Goal: Task Accomplishment & Management: Manage account settings

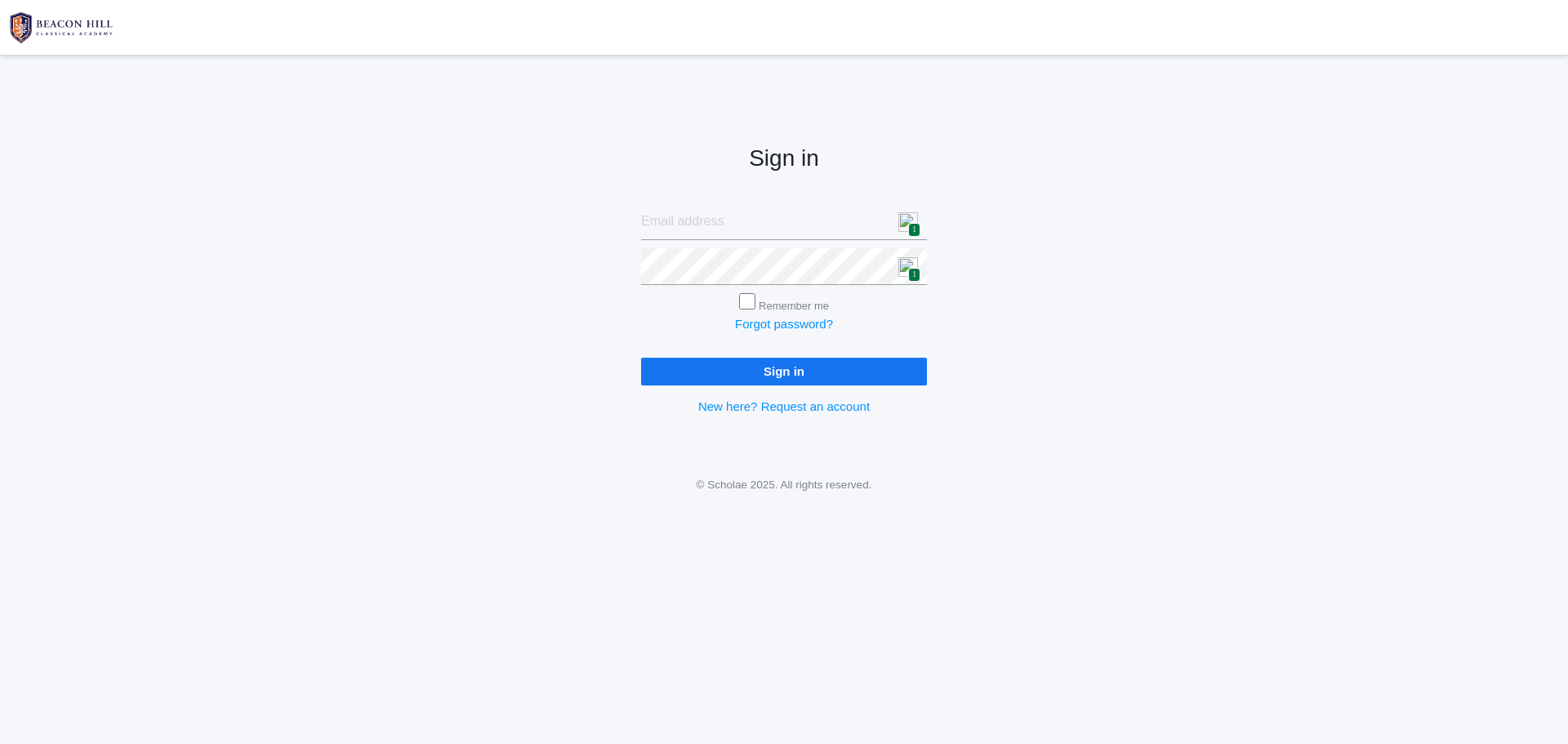
click at [905, 219] on img at bounding box center [908, 222] width 19 height 19
type input "oceguera.andrea@yahoo.com"
click at [751, 373] on input "Sign in" at bounding box center [784, 371] width 286 height 27
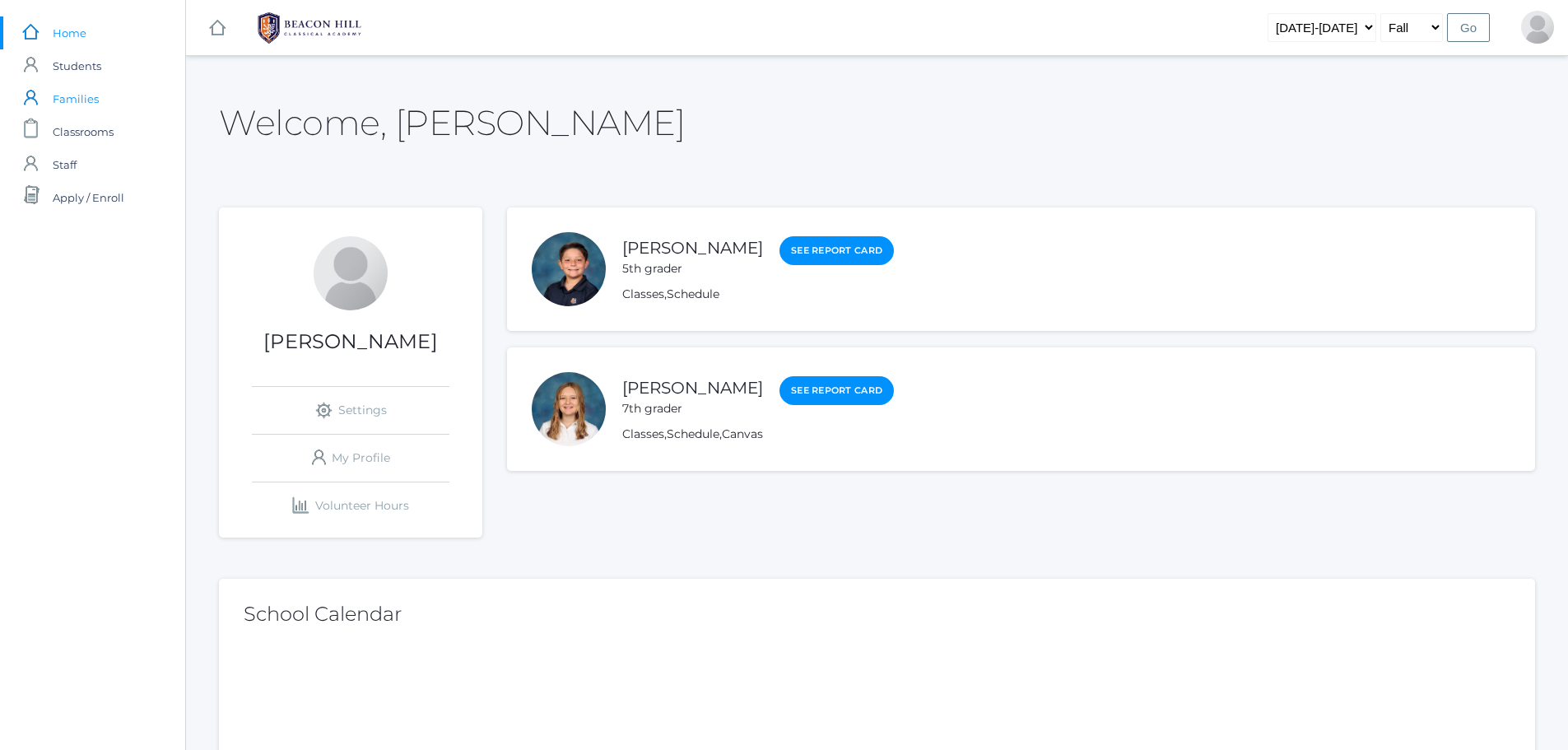
click at [77, 100] on span "Families" at bounding box center [75, 99] width 46 height 33
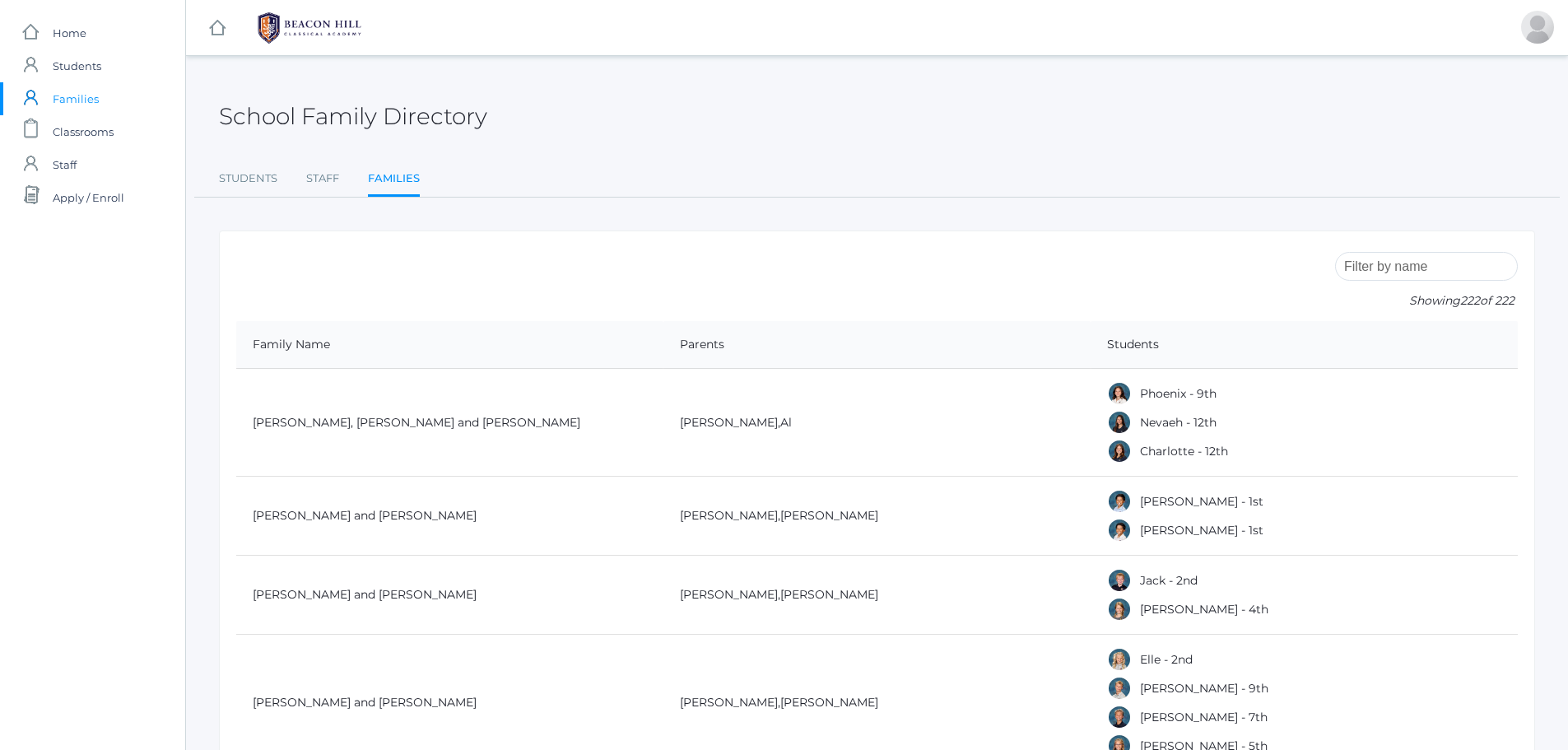
click at [1427, 272] on input "search" at bounding box center [1426, 266] width 183 height 28
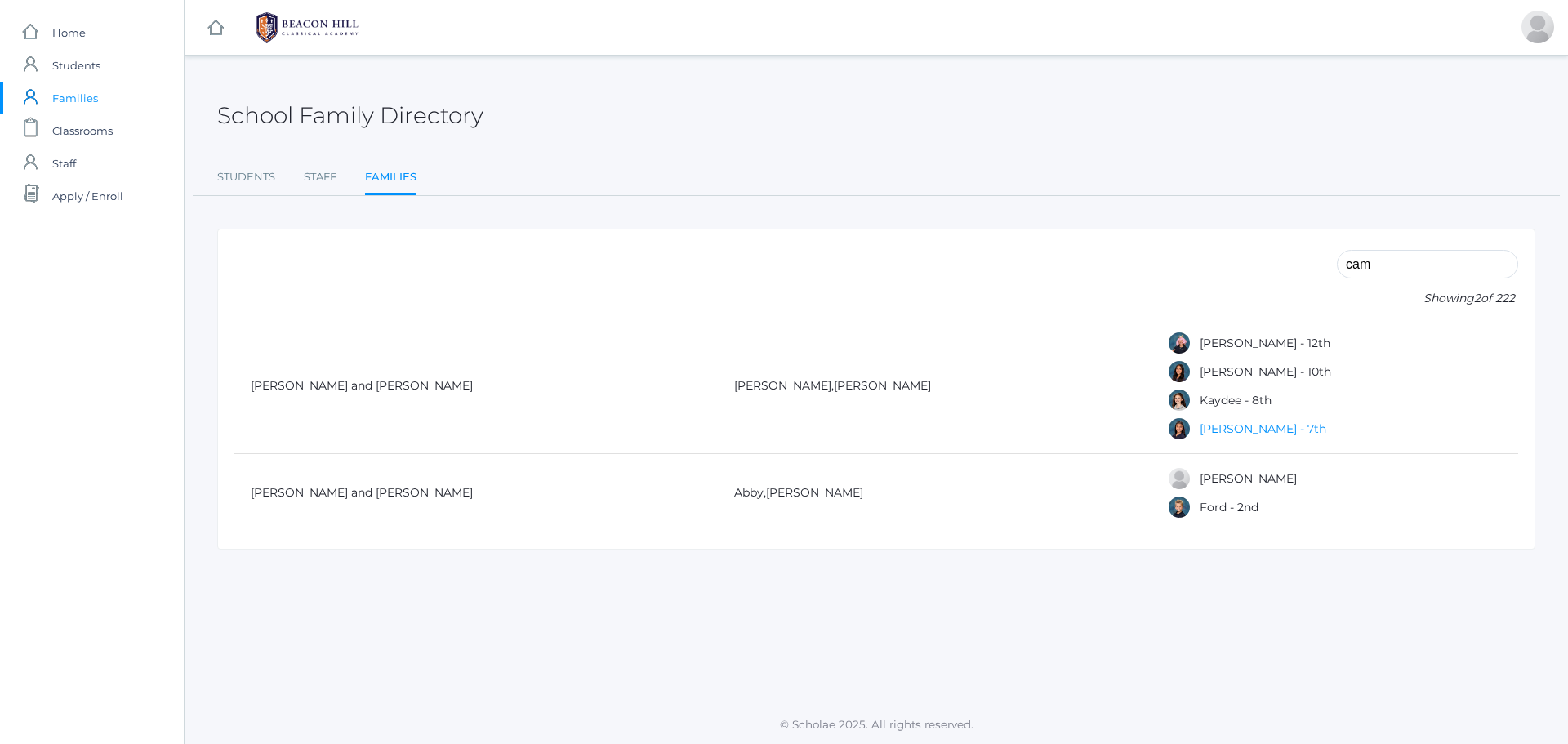
type input "cam"
click at [1199, 431] on link "[PERSON_NAME] - 7th" at bounding box center [1262, 429] width 127 height 15
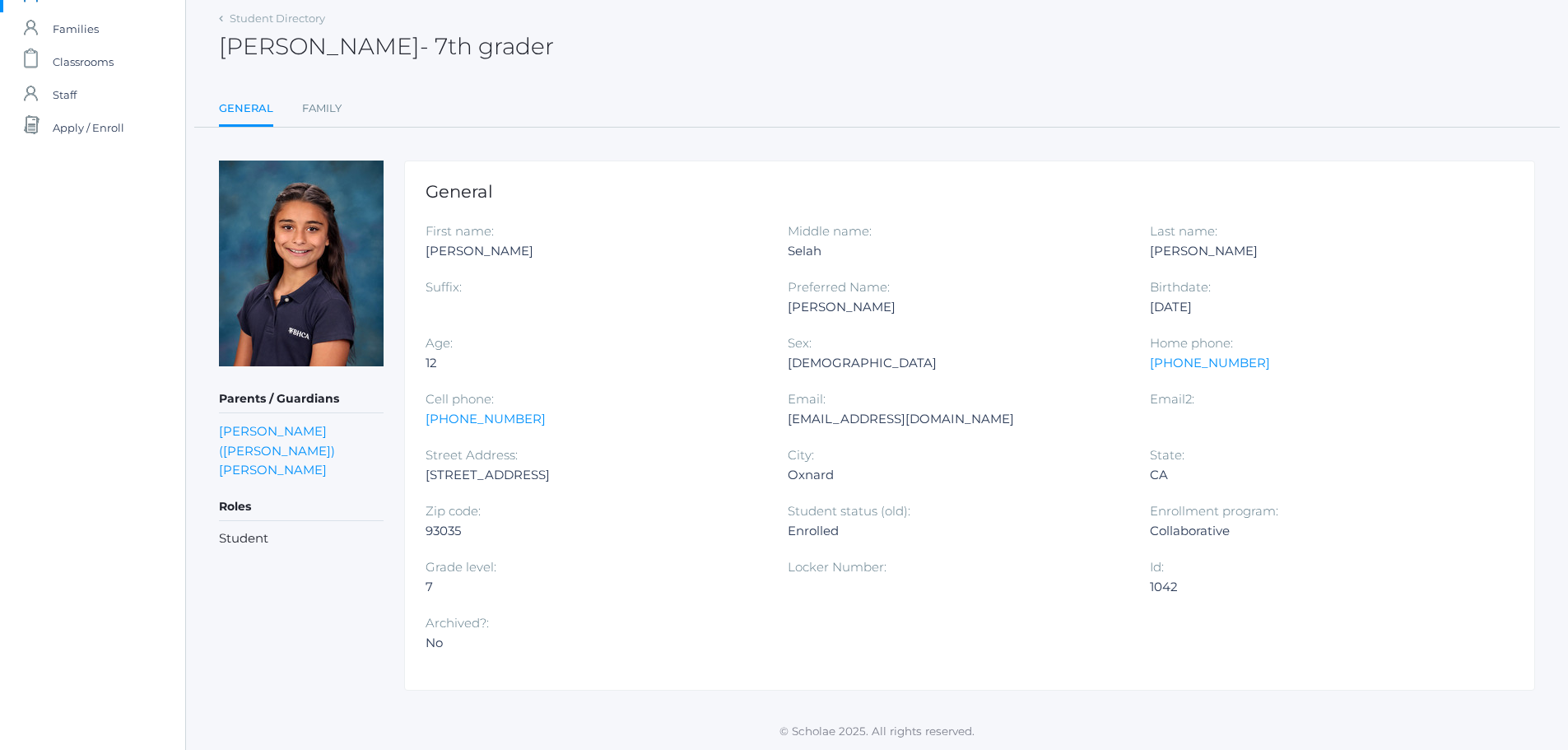
scroll to position [71, 0]
click at [290, 433] on link "[PERSON_NAME] ([PERSON_NAME])" at bounding box center [277, 440] width 116 height 36
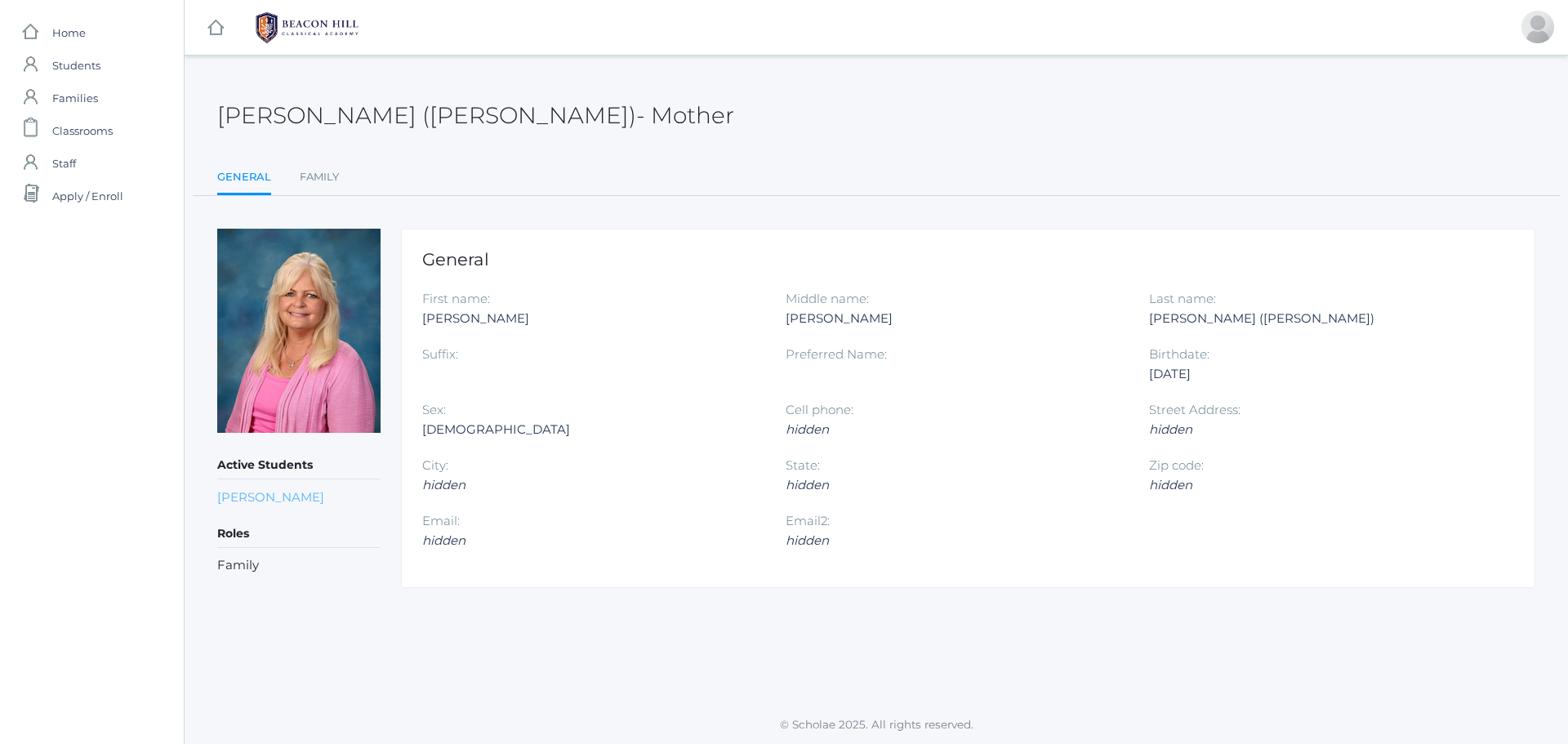
click at [279, 496] on link "Ashlyn Camargo" at bounding box center [270, 497] width 107 height 16
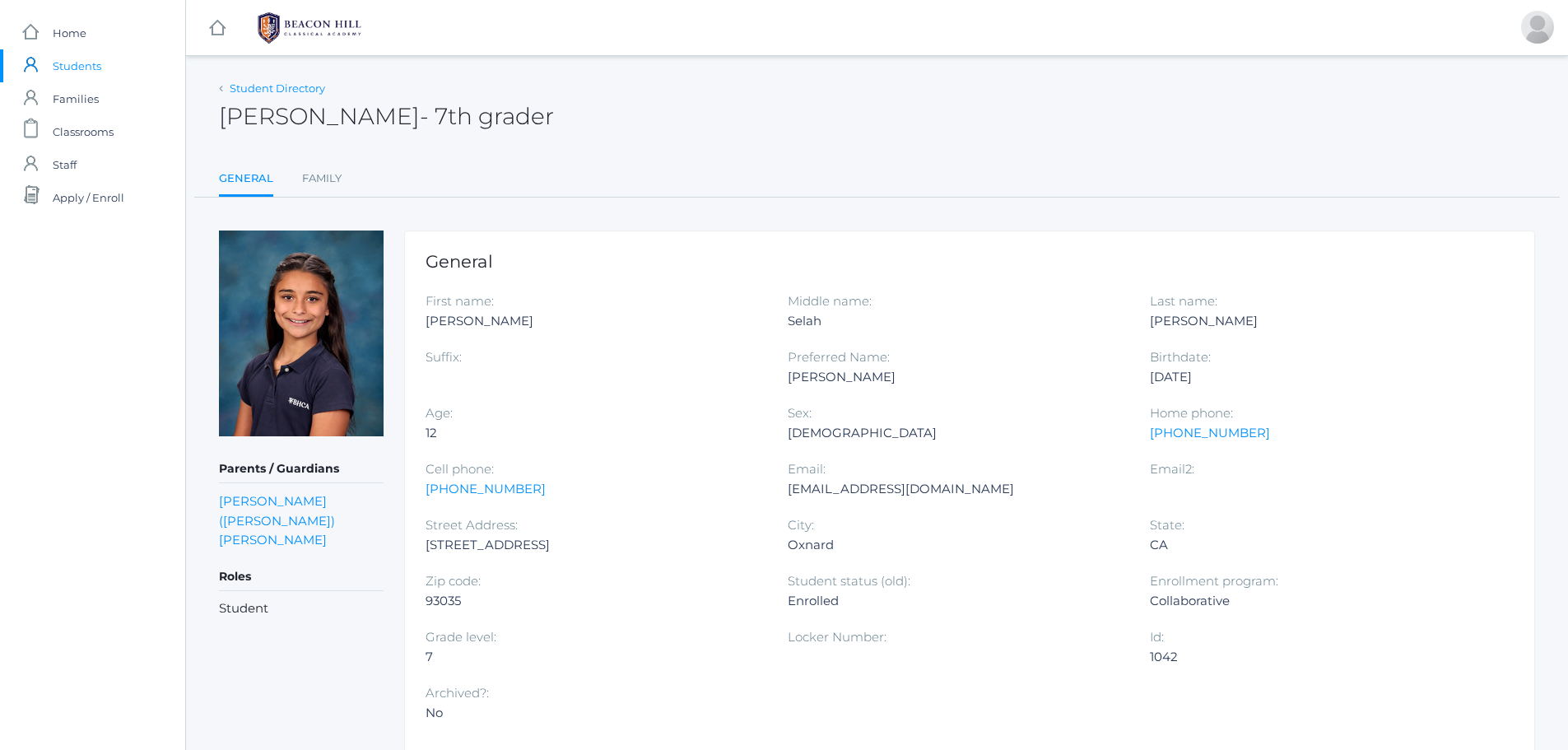
click at [239, 91] on link "Student Directory" at bounding box center [278, 88] width 96 height 13
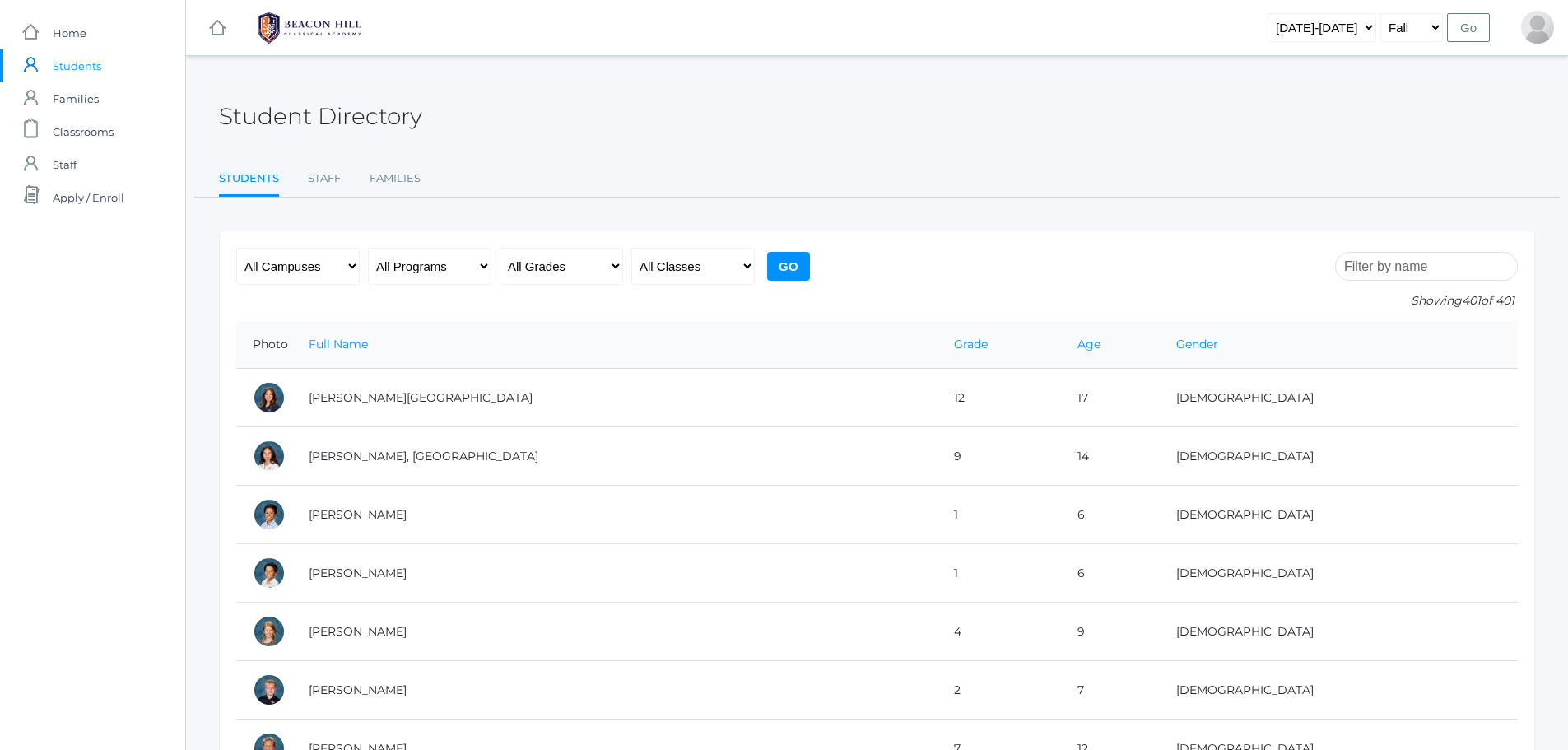
click at [1369, 267] on input "search" at bounding box center [1426, 266] width 183 height 28
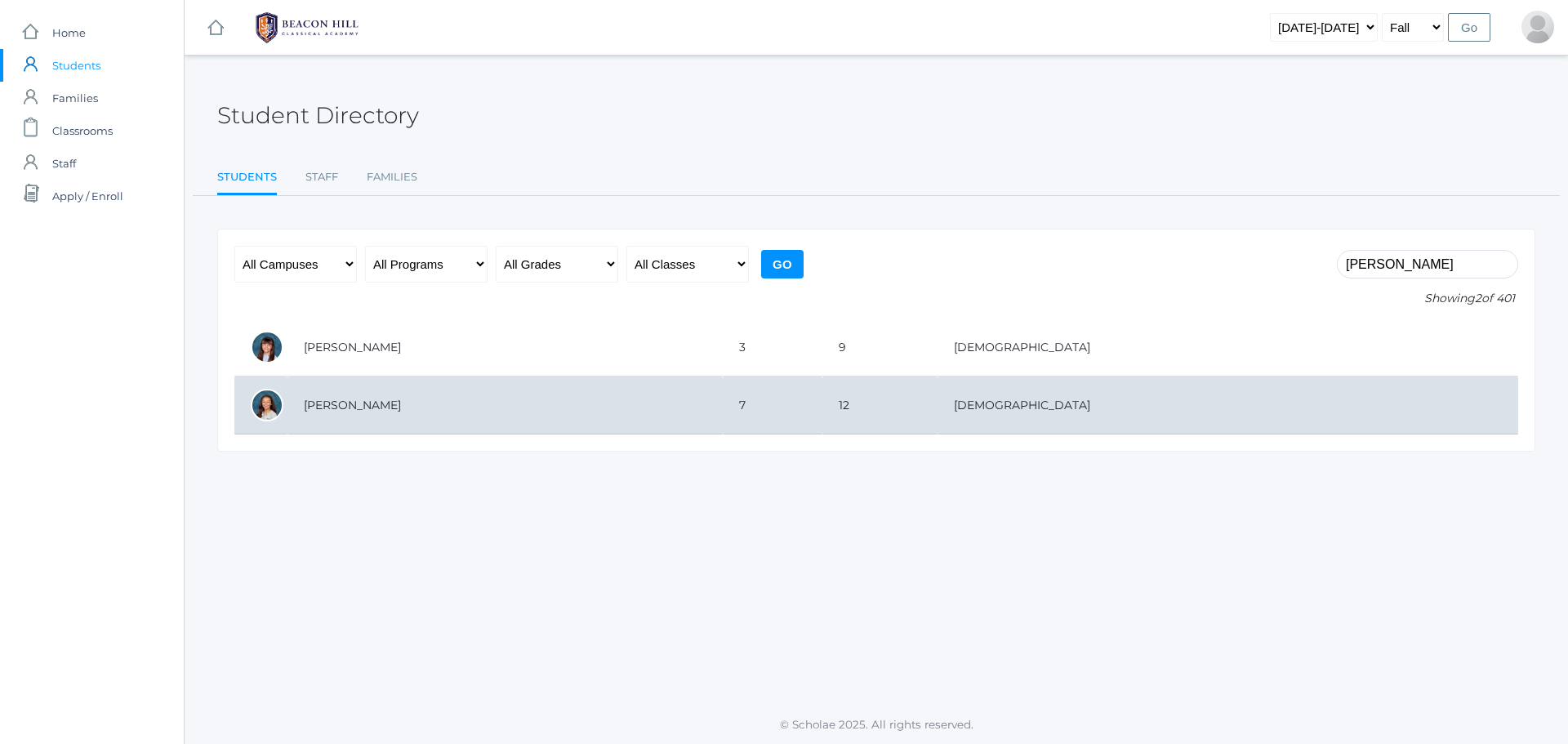
type input "hern"
click at [334, 404] on td "Hernandez, Kiara" at bounding box center [504, 406] width 435 height 58
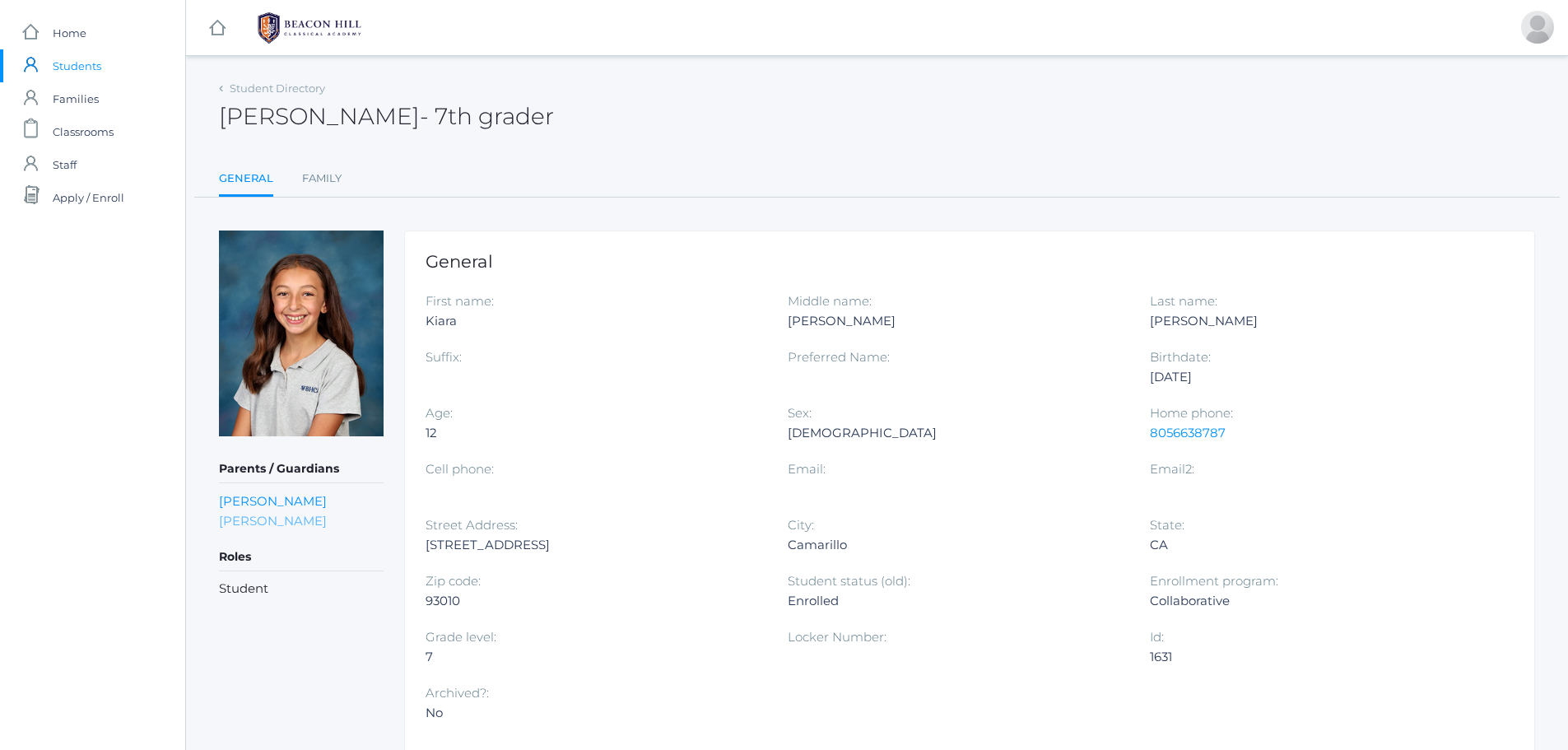
click at [295, 520] on link "[PERSON_NAME]" at bounding box center [272, 521] width 107 height 16
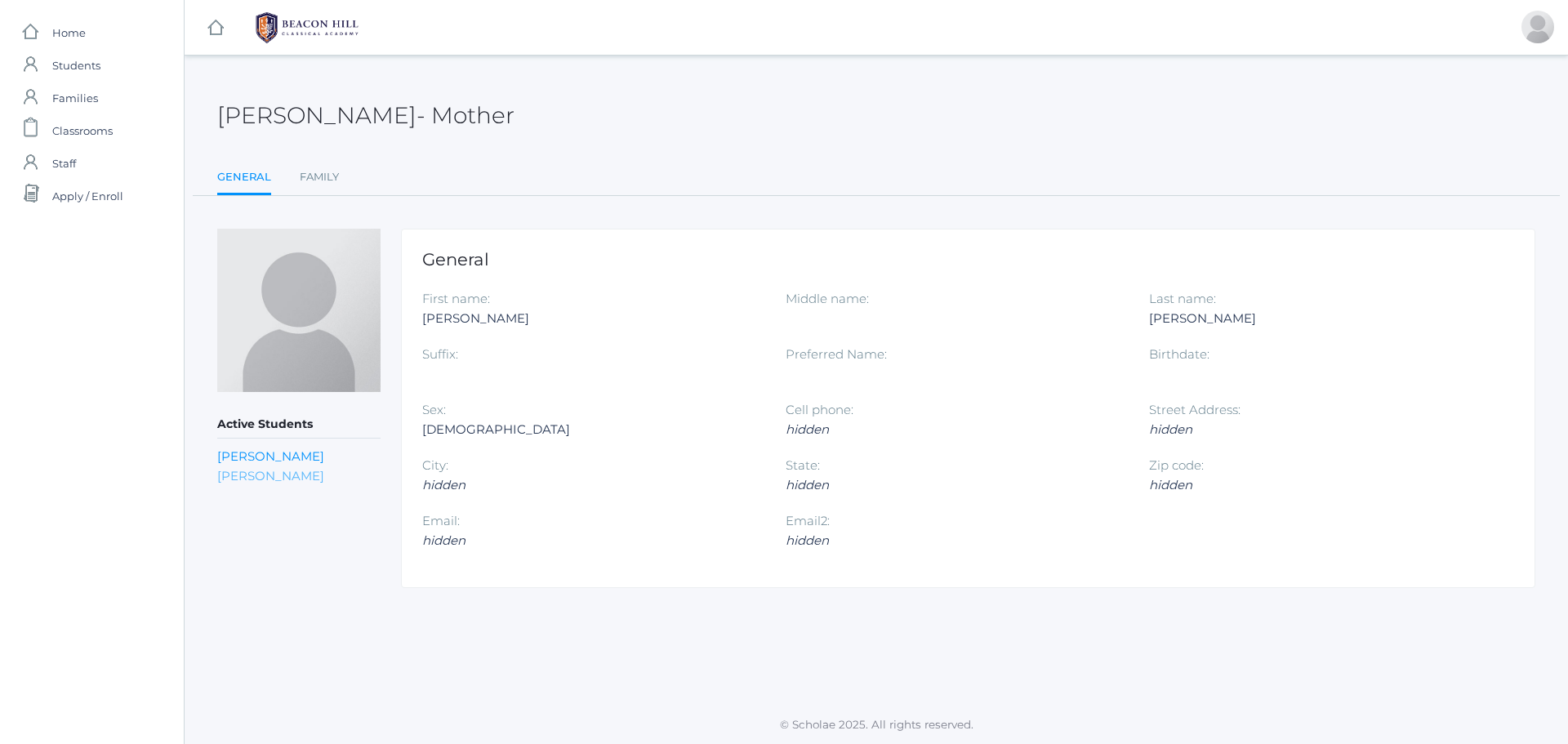
click at [262, 478] on link "Kiara Hernandez" at bounding box center [270, 475] width 107 height 16
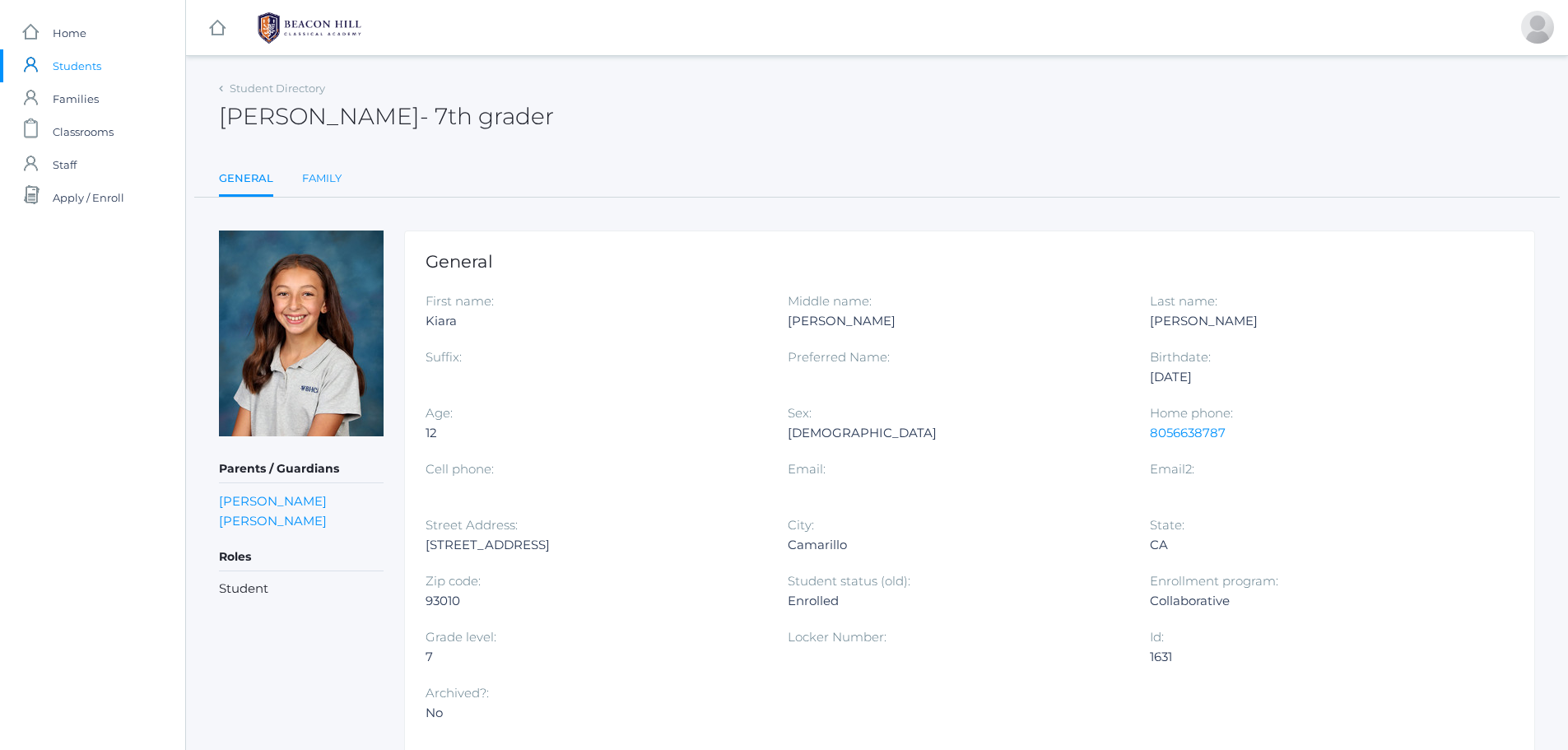
click at [319, 176] on link "Family" at bounding box center [321, 178] width 40 height 33
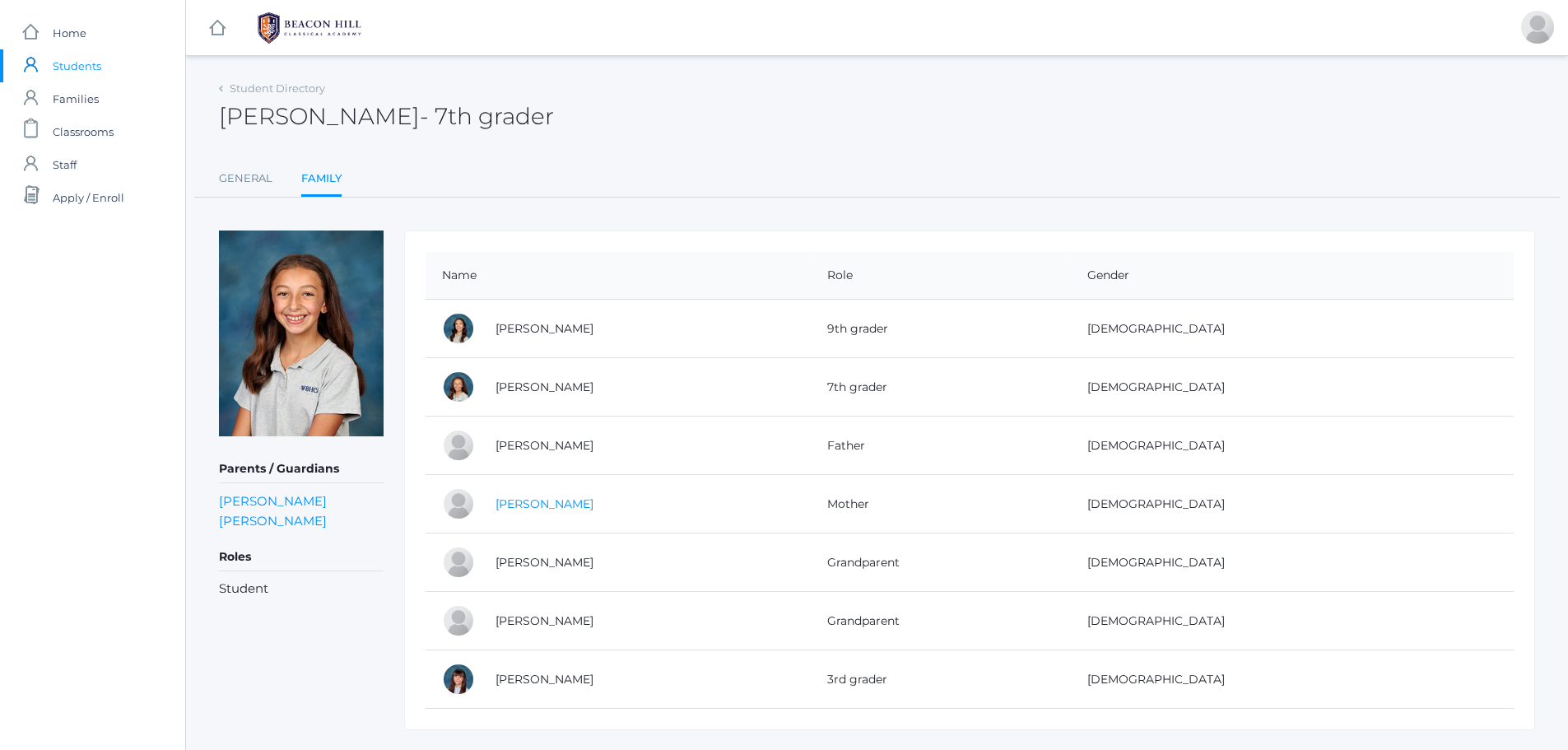
click at [553, 506] on link "Evelyn Hernandez" at bounding box center [544, 503] width 98 height 15
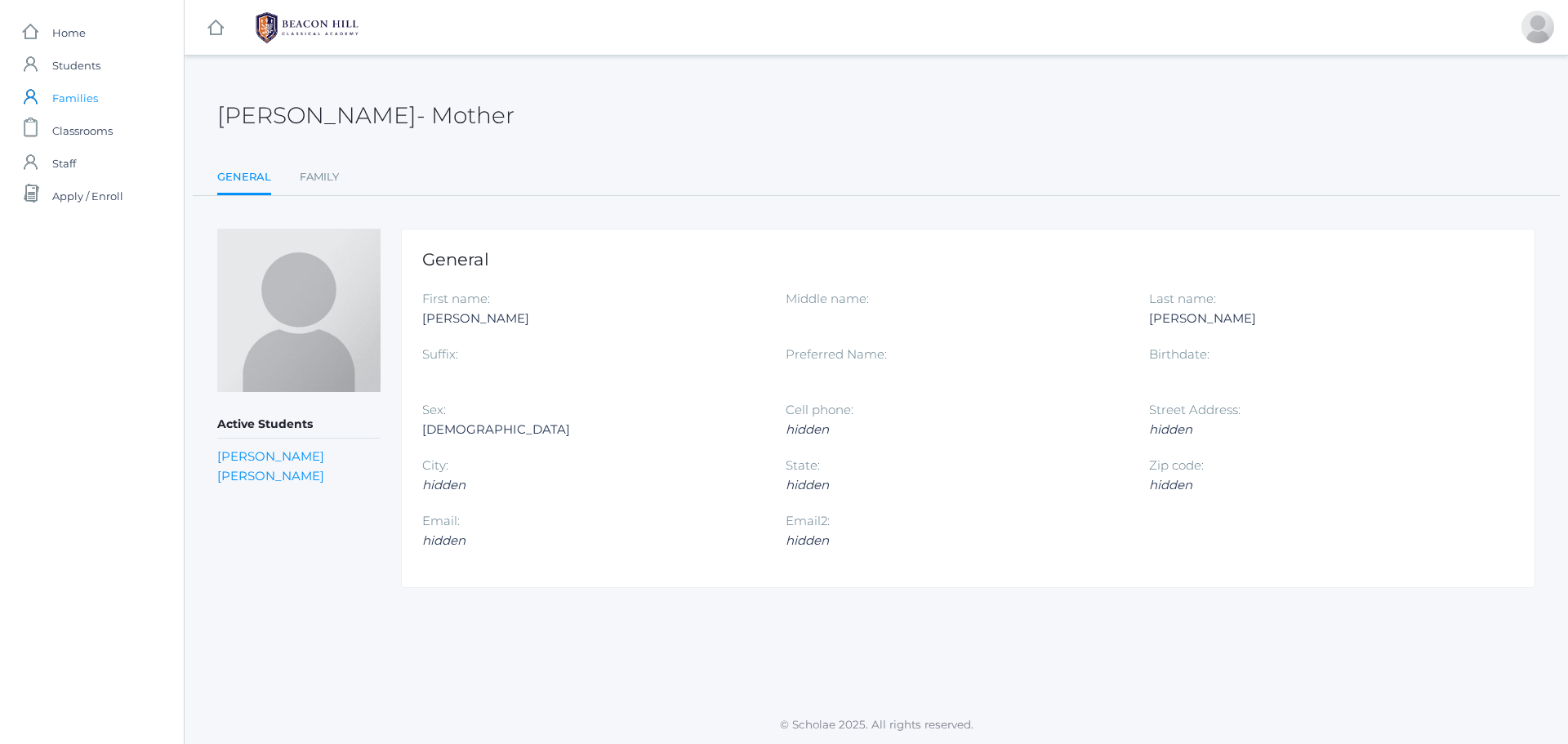
click at [84, 96] on span "Families" at bounding box center [75, 98] width 46 height 33
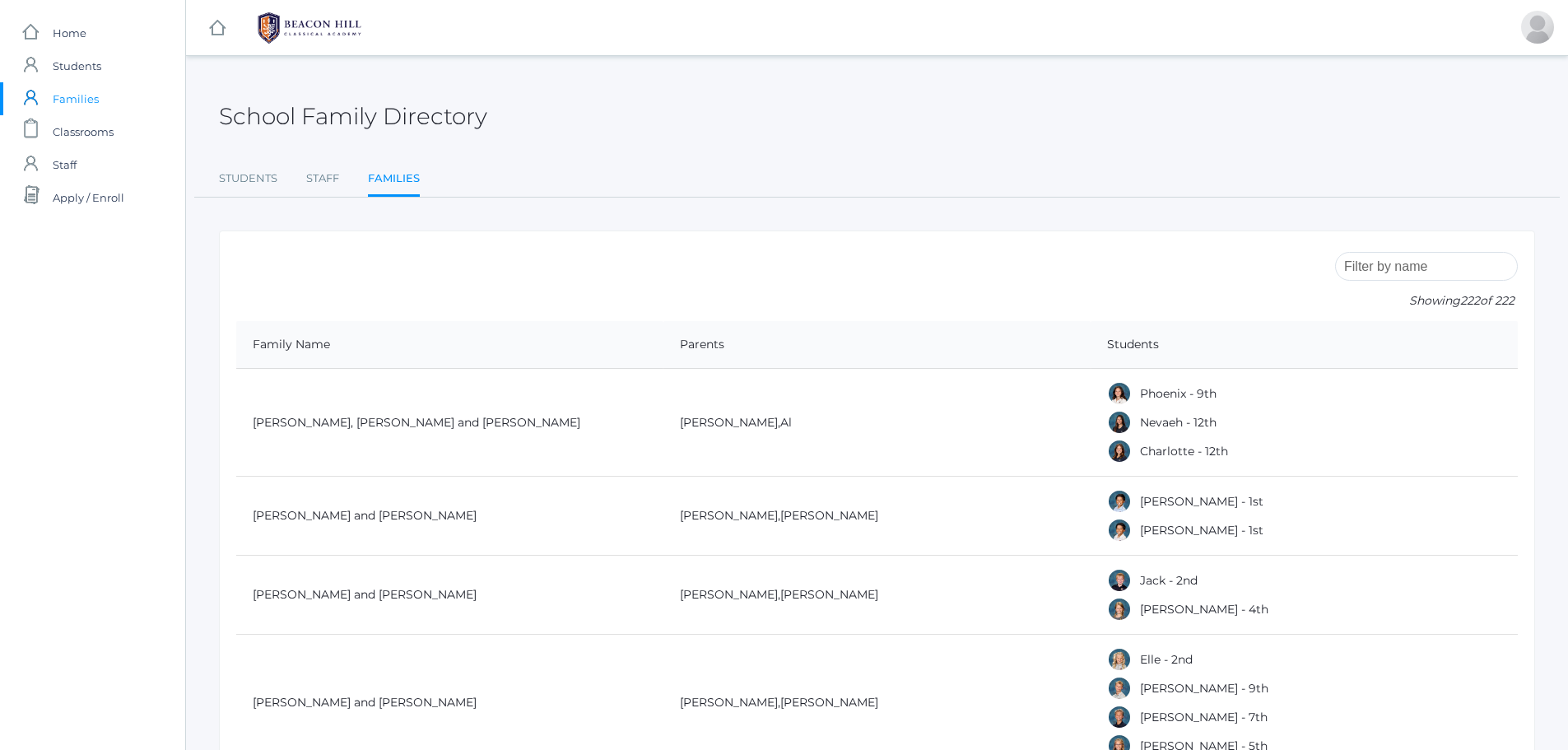
click at [1391, 265] on input "search" at bounding box center [1426, 266] width 183 height 28
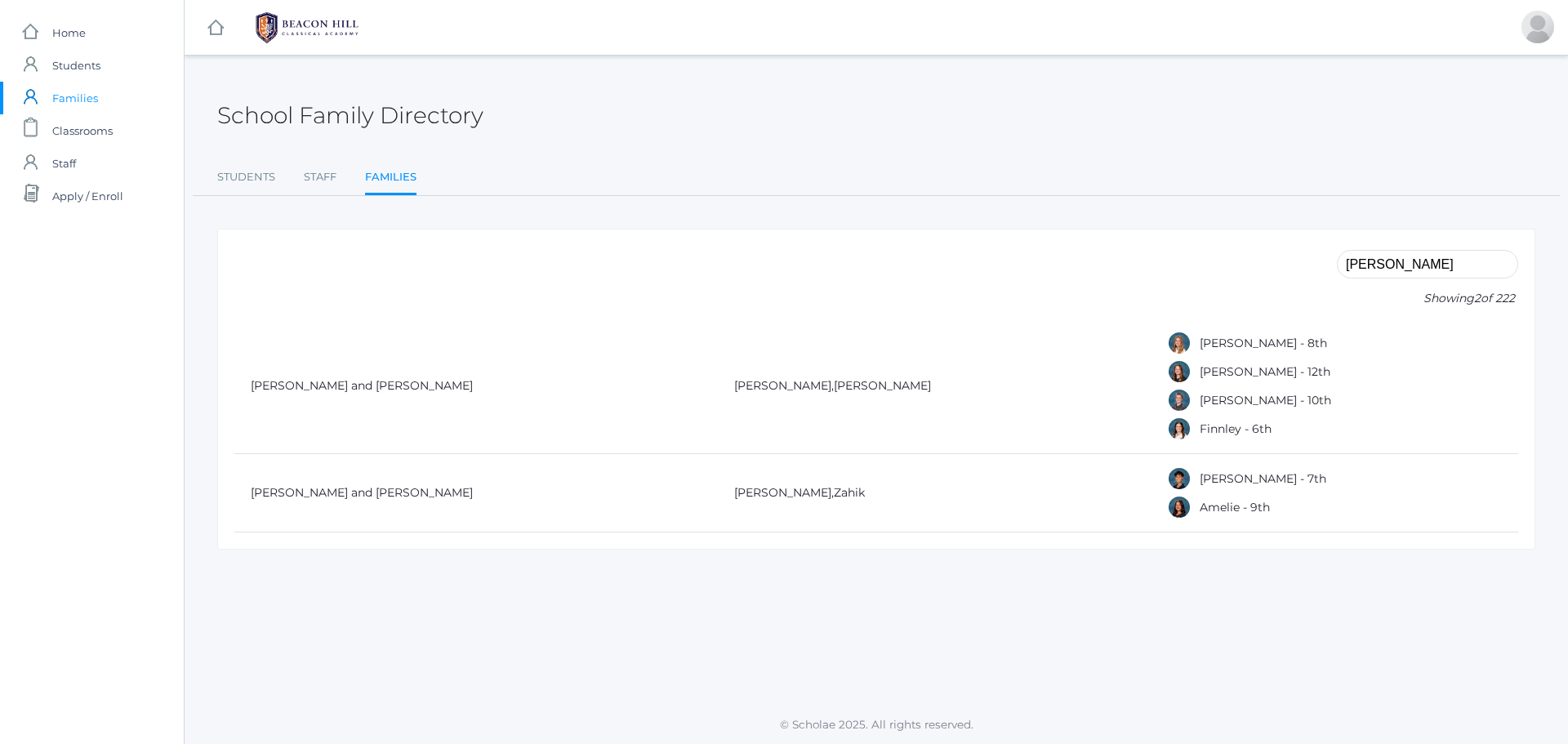
drag, startPoint x: 1394, startPoint y: 268, endPoint x: 1258, endPoint y: 278, distance: 136.4
click at [1258, 278] on form "finn Showing 2 of 222" at bounding box center [876, 282] width 1284 height 73
type input "emm"
click at [1199, 504] on link "Emmalyn - 7th" at bounding box center [1241, 507] width 85 height 15
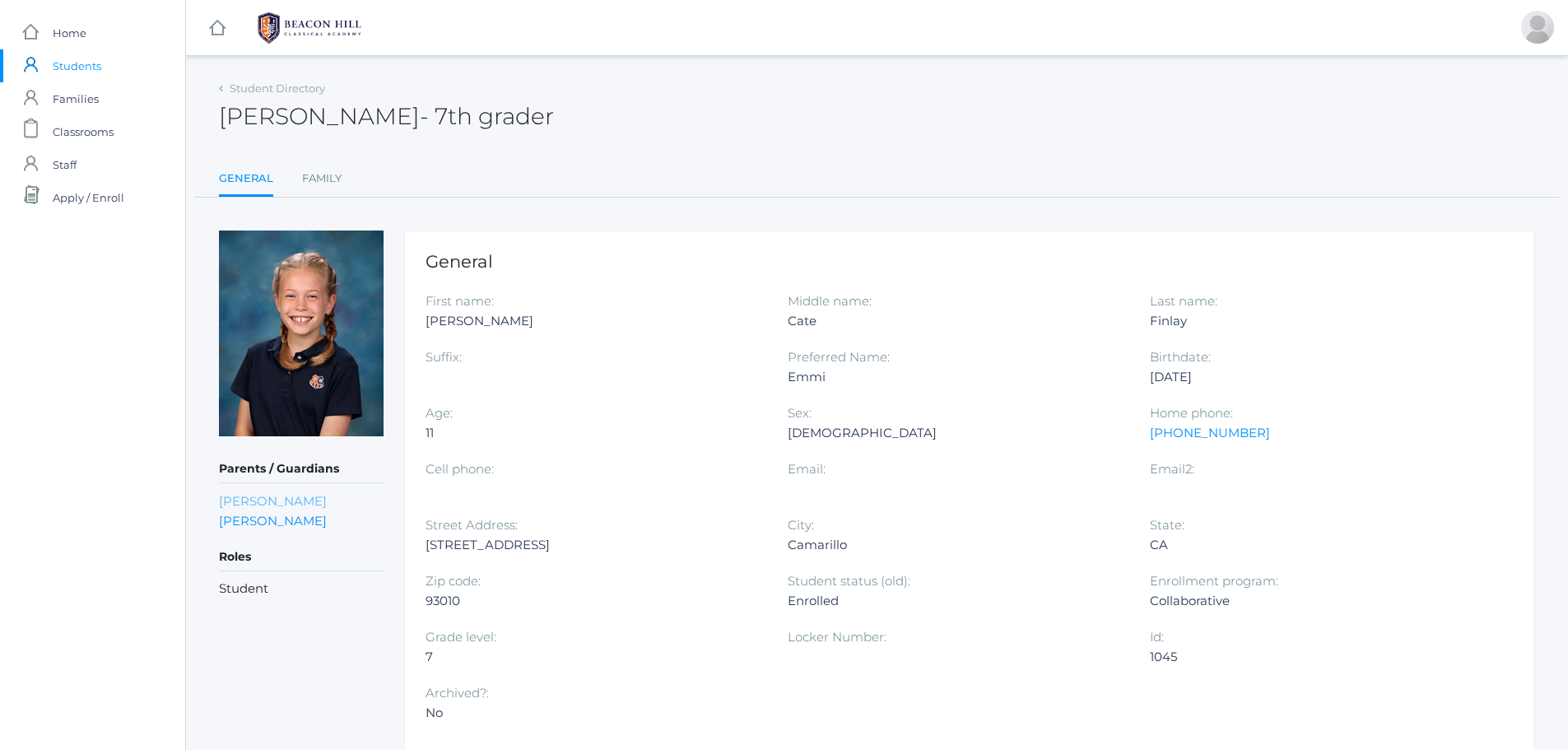
click at [244, 502] on link "Kim Finlay" at bounding box center [272, 501] width 107 height 16
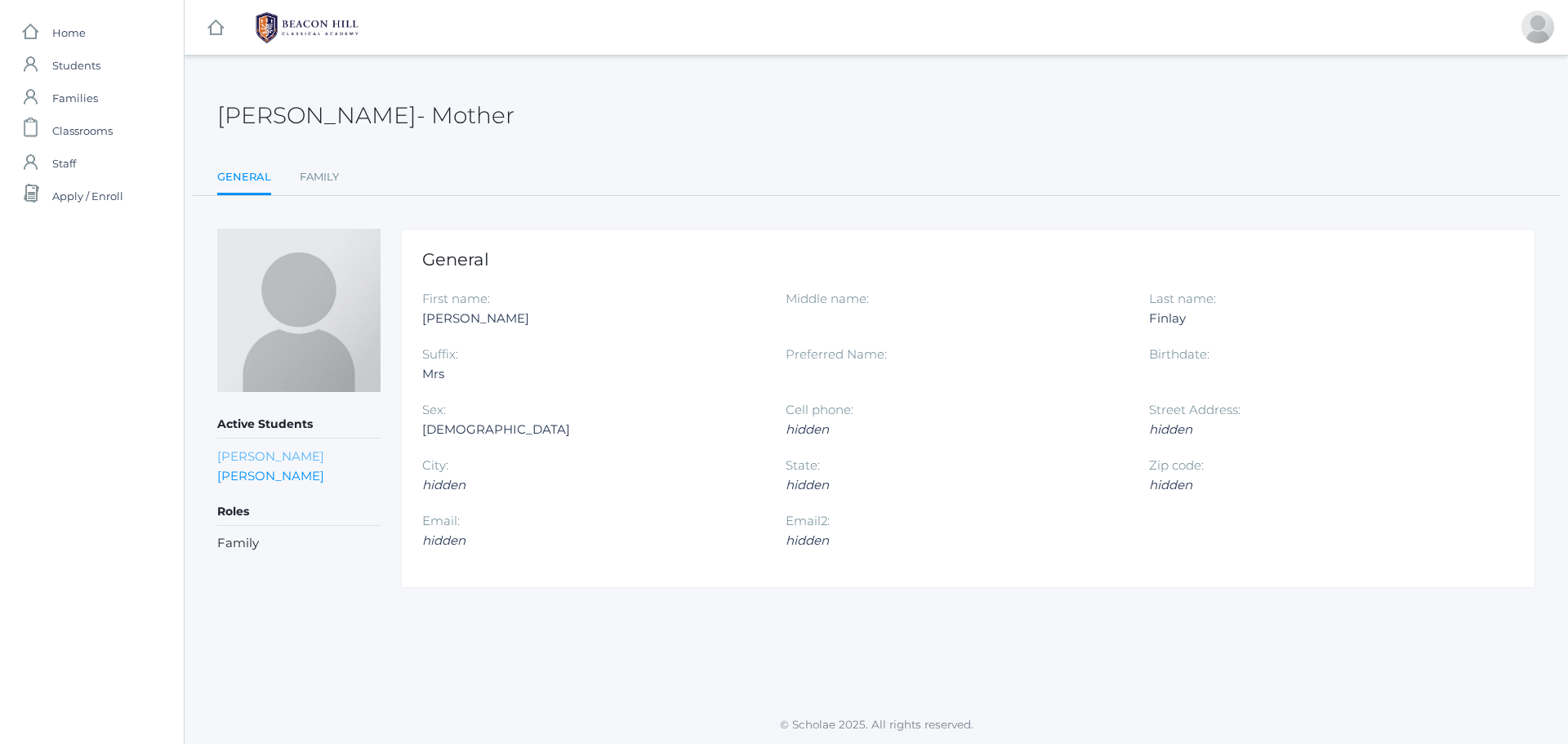
click at [242, 454] on link "Emmi Finlay" at bounding box center [270, 456] width 107 height 16
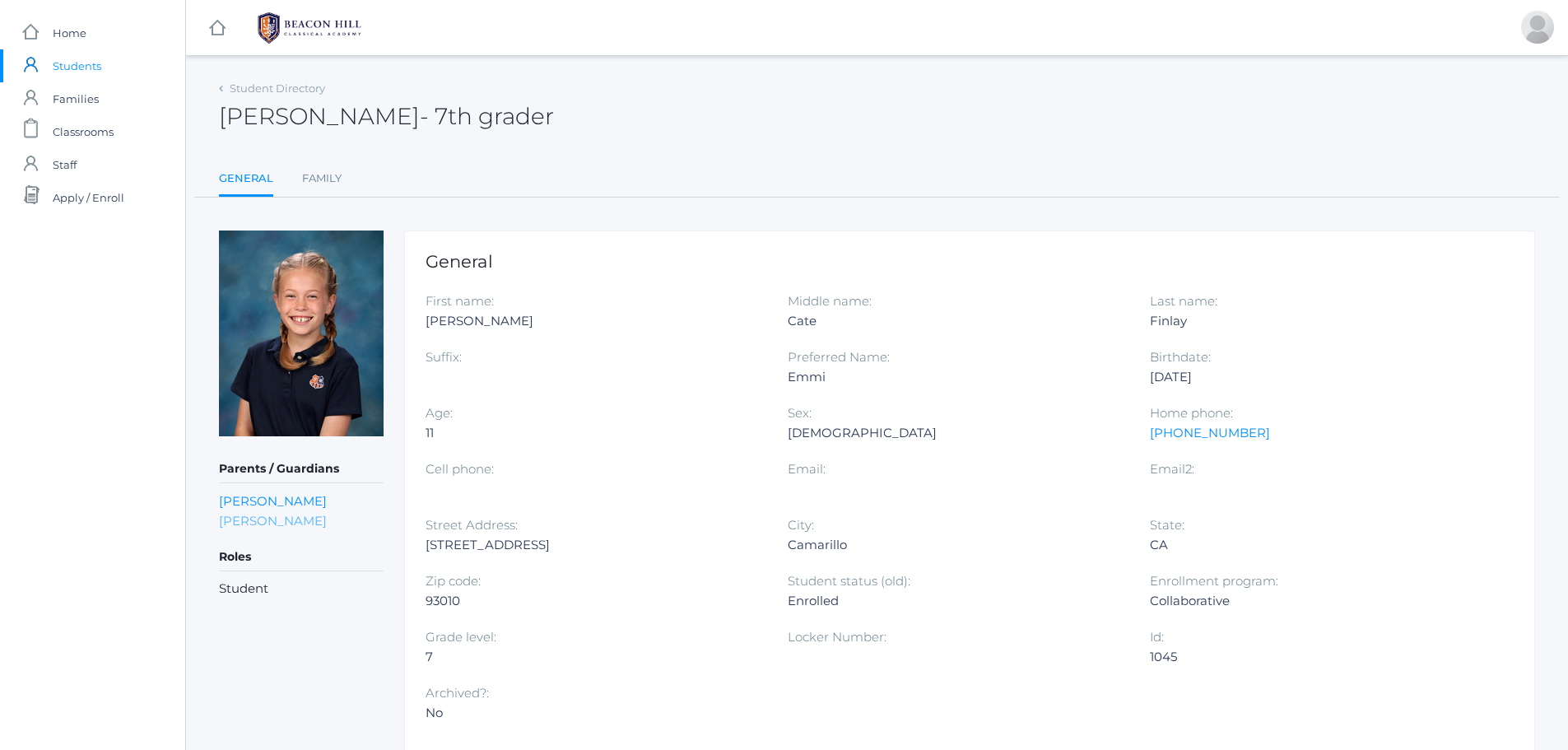
click at [249, 525] on link "Adam Finlay" at bounding box center [272, 521] width 107 height 16
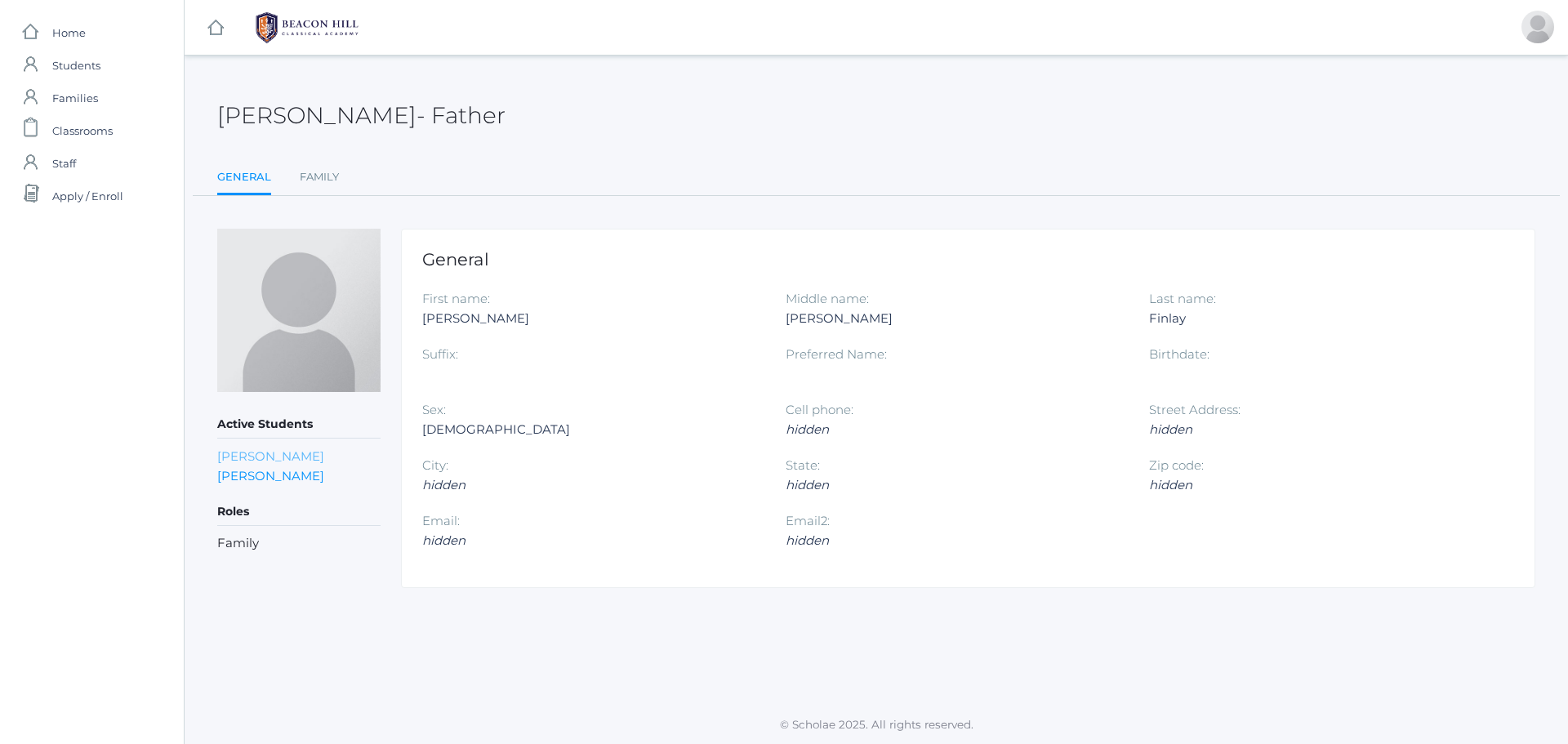
click at [250, 454] on link "Emmi Finlay" at bounding box center [270, 456] width 107 height 16
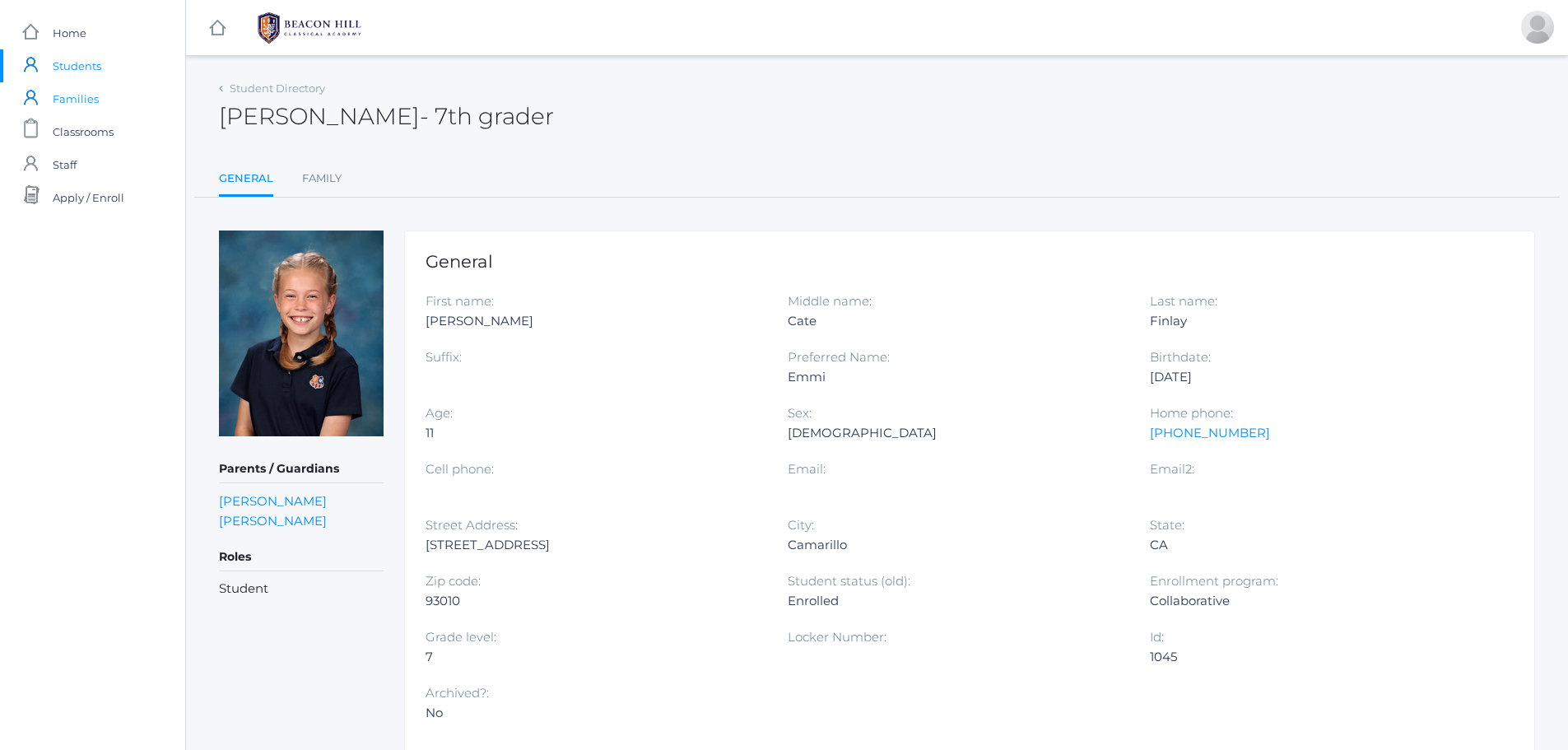
click at [74, 97] on span "Families" at bounding box center [75, 99] width 46 height 33
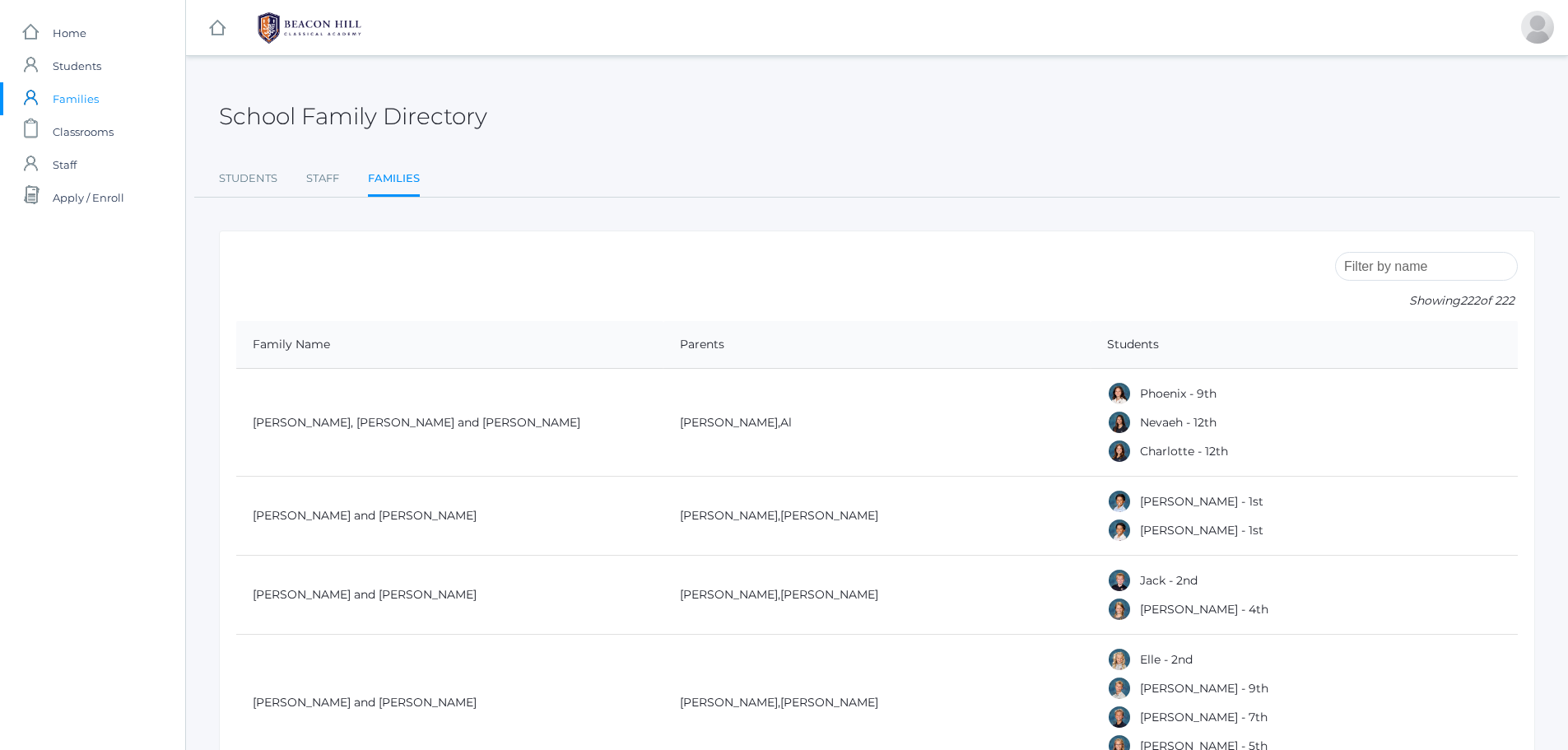
click at [1406, 269] on input "search" at bounding box center [1426, 266] width 183 height 28
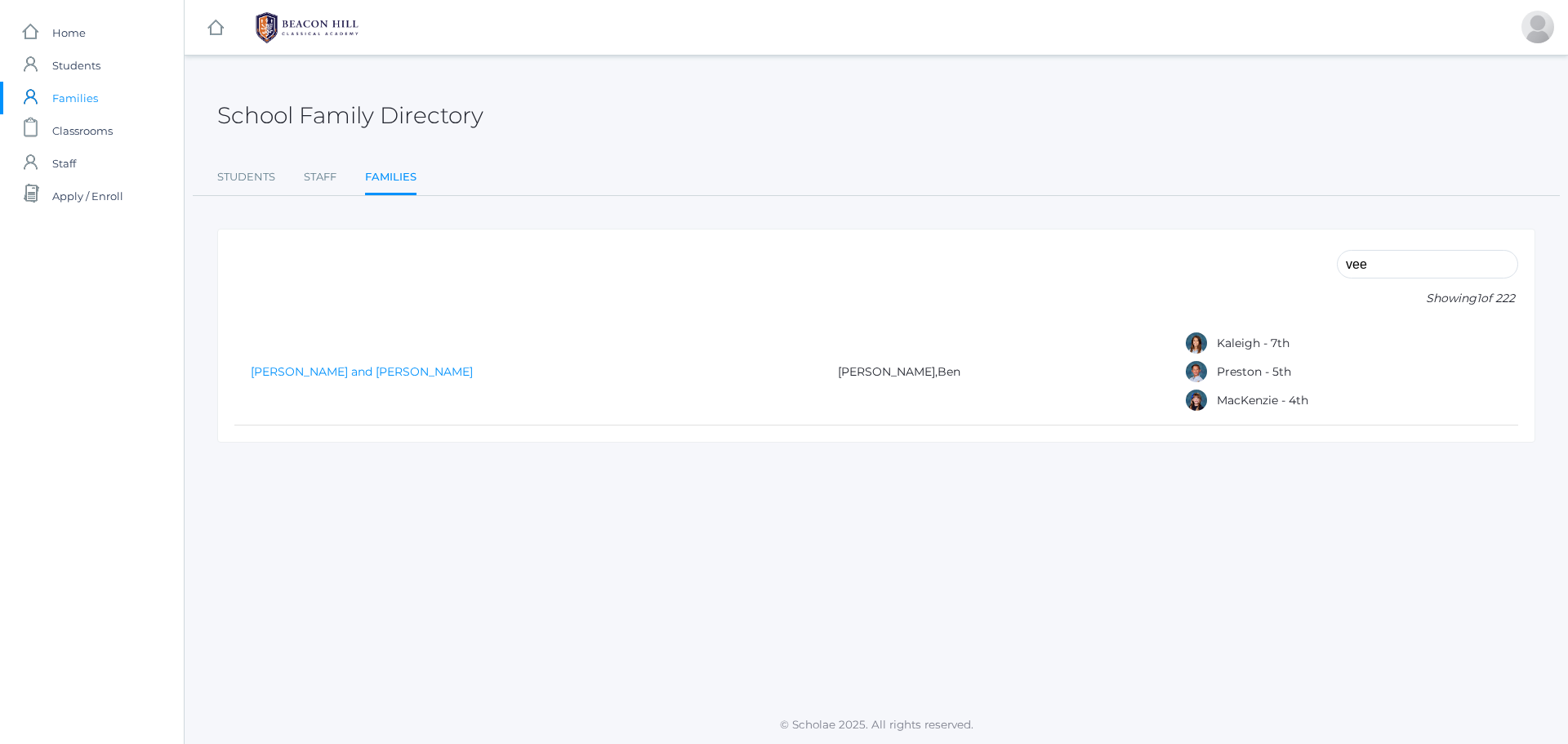
type input "vee"
click at [355, 371] on link "[PERSON_NAME] and [PERSON_NAME]" at bounding box center [362, 372] width 222 height 15
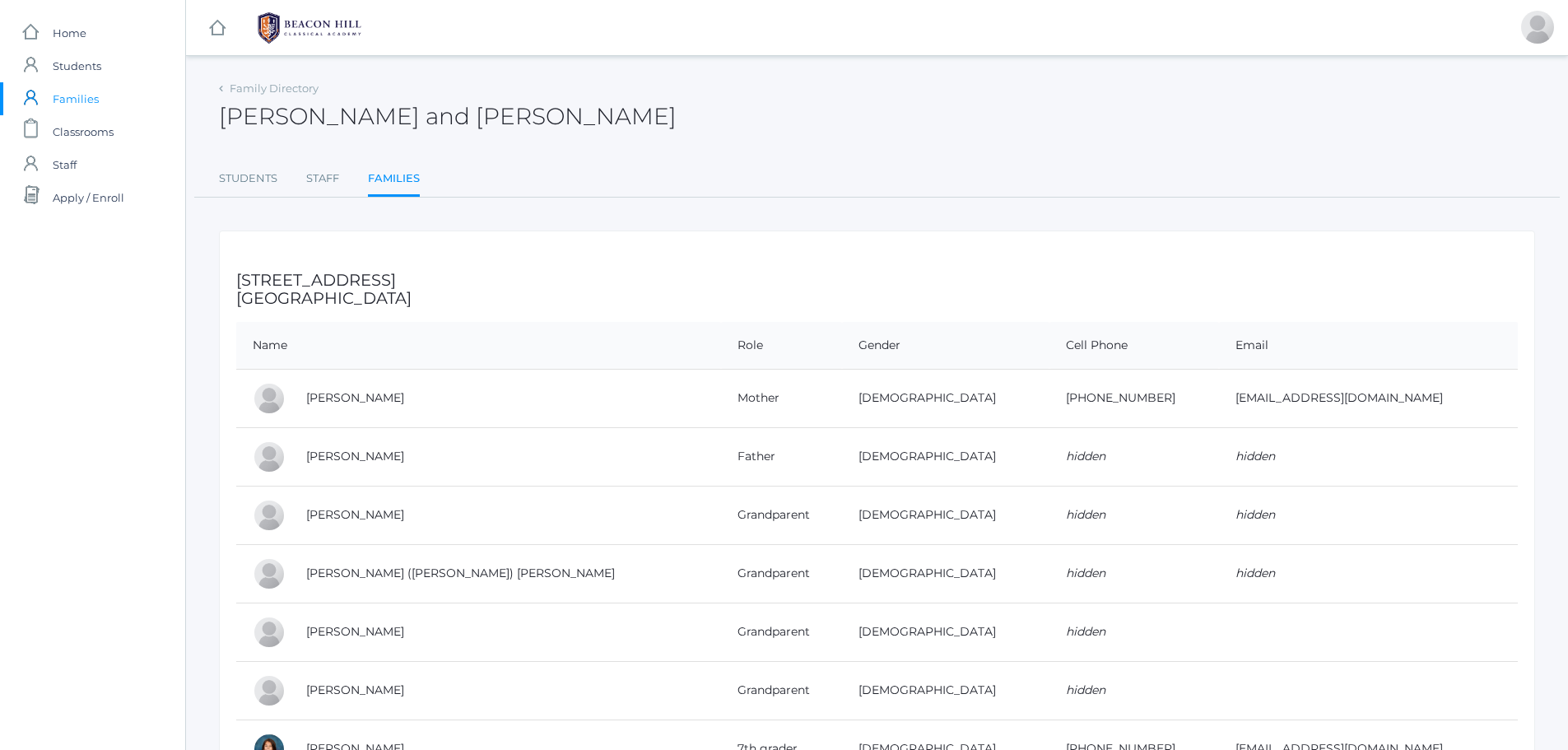
click at [87, 99] on span "Families" at bounding box center [75, 99] width 46 height 33
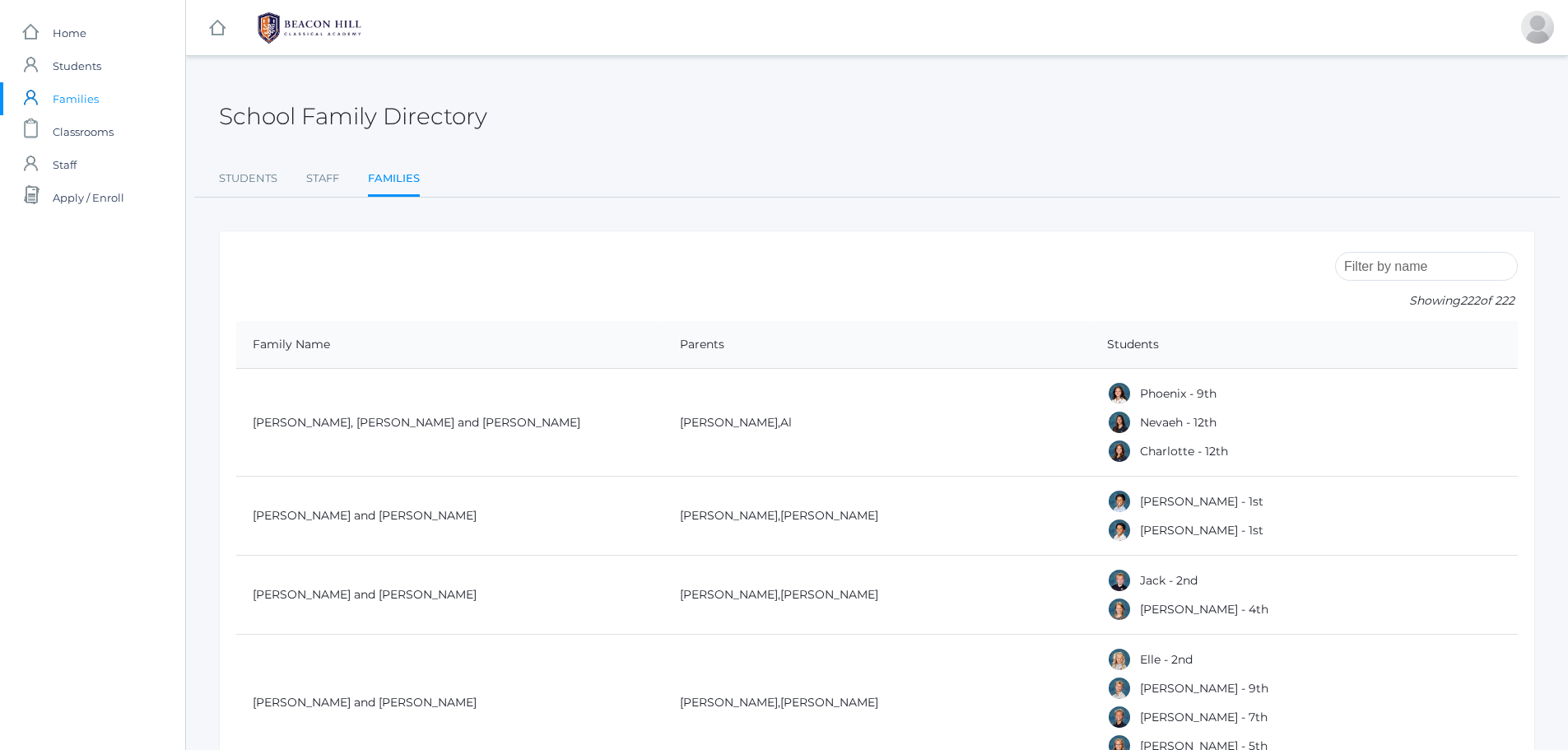
drag, startPoint x: 1408, startPoint y: 271, endPoint x: 1357, endPoint y: 276, distance: 51.2
click at [1373, 264] on input "search" at bounding box center [1426, 266] width 183 height 28
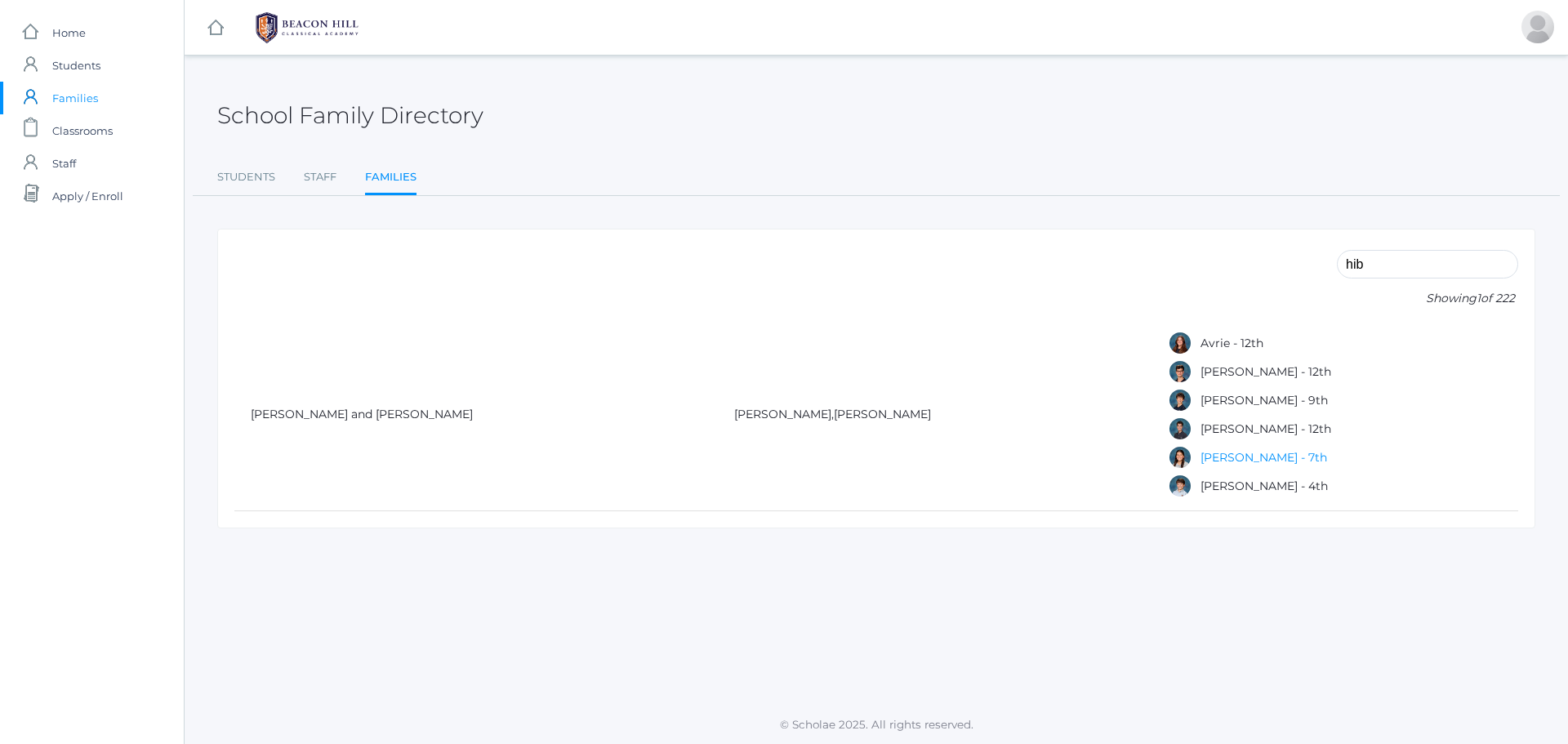
type input "hib"
click at [1200, 453] on link "[PERSON_NAME] - 7th" at bounding box center [1263, 457] width 127 height 15
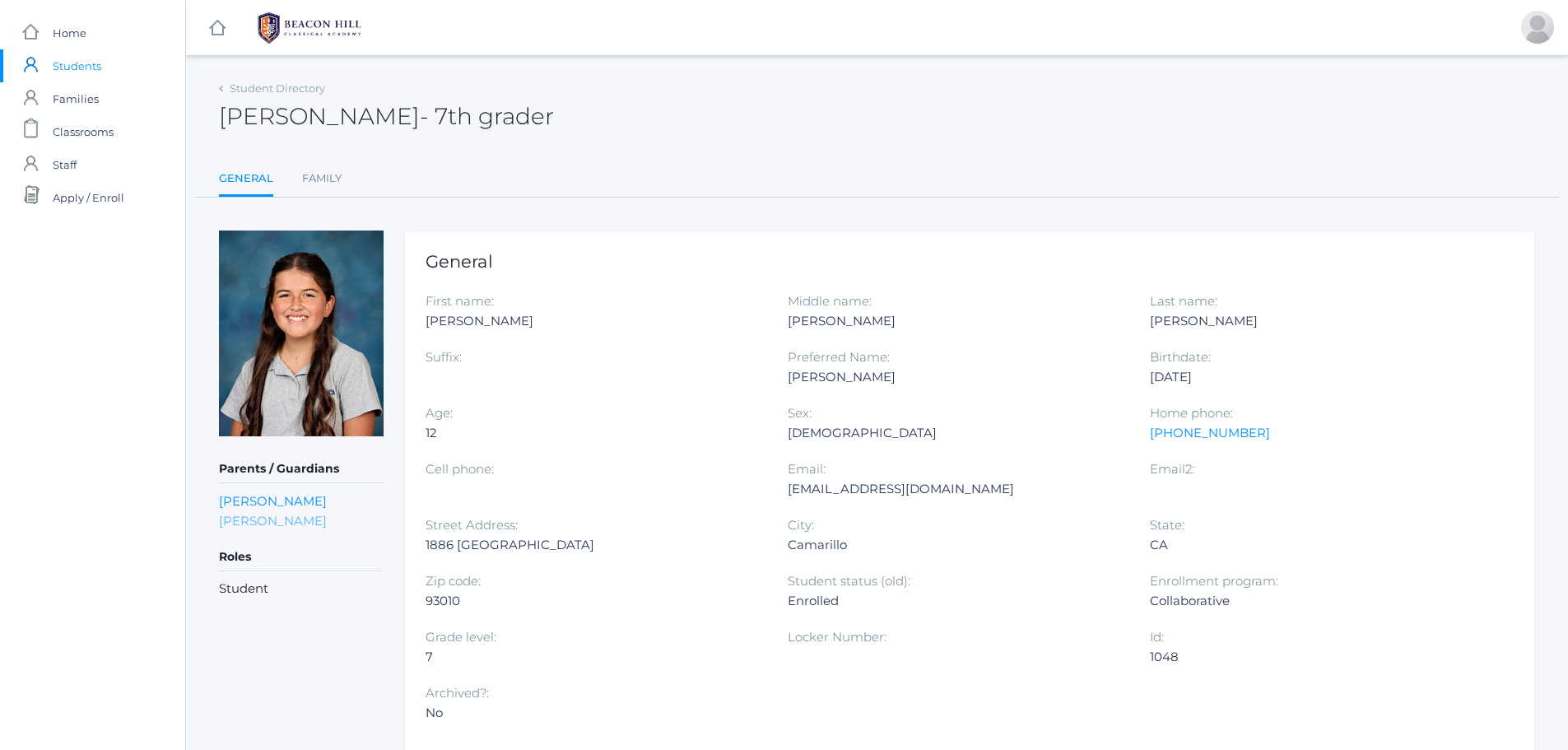
click at [279, 523] on link "Jessica Hibbard" at bounding box center [272, 521] width 107 height 16
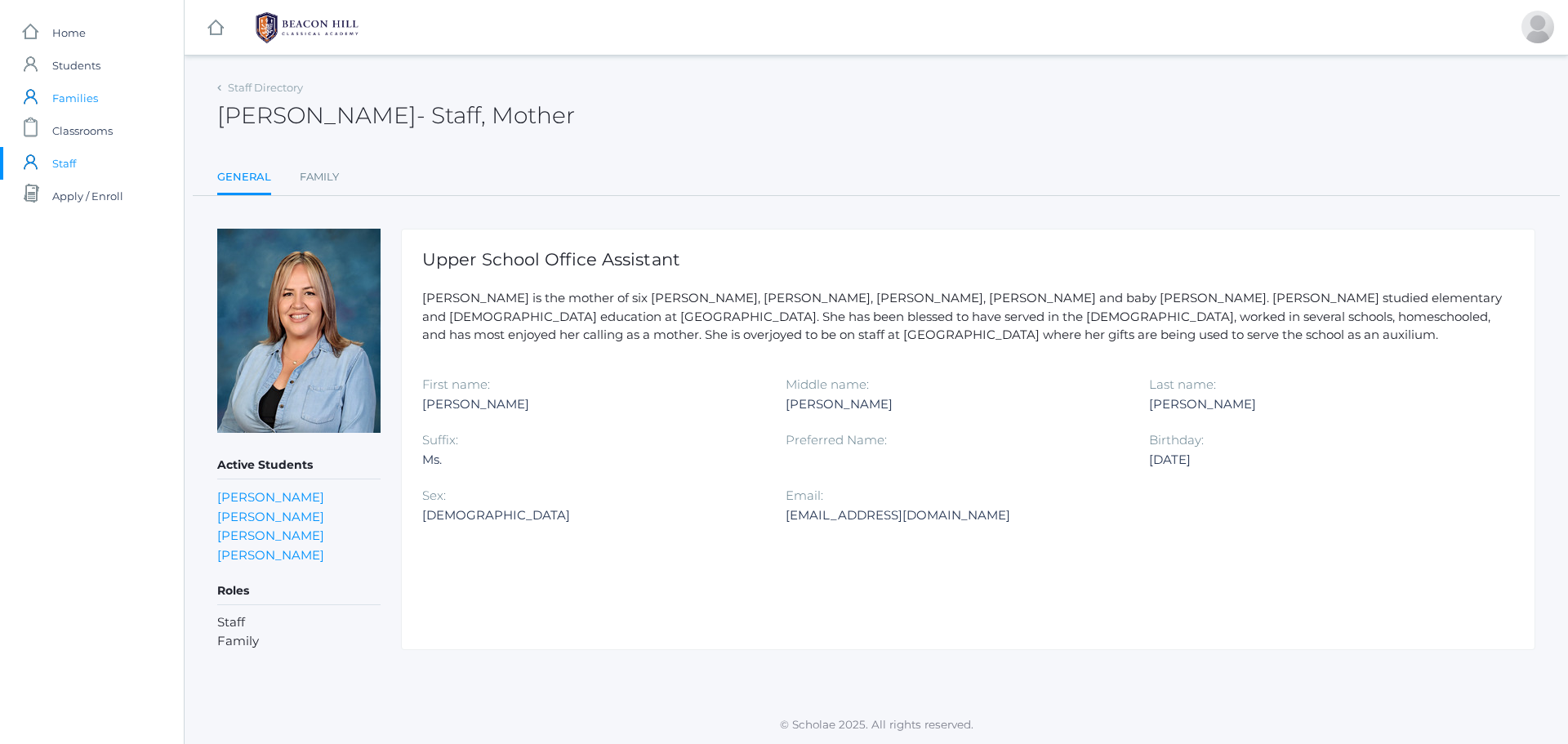
click at [75, 96] on span "Families" at bounding box center [75, 98] width 46 height 33
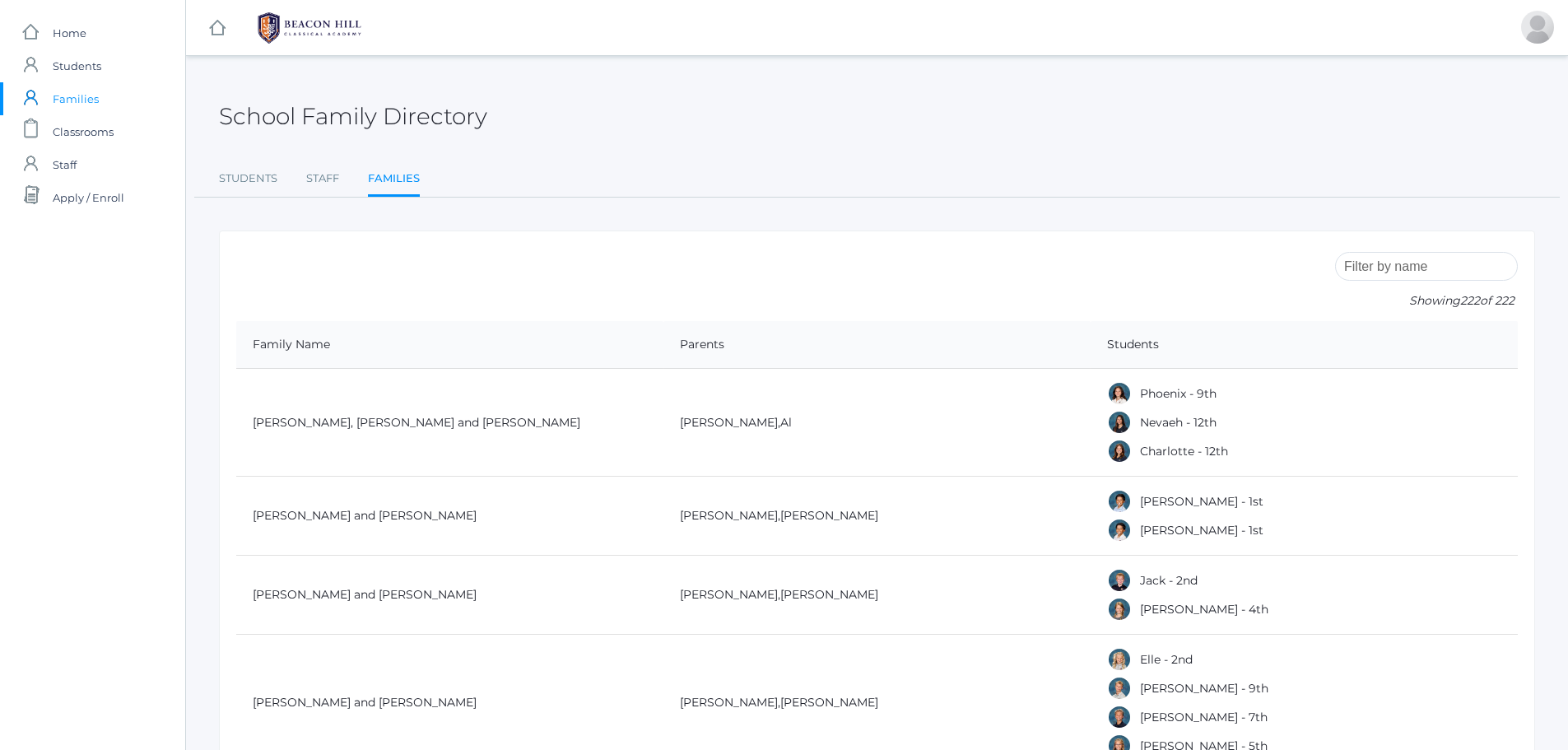
drag, startPoint x: 1398, startPoint y: 267, endPoint x: 1363, endPoint y: 266, distance: 35.0
click at [1365, 266] on input "search" at bounding box center [1426, 266] width 183 height 28
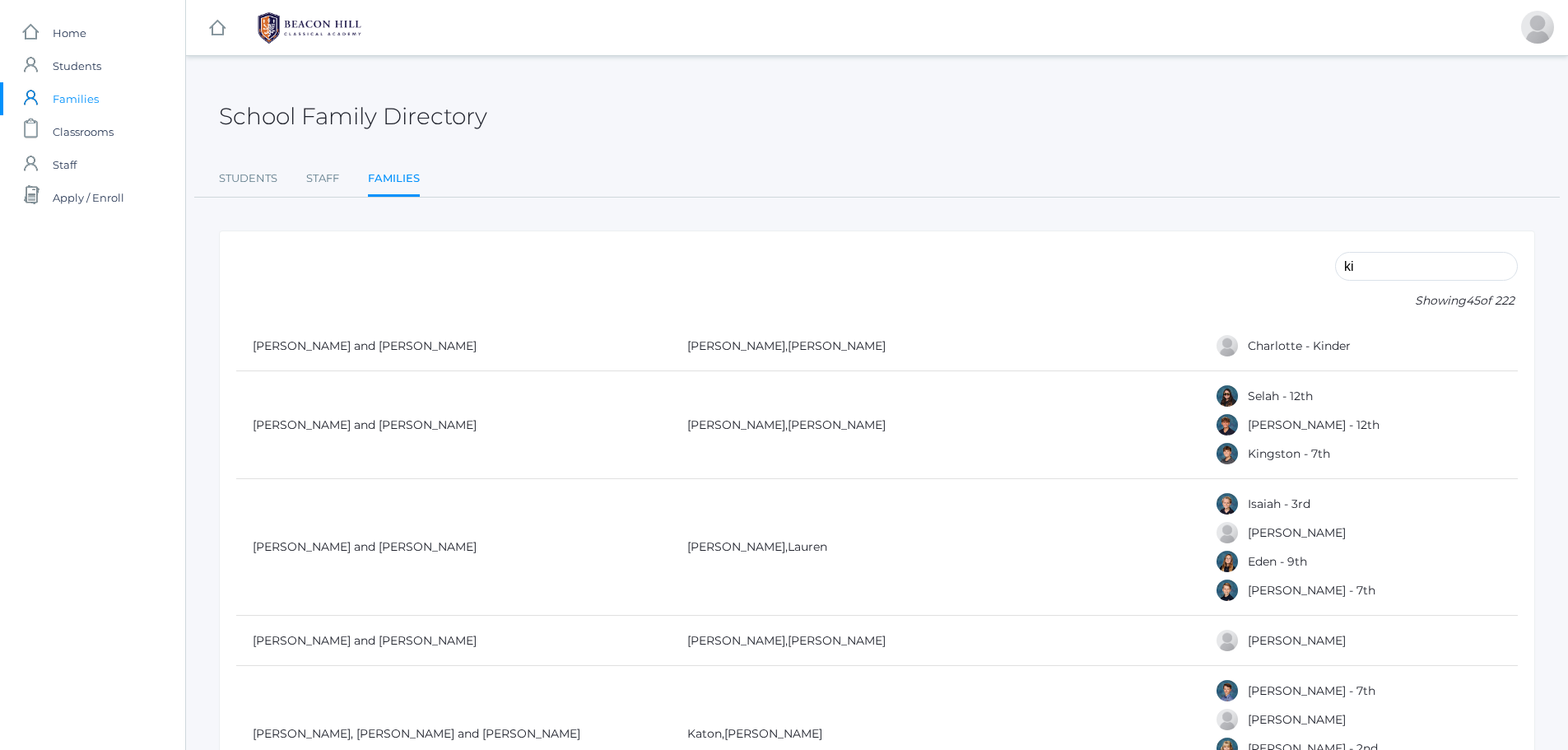
type input "k"
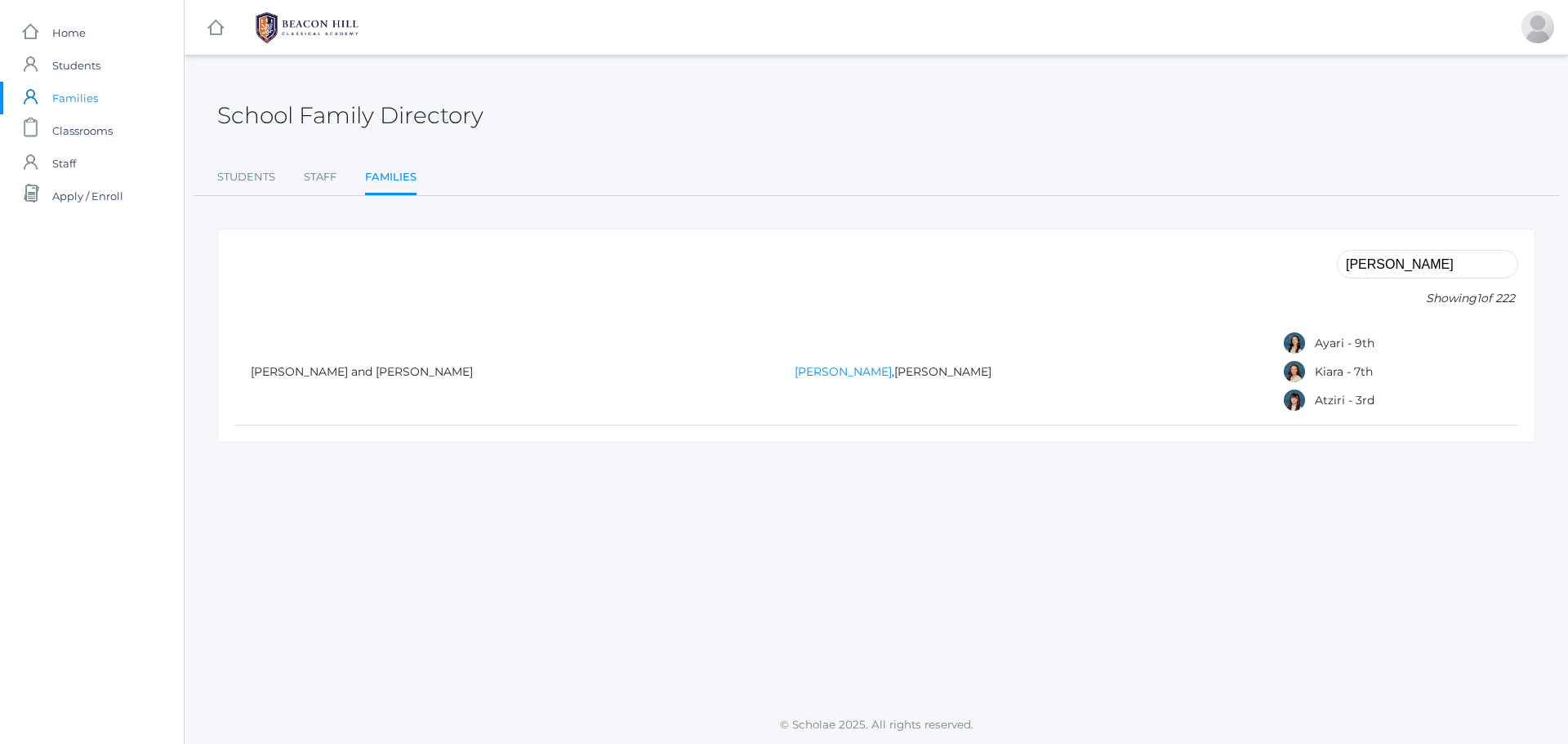
type input "[PERSON_NAME]"
click at [889, 377] on link "[PERSON_NAME]" at bounding box center [843, 372] width 97 height 15
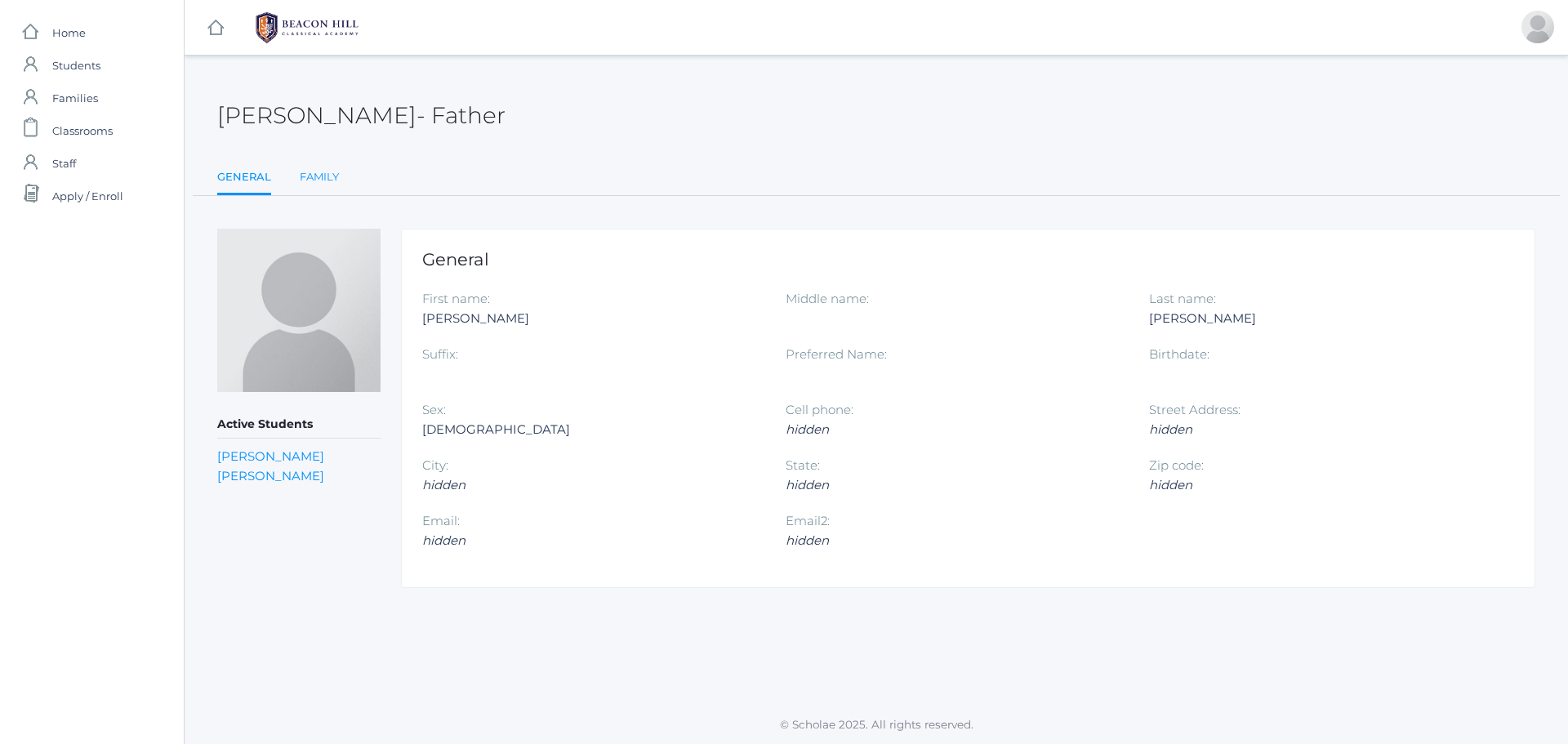
click at [318, 173] on link "Family" at bounding box center [319, 177] width 40 height 33
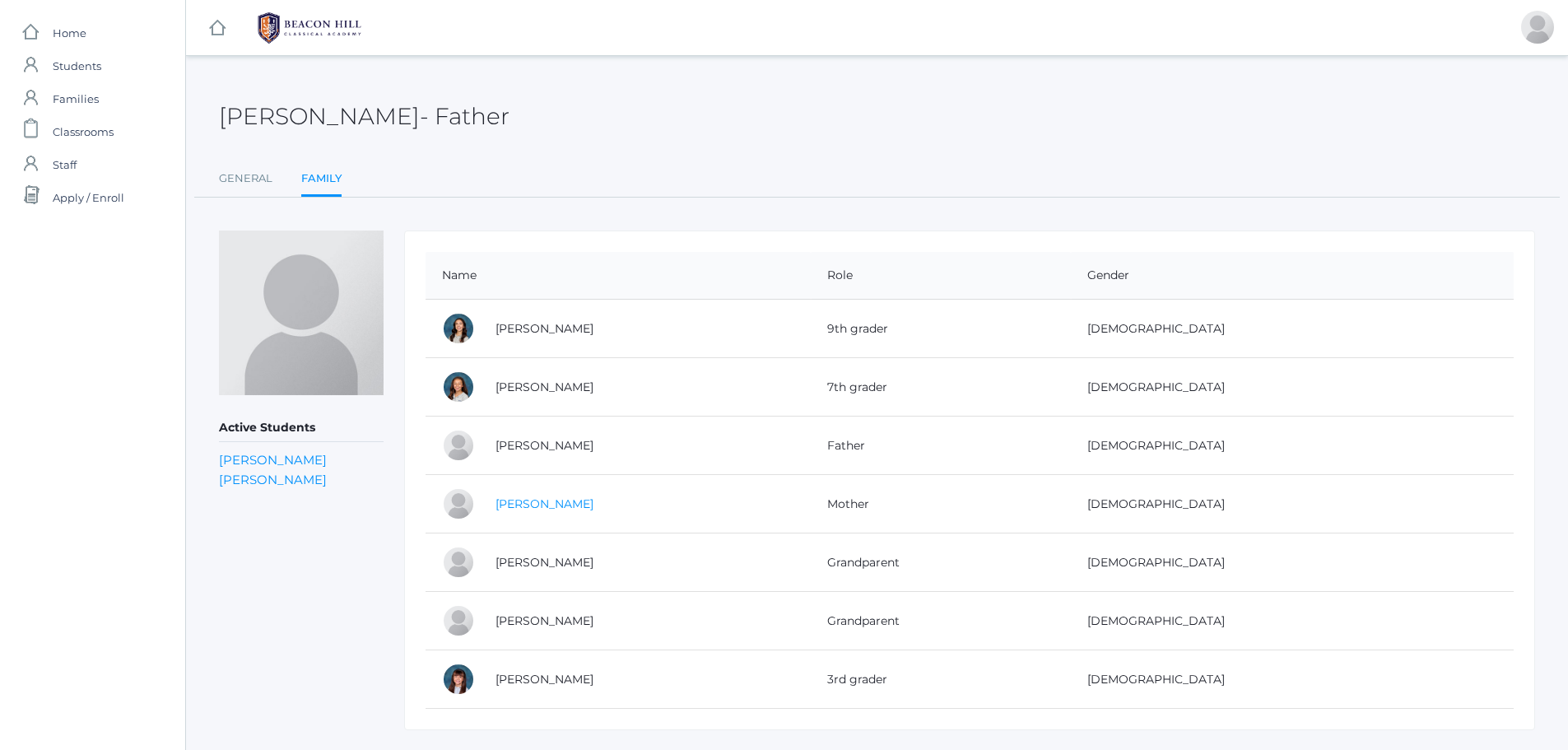
click at [547, 509] on link "Evelyn Hernandez" at bounding box center [544, 503] width 98 height 15
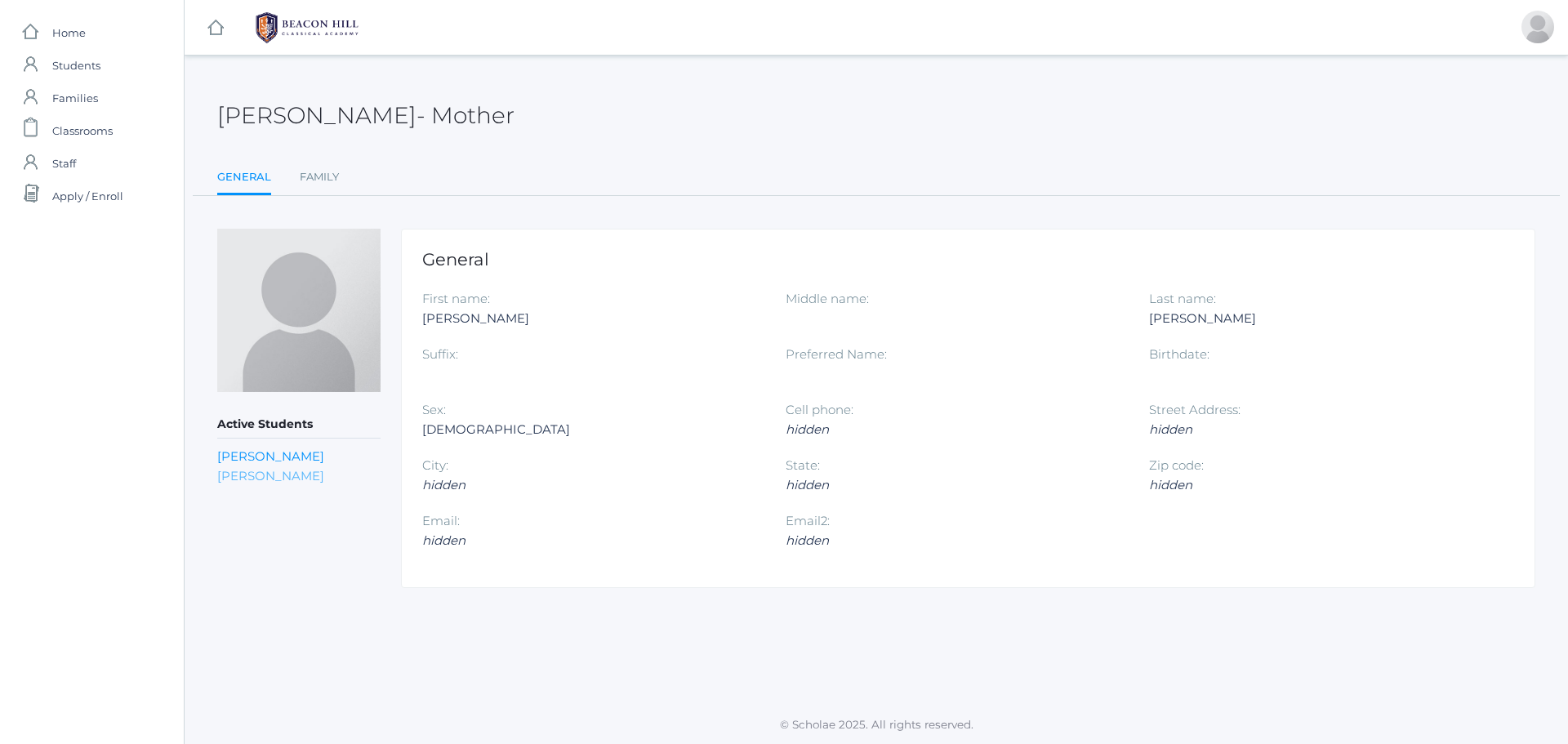
click at [287, 473] on link "Kiara Hernandez" at bounding box center [270, 475] width 107 height 16
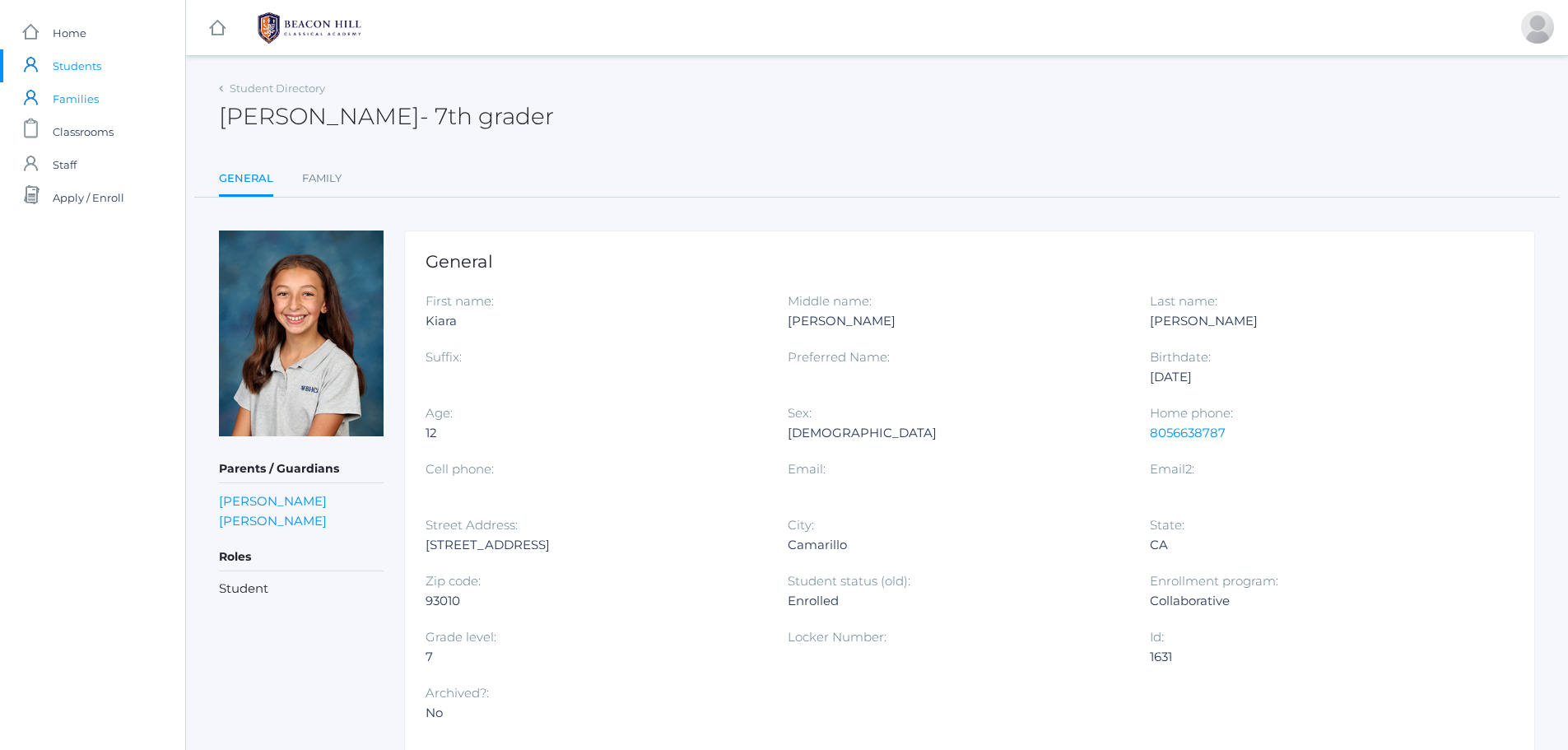
click at [70, 106] on span "Families" at bounding box center [75, 99] width 46 height 33
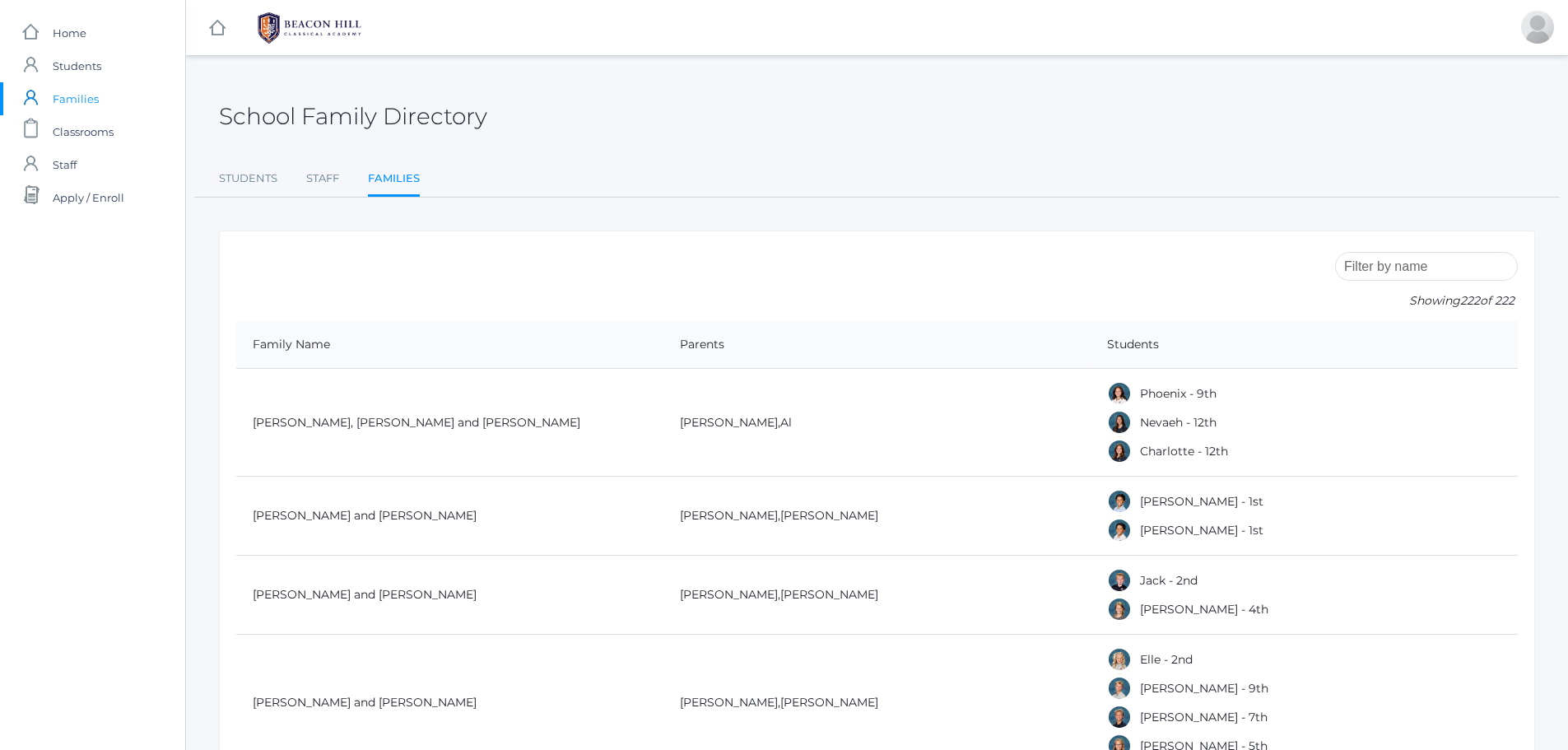
click at [1410, 267] on input "search" at bounding box center [1426, 266] width 183 height 28
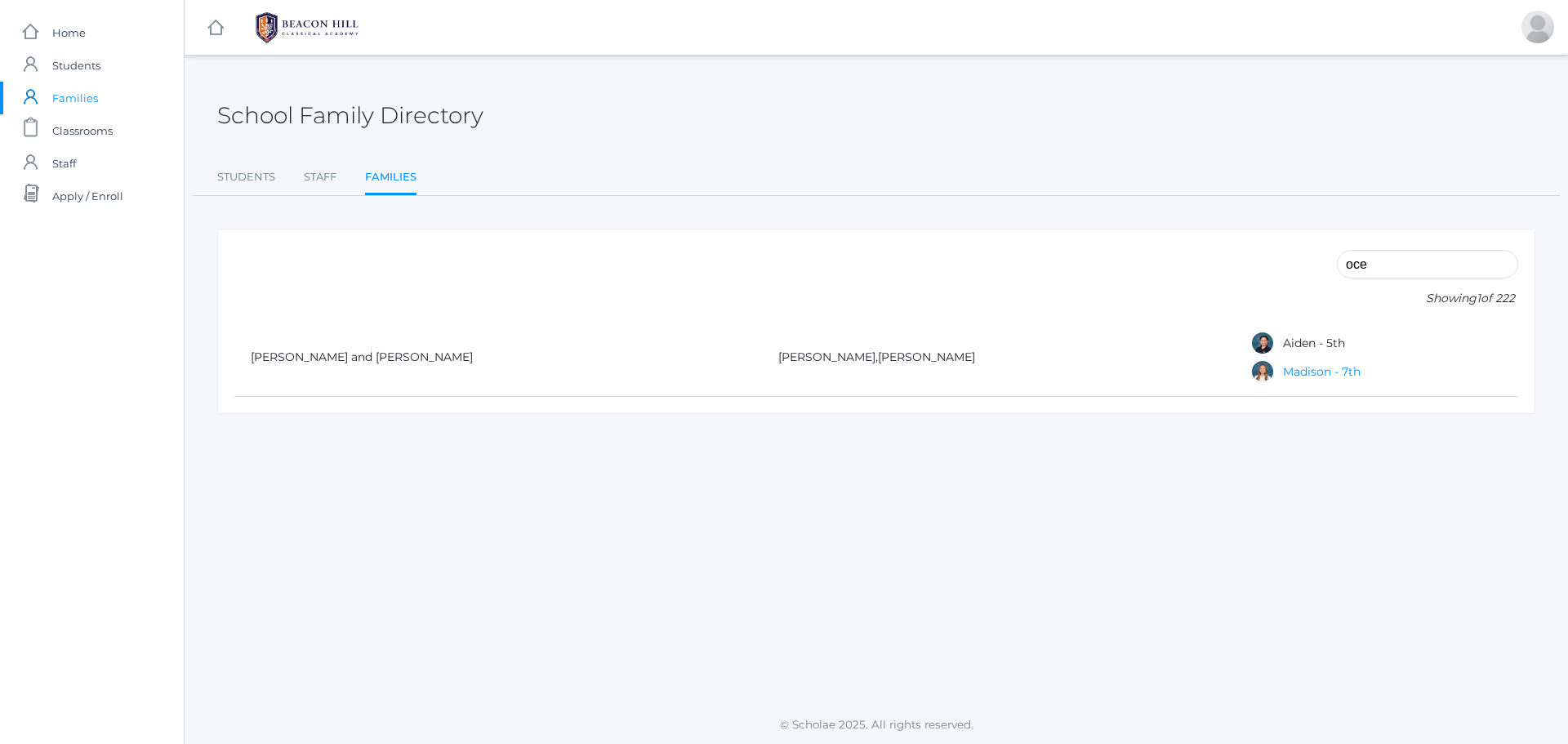
type input "oce"
click at [1283, 373] on link "Madison - 7th" at bounding box center [1321, 372] width 77 height 15
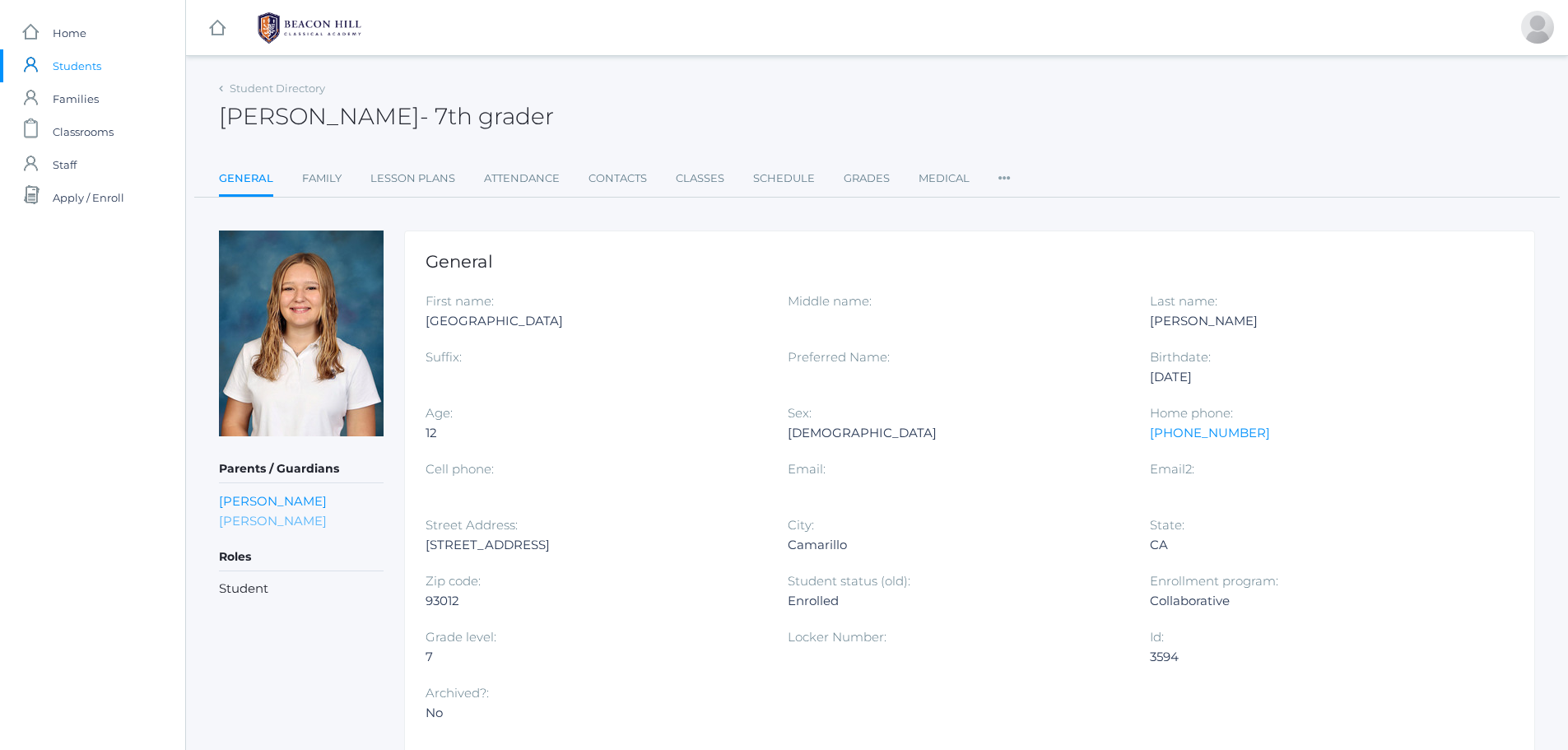
click at [248, 521] on link "[PERSON_NAME]" at bounding box center [272, 521] width 107 height 16
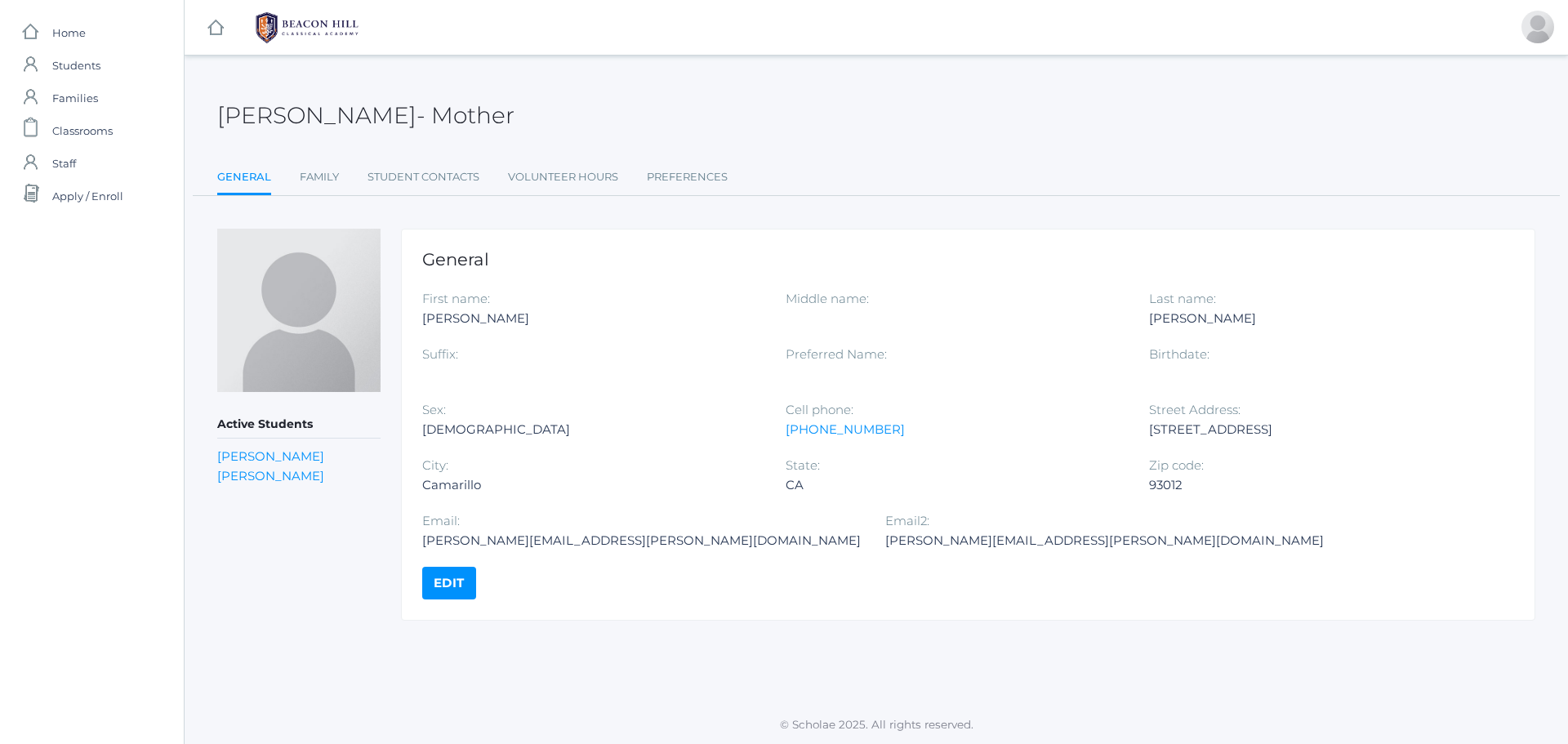
click at [451, 580] on link "Edit" at bounding box center [448, 583] width 54 height 33
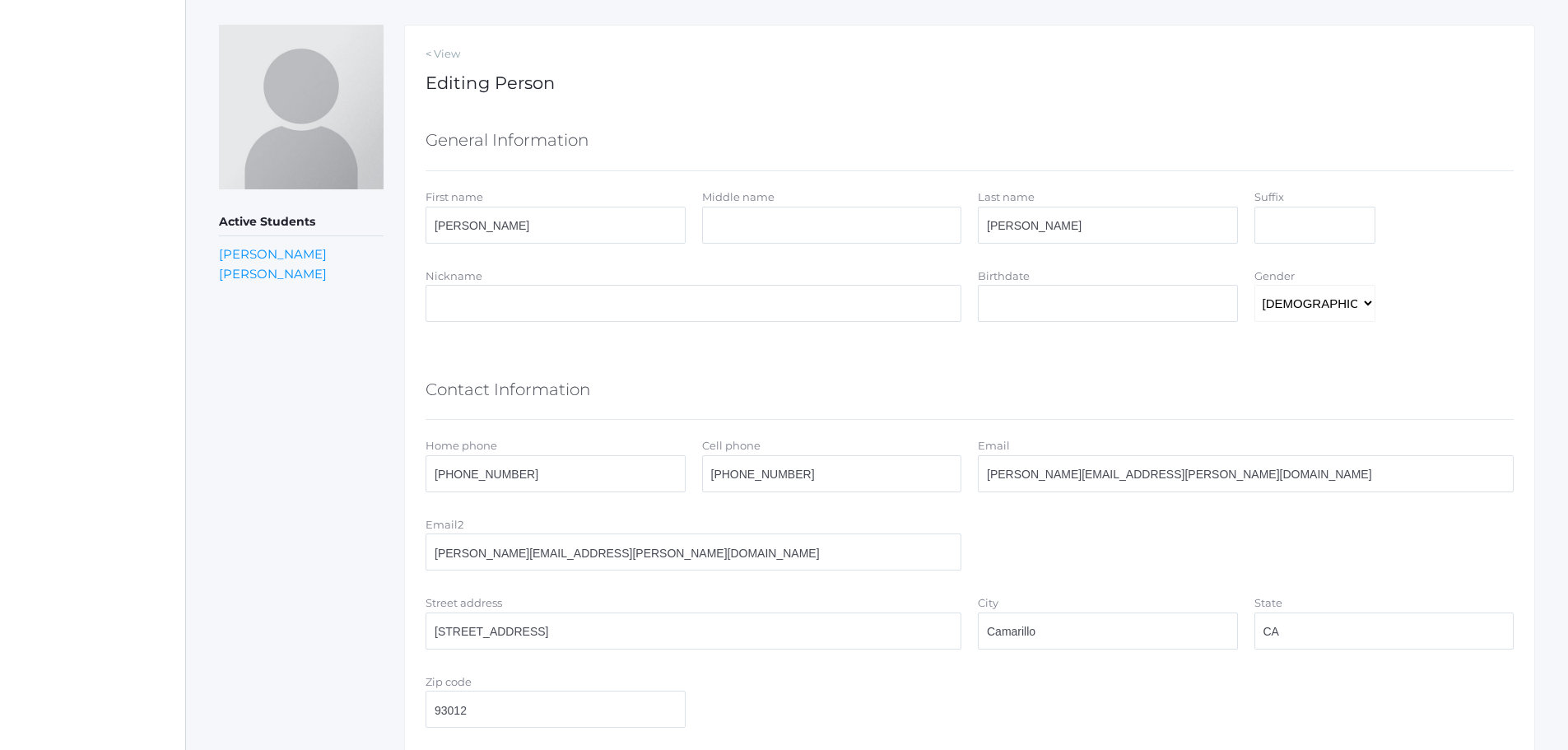
scroll to position [247, 0]
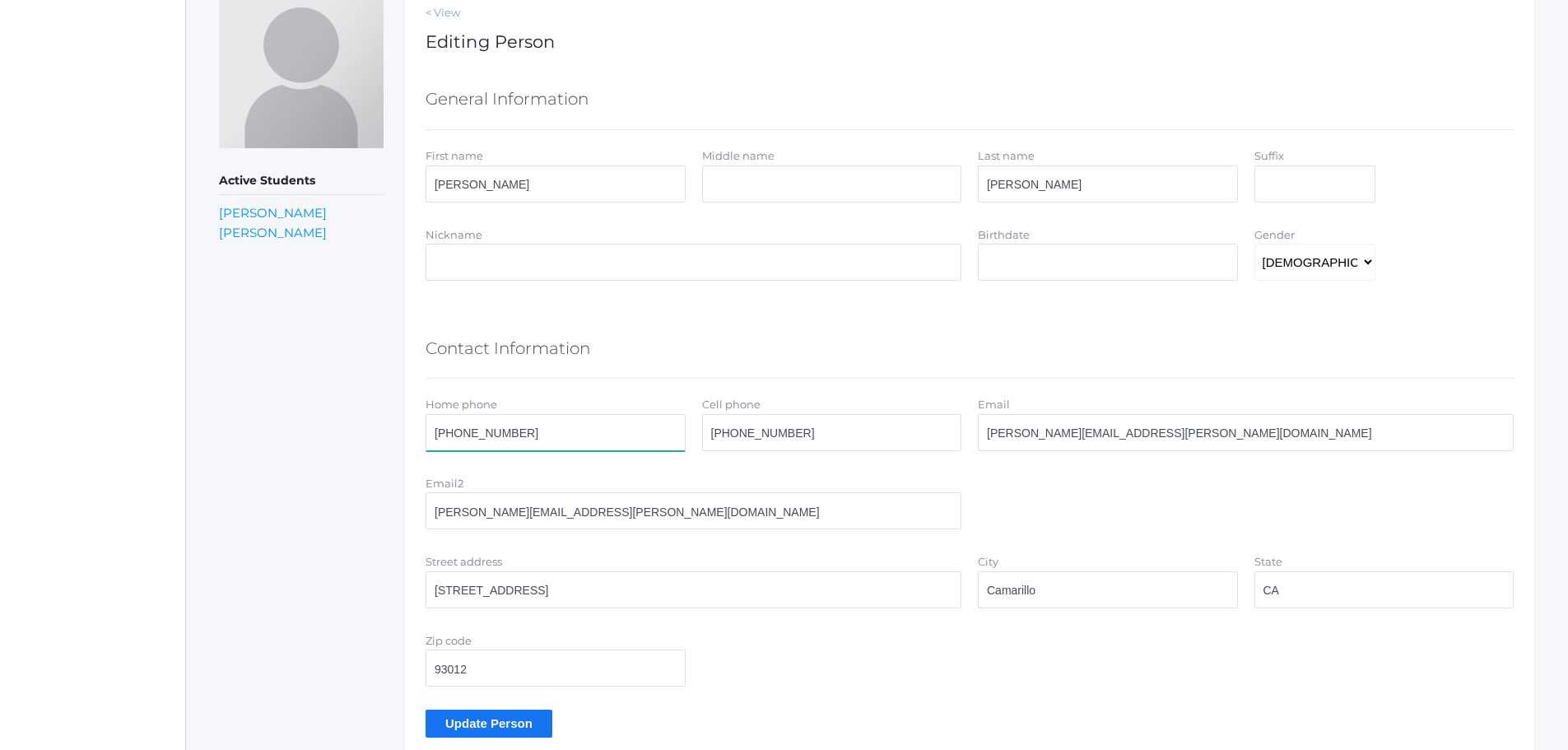
drag, startPoint x: 527, startPoint y: 438, endPoint x: 394, endPoint y: 443, distance: 133.1
click at [394, 443] on div "Active Students Aiden Oceguera Madison Oceguera < View Editing Person General I…" at bounding box center [877, 370] width 1316 height 775
drag, startPoint x: 595, startPoint y: 511, endPoint x: 387, endPoint y: 507, distance: 208.0
click at [387, 507] on div "Active Students Aiden Oceguera Madison Oceguera < View Editing Person General I…" at bounding box center [877, 370] width 1316 height 775
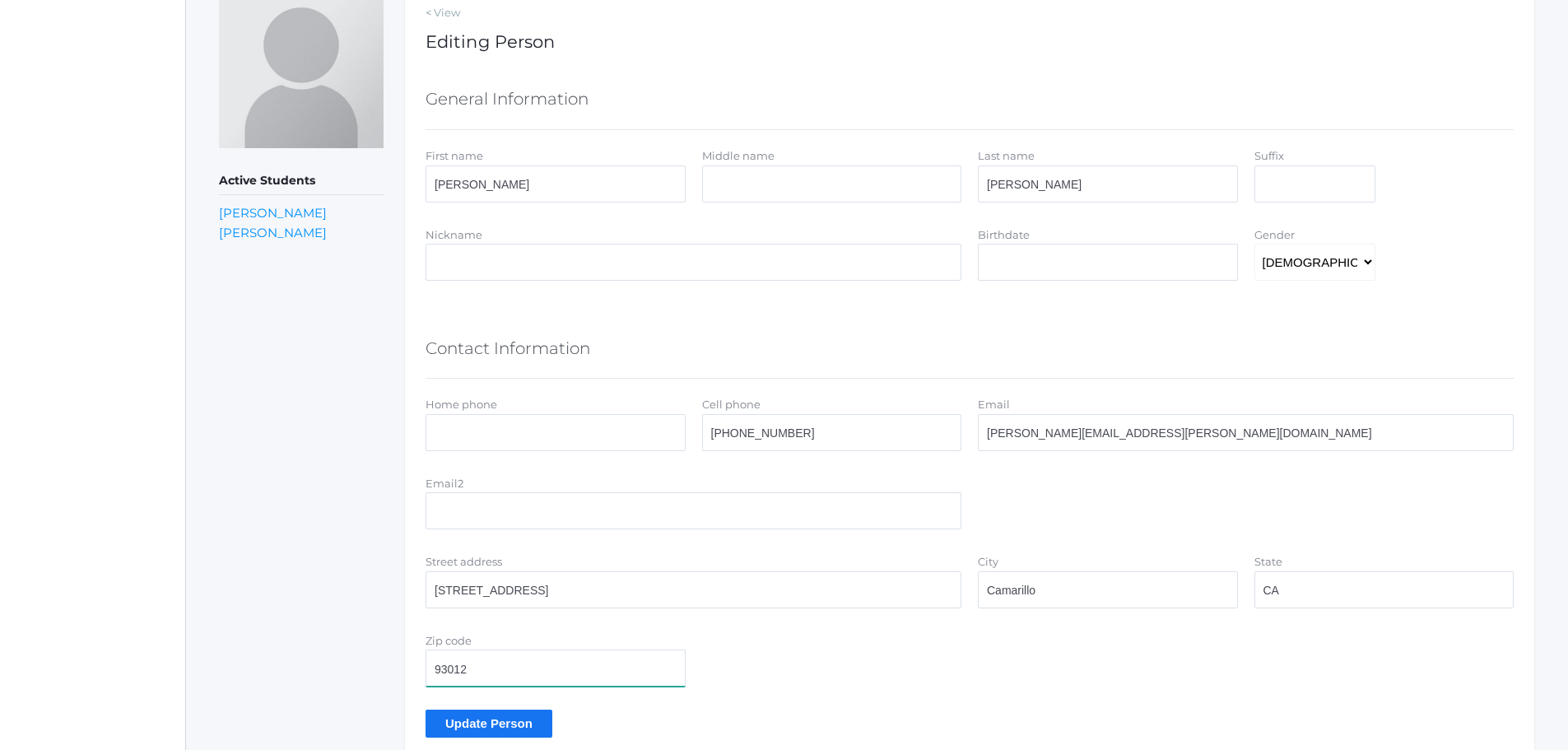
click at [895, 665] on div "Zip code 93012" at bounding box center [969, 662] width 1105 height 62
click at [485, 720] on input "Update Person" at bounding box center [488, 722] width 127 height 28
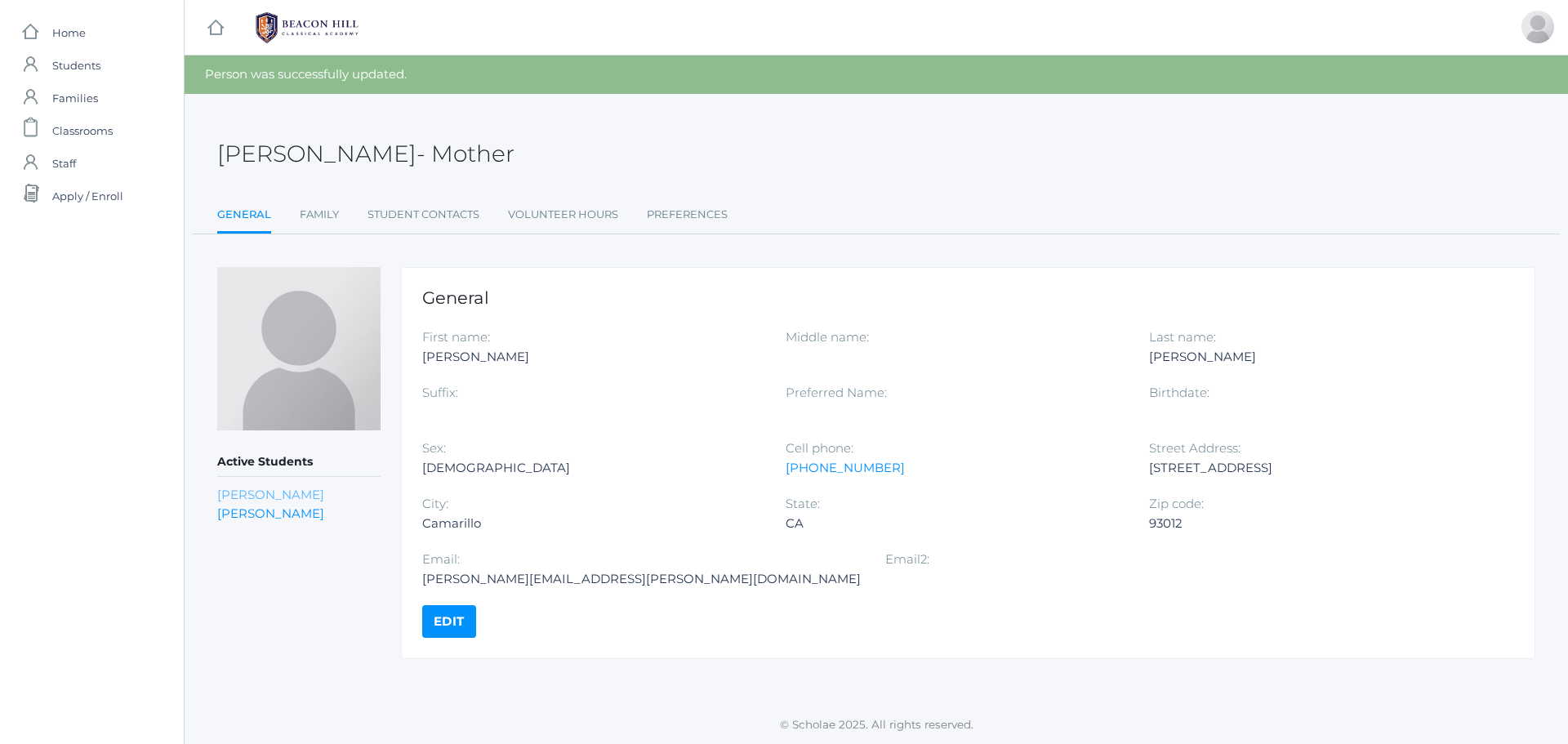
click at [261, 496] on link "[PERSON_NAME]" at bounding box center [270, 495] width 107 height 16
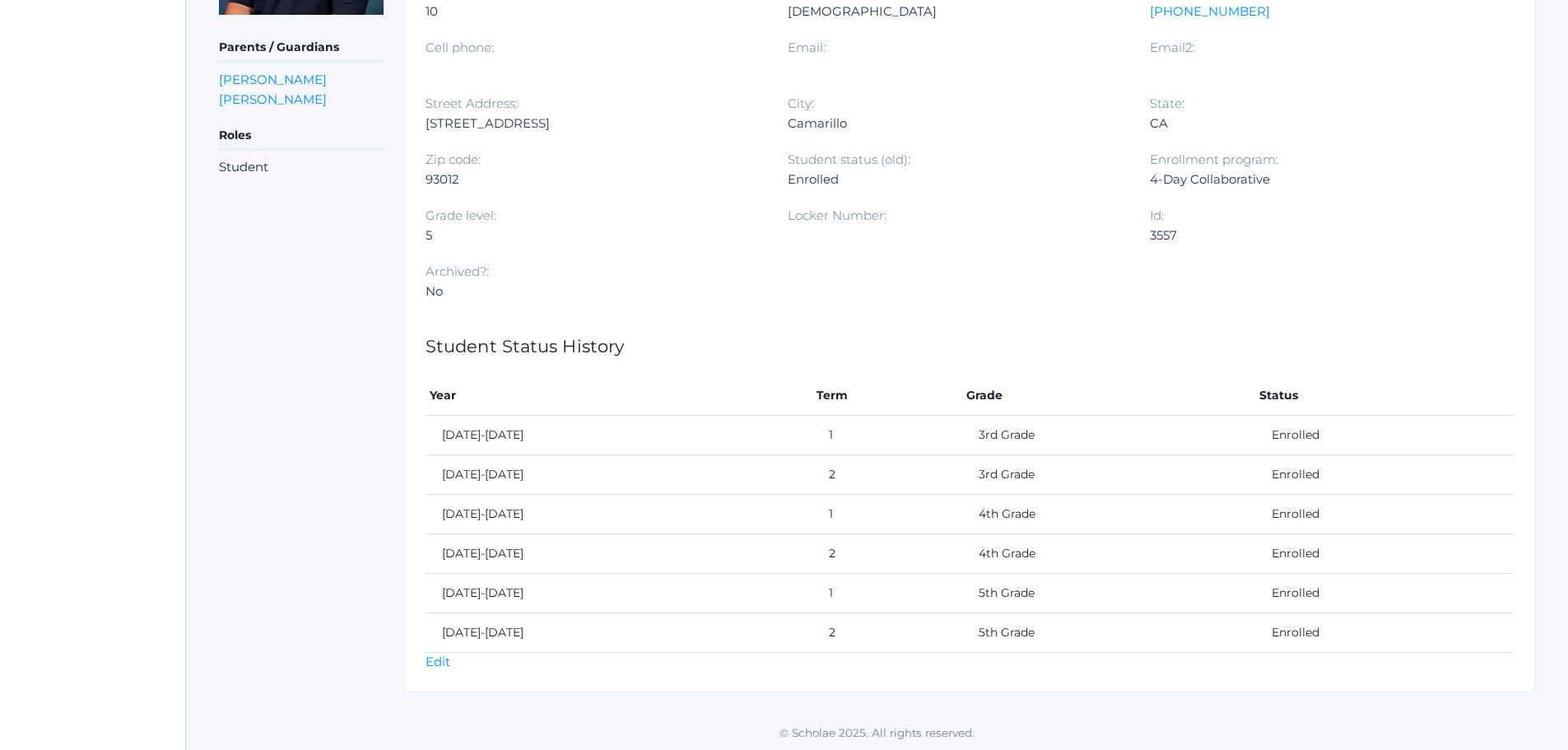
scroll to position [424, 0]
click at [432, 659] on link "Edit" at bounding box center [437, 659] width 25 height 16
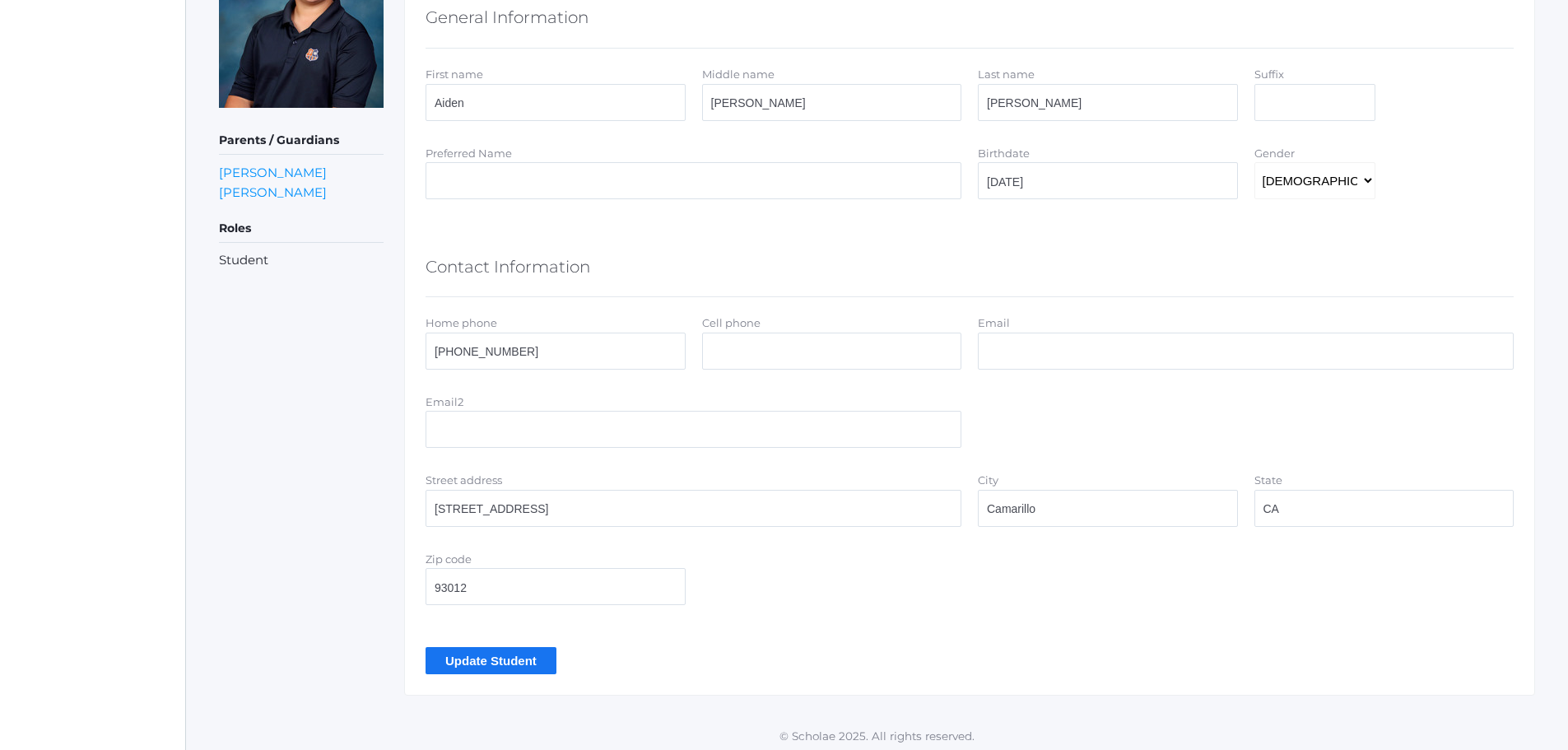
scroll to position [329, 0]
drag, startPoint x: 533, startPoint y: 355, endPoint x: 355, endPoint y: 367, distance: 178.4
click at [355, 367] on div "Parents / Guardians Luis Oceguera Andrea Oceguera Roles Student < View Editing …" at bounding box center [877, 298] width 1316 height 793
click at [745, 358] on input "Cell phone" at bounding box center [831, 351] width 260 height 37
paste input "559-474-0388"
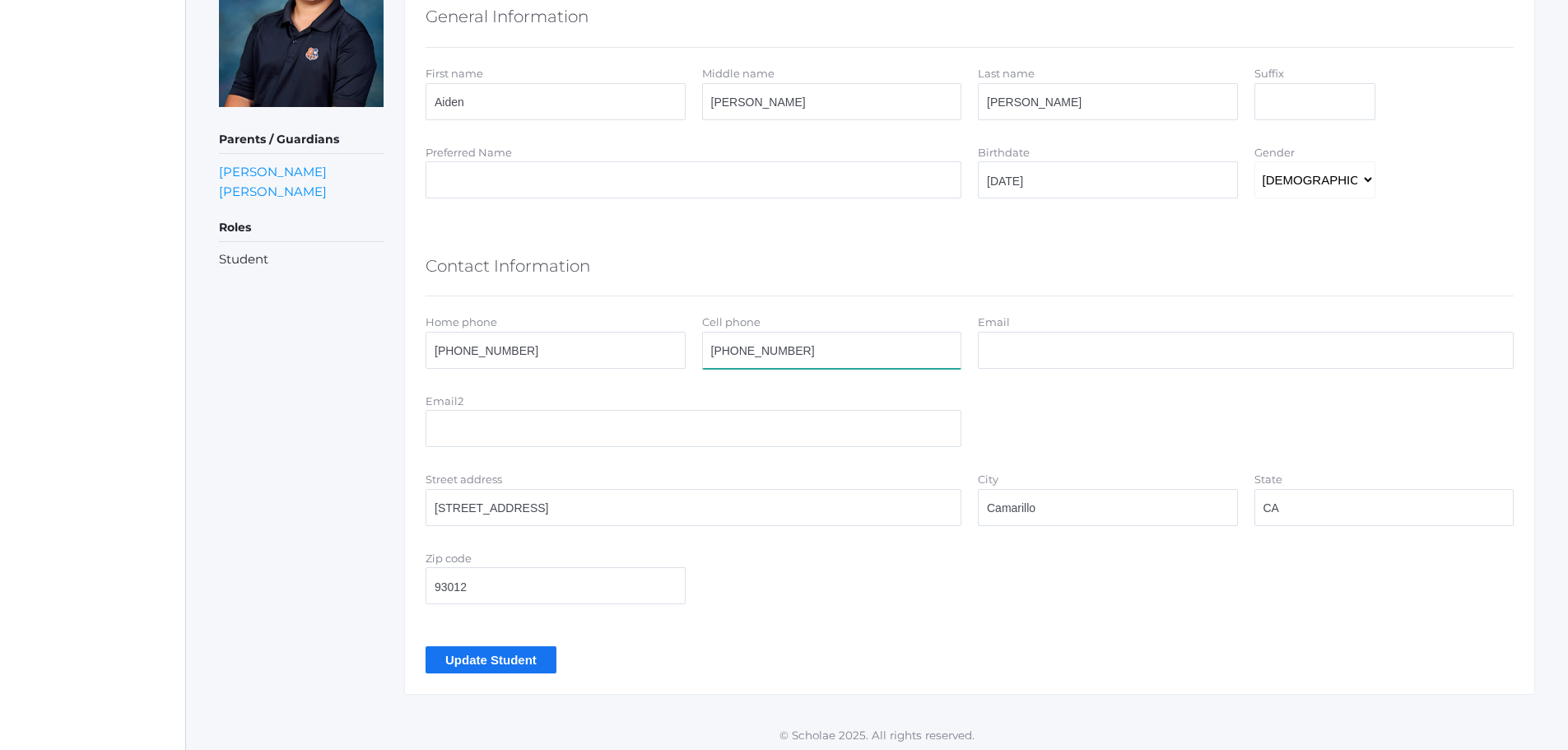
type input "559-474-0388"
drag, startPoint x: 524, startPoint y: 341, endPoint x: 414, endPoint y: 349, distance: 110.3
click at [414, 349] on div "< View Editing Student General Information First name Aiden Middle name Luis La…" at bounding box center [969, 298] width 1131 height 793
click at [1023, 345] on input "Email" at bounding box center [1246, 351] width 536 height 37
type input "oceguera.andrea@yahoo.com"
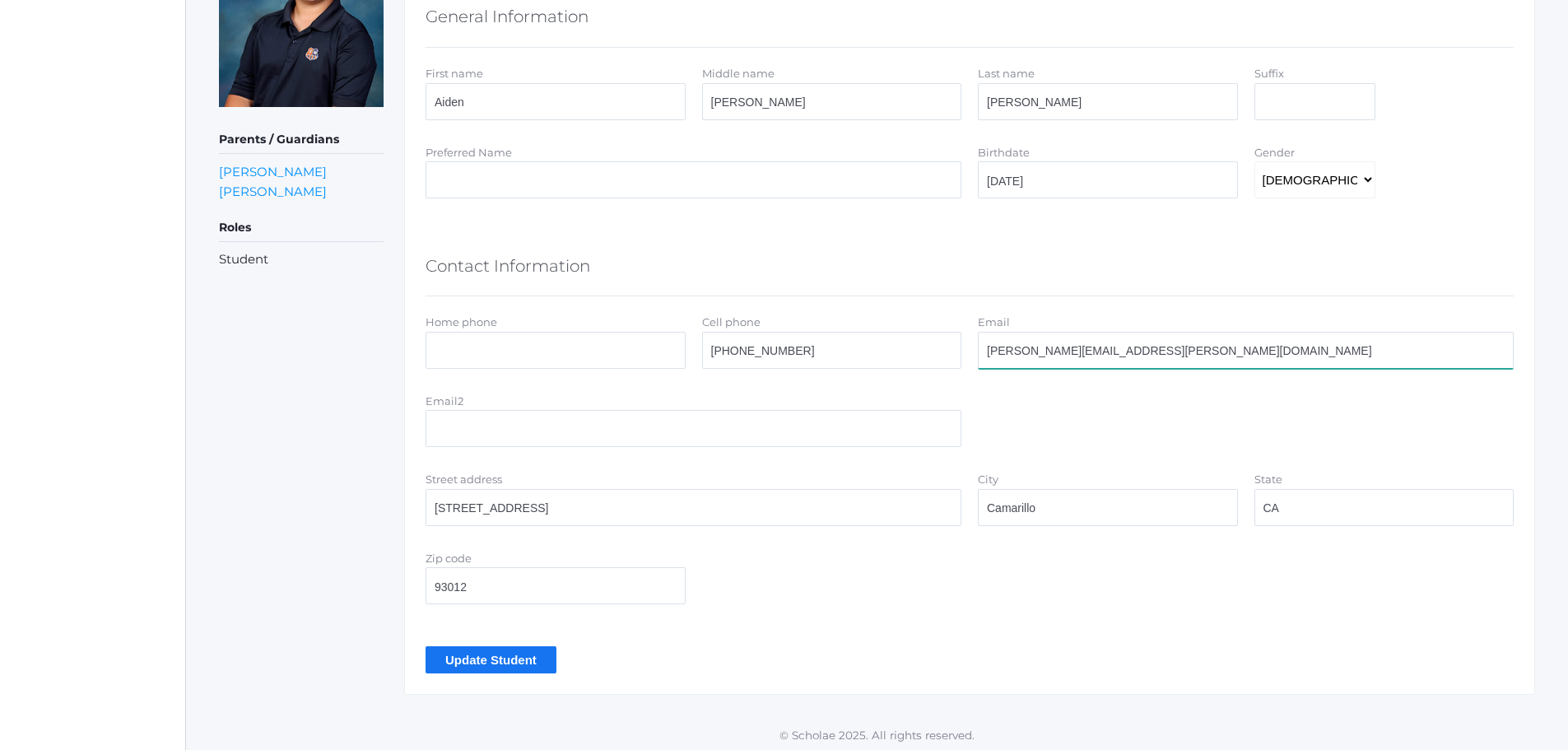
type input "oceguera.andrea@yahoo.com"
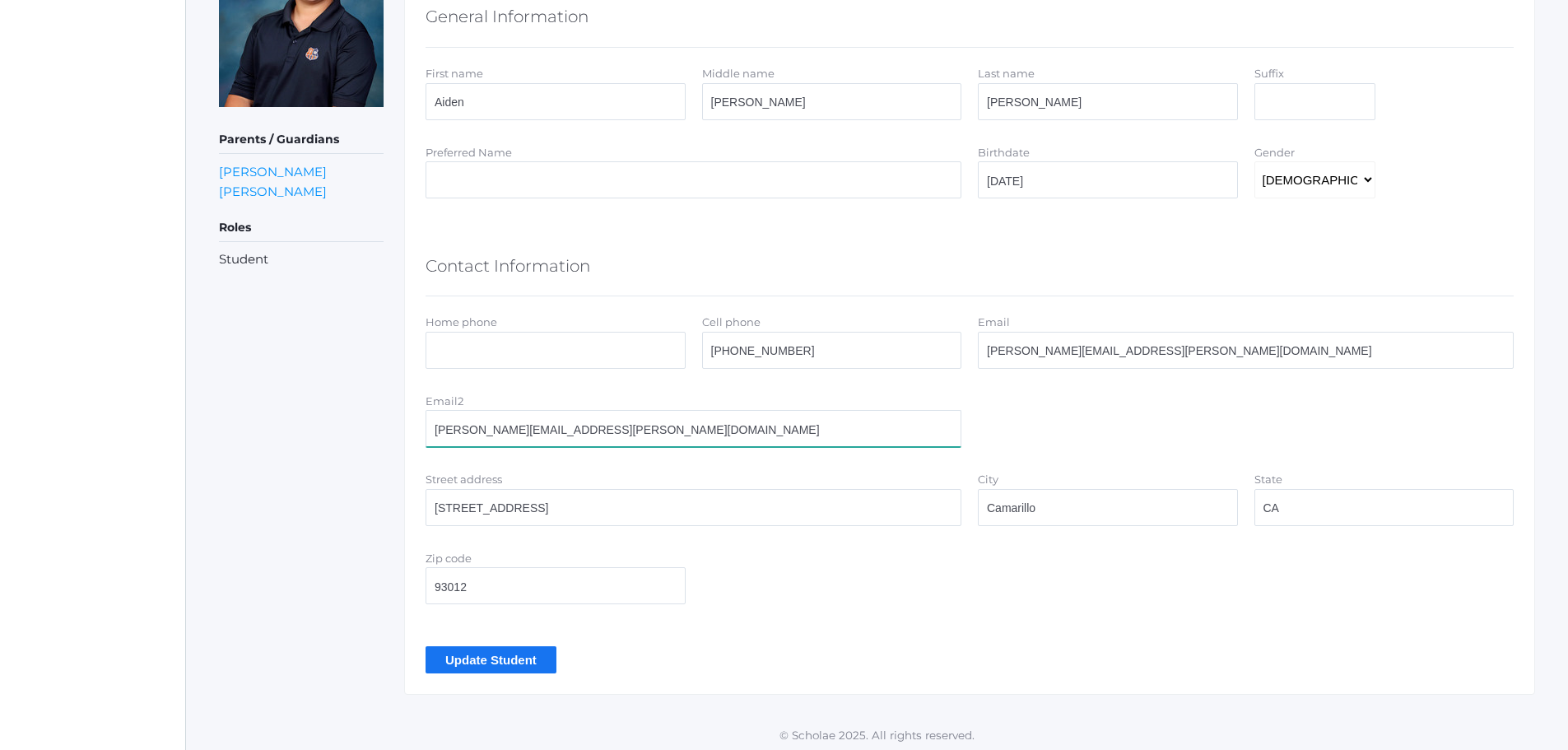
drag, startPoint x: 638, startPoint y: 429, endPoint x: 366, endPoint y: 438, distance: 272.1
click at [366, 438] on div "Parents / Guardians Luis Oceguera Andrea Oceguera Roles Student < View Editing …" at bounding box center [877, 298] width 1316 height 793
click at [498, 659] on input "Update Student" at bounding box center [490, 659] width 130 height 28
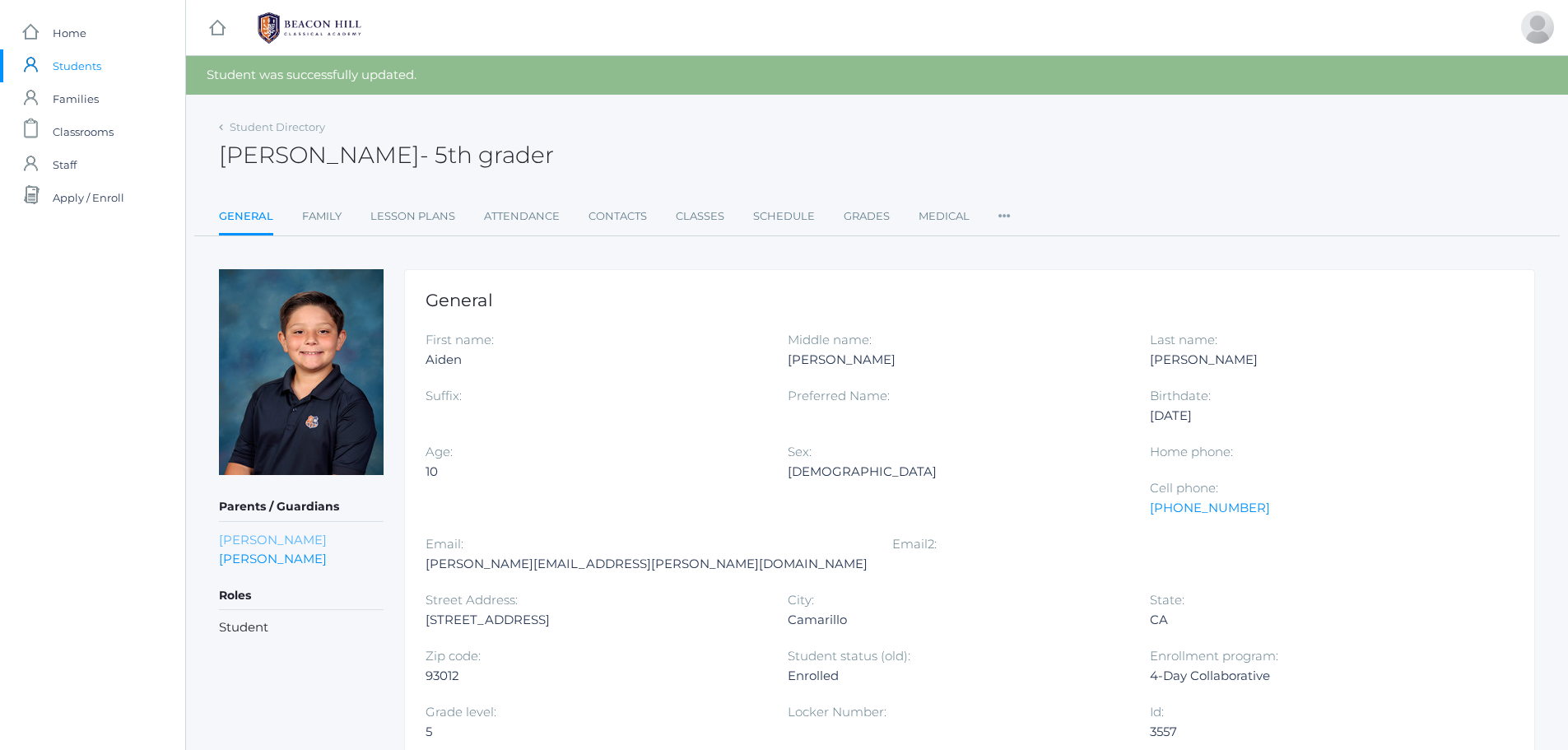
click at [276, 541] on link "[PERSON_NAME]" at bounding box center [272, 540] width 107 height 16
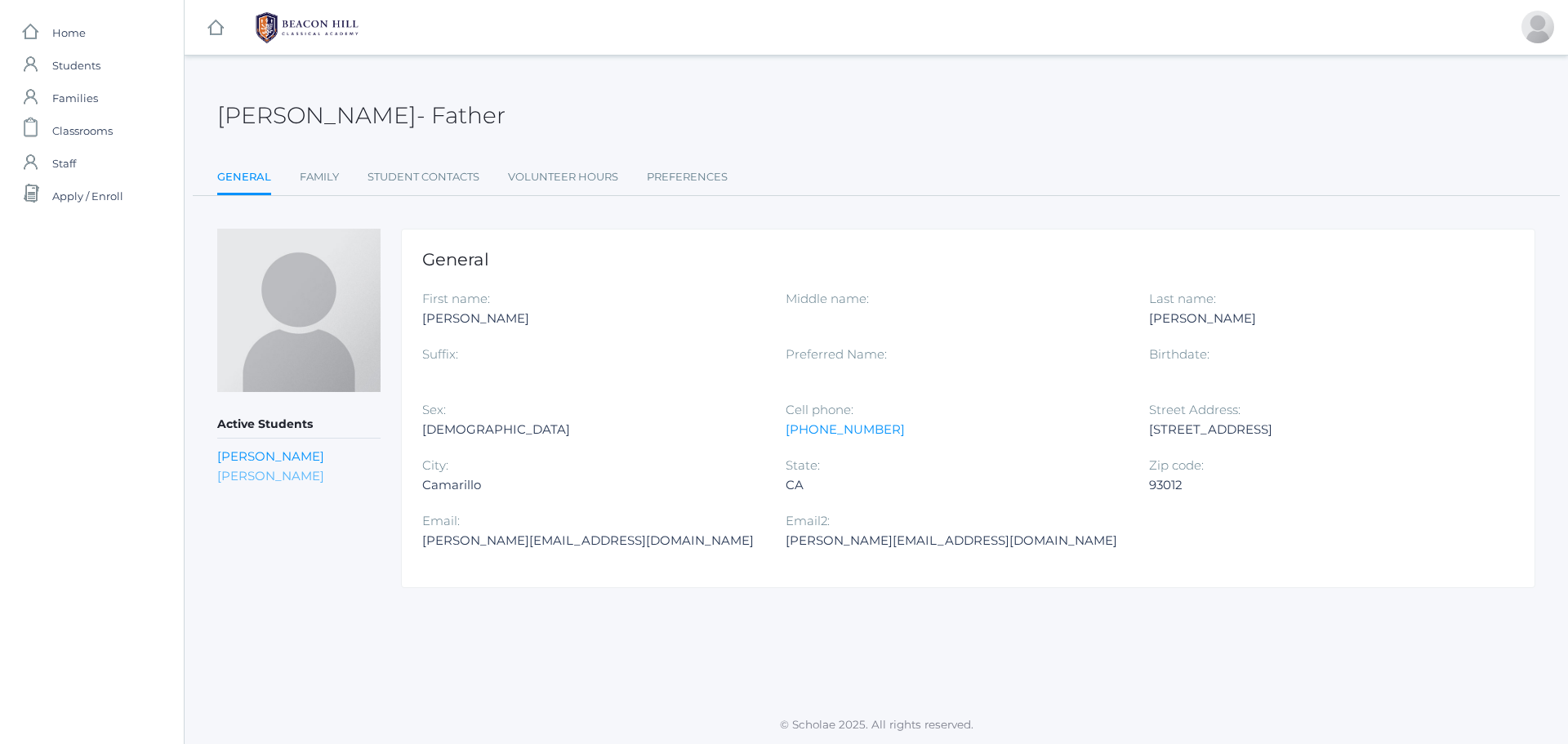
click at [253, 481] on link "[PERSON_NAME]" at bounding box center [270, 475] width 107 height 16
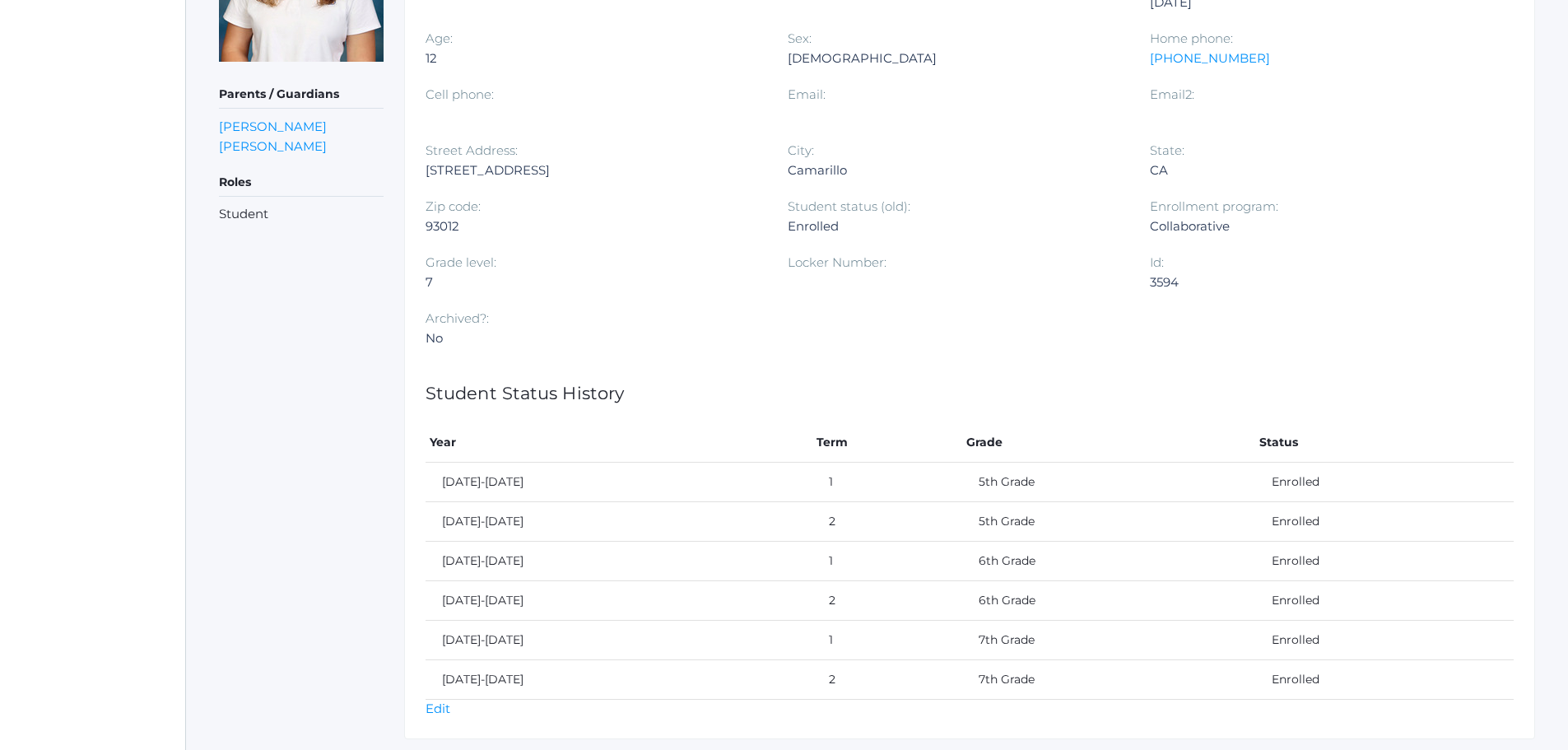
scroll to position [412, 0]
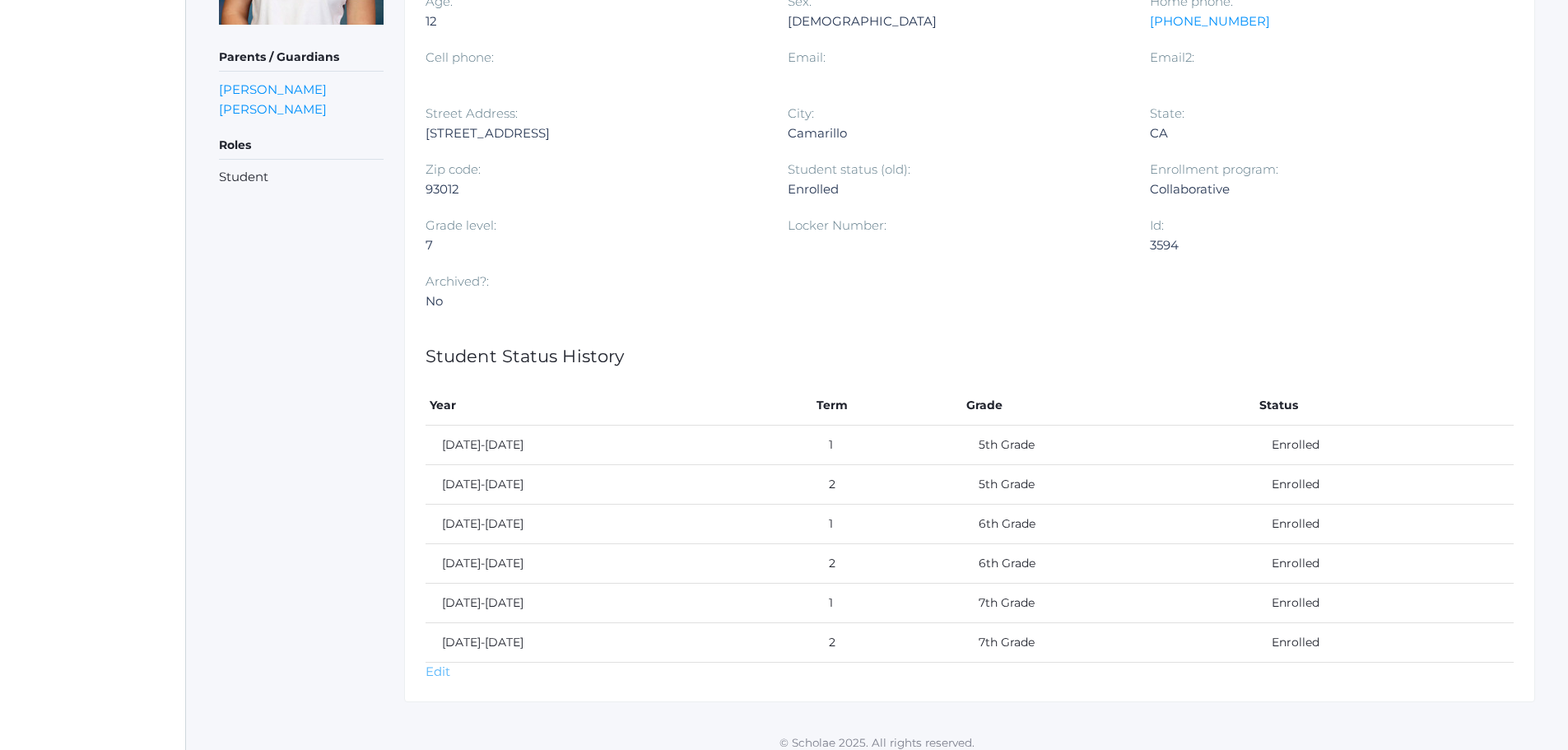
click at [432, 672] on link "Edit" at bounding box center [437, 672] width 25 height 16
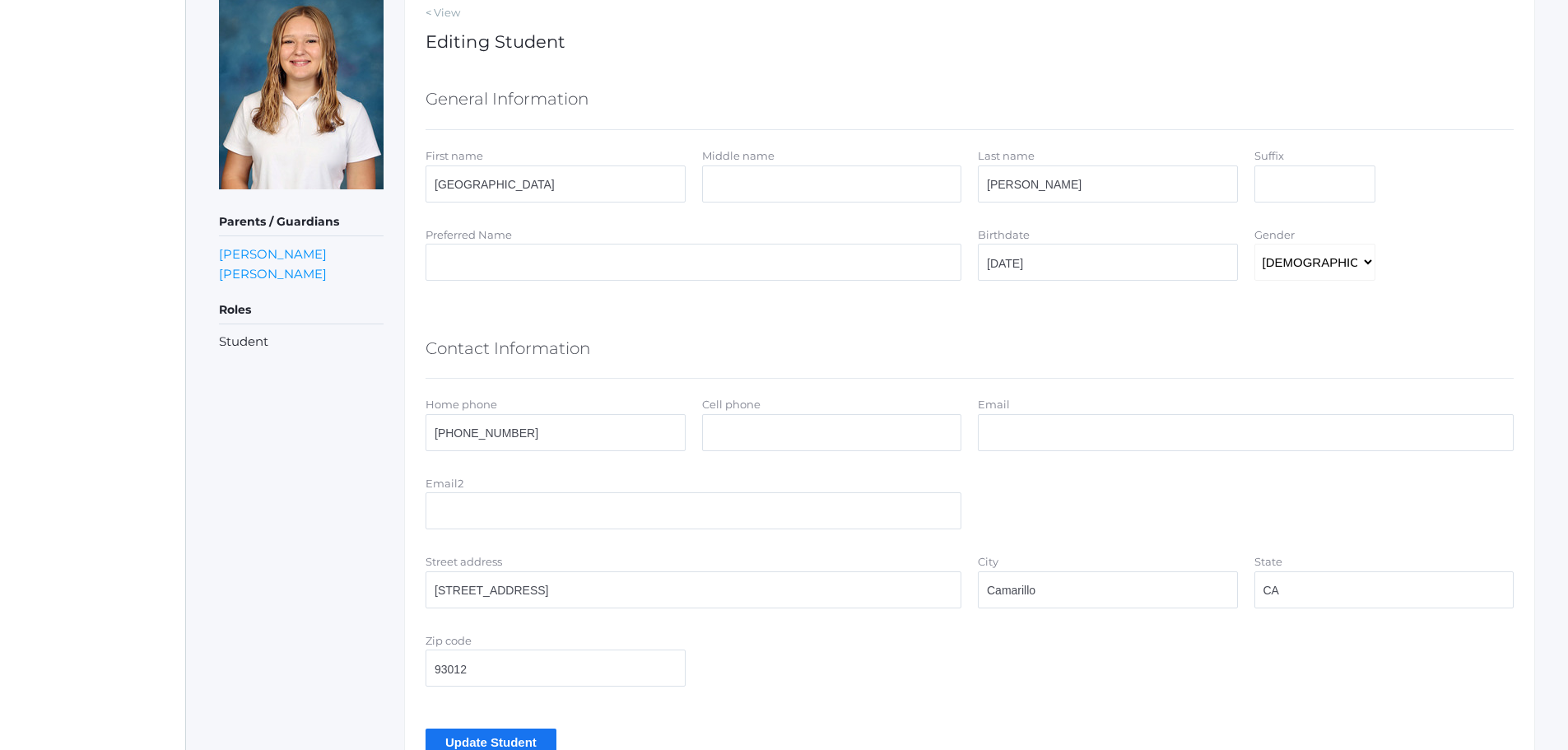
scroll to position [329, 0]
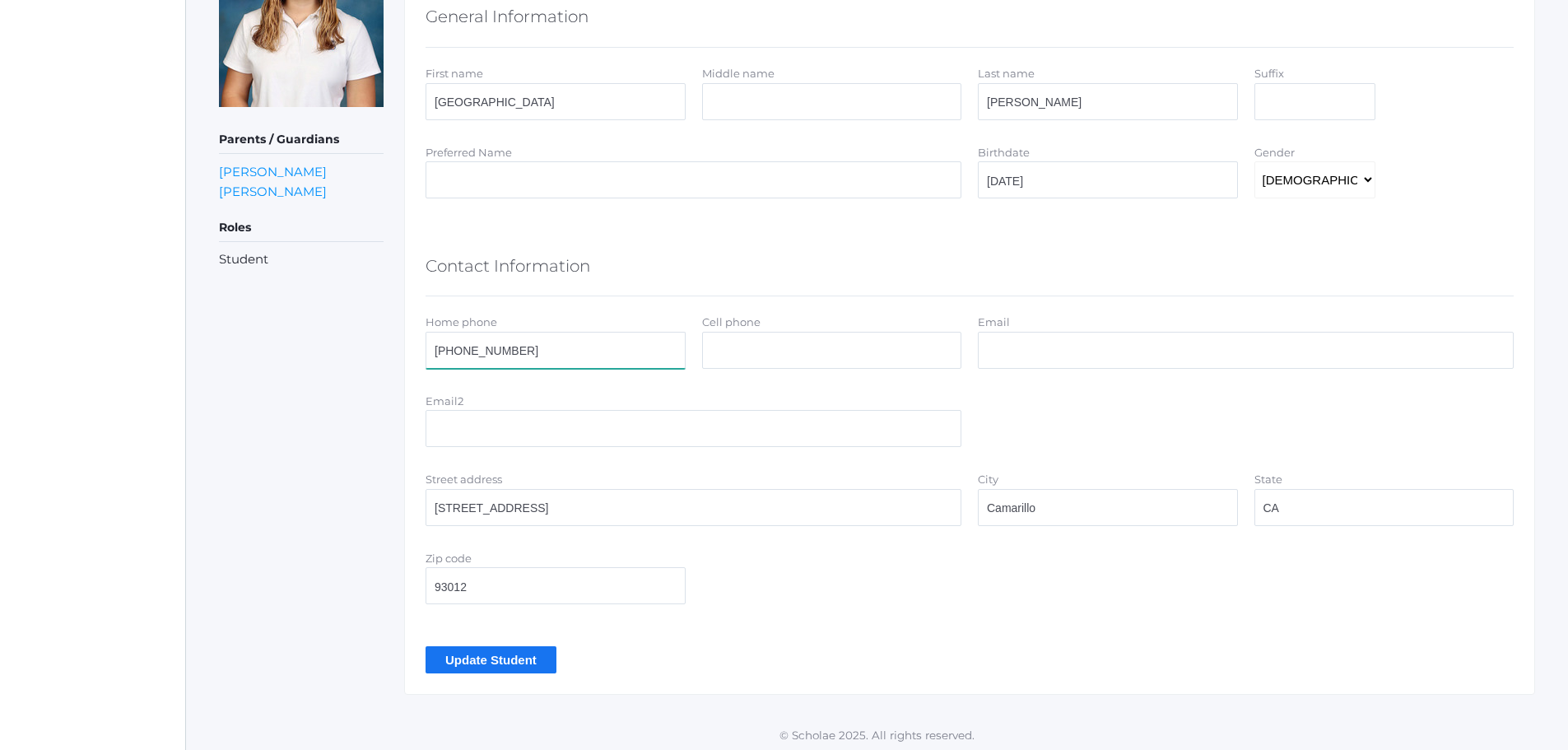
drag, startPoint x: 533, startPoint y: 351, endPoint x: 327, endPoint y: 372, distance: 207.1
click at [327, 372] on div "Parents / Guardians [PERSON_NAME] [PERSON_NAME] Roles Student < View Editing St…" at bounding box center [877, 298] width 1316 height 793
click at [728, 348] on input "Cell phone" at bounding box center [831, 351] width 260 height 37
paste input "[PHONE_NUMBER]"
type input "[PHONE_NUMBER]"
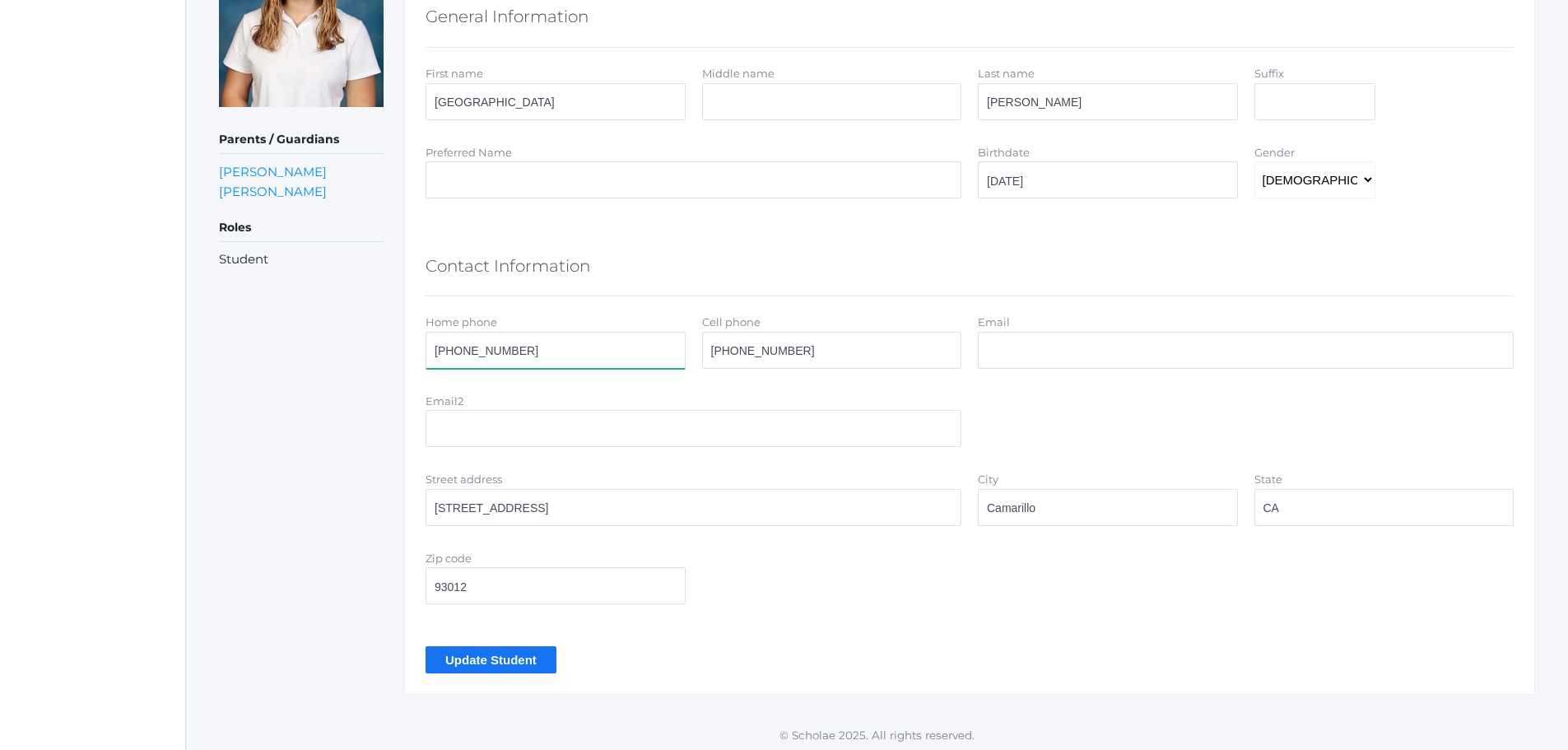
drag, startPoint x: 571, startPoint y: 356, endPoint x: 376, endPoint y: 365, distance: 195.2
click at [376, 365] on div "Parents / Guardians Luis Oceguera Andrea Oceguera Roles Student < View Editing …" at bounding box center [877, 298] width 1316 height 793
click at [1005, 359] on input "Email" at bounding box center [1246, 351] width 536 height 37
type input "[PERSON_NAME][EMAIL_ADDRESS][PERSON_NAME][DOMAIN_NAME]"
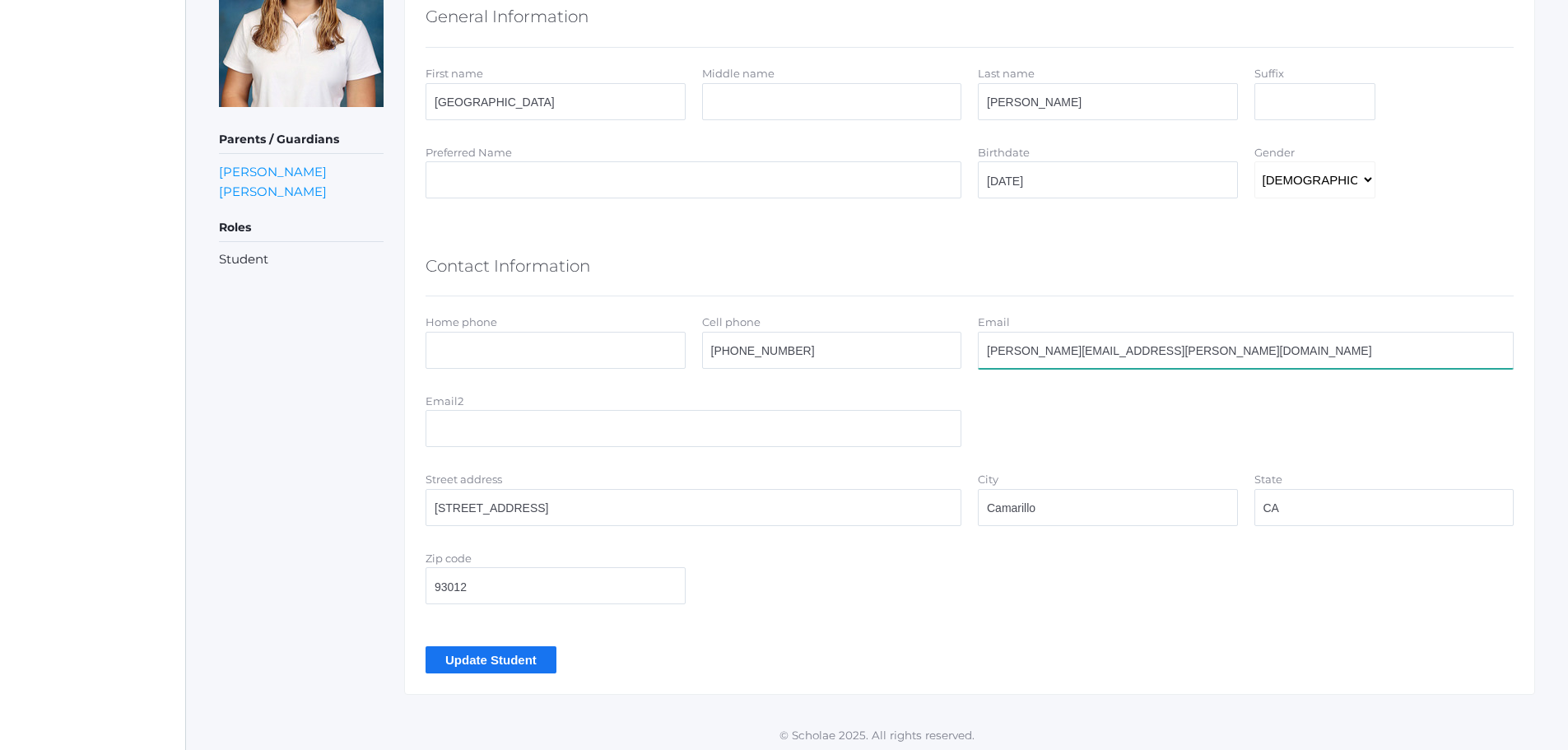
type input "L"
type input "[PERSON_NAME][EMAIL_ADDRESS][PERSON_NAME][DOMAIN_NAME]"
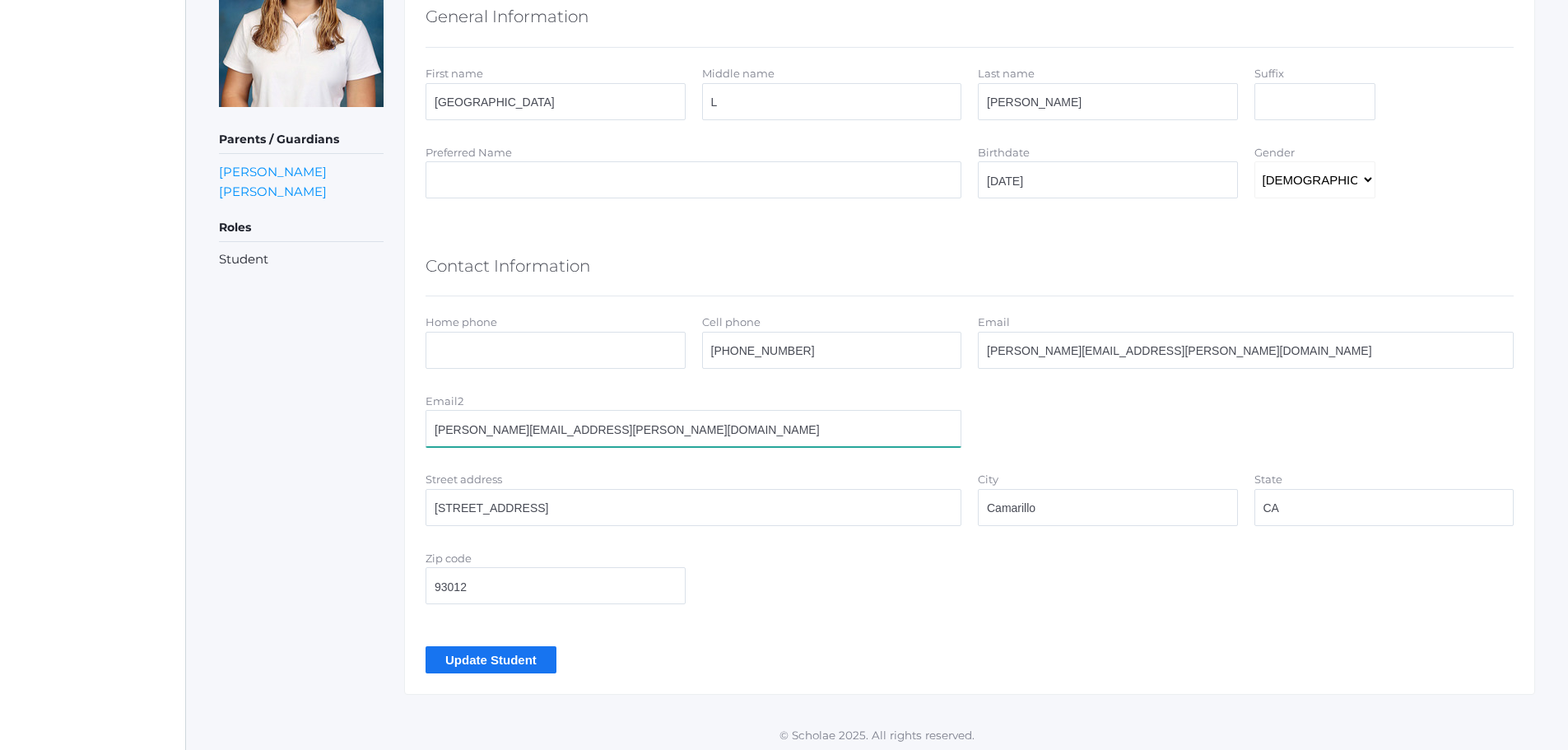
drag, startPoint x: 611, startPoint y: 422, endPoint x: 353, endPoint y: 419, distance: 258.0
click at [353, 419] on div "Parents / Guardians Luis Oceguera Andrea Oceguera Roles Student < View Editing …" at bounding box center [877, 298] width 1316 height 793
click at [489, 656] on input "Update Student" at bounding box center [490, 659] width 130 height 28
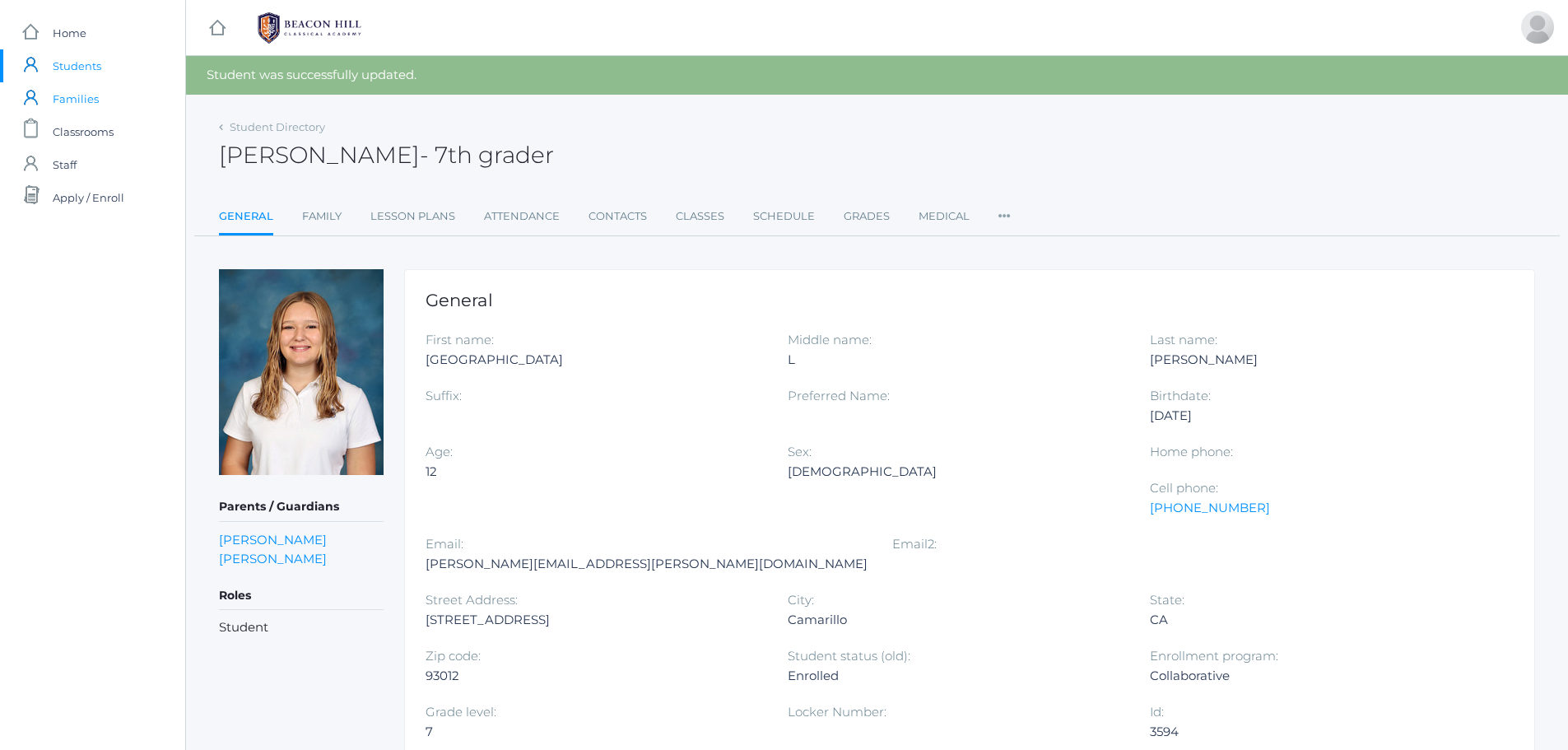
click at [86, 101] on span "Families" at bounding box center [75, 99] width 46 height 33
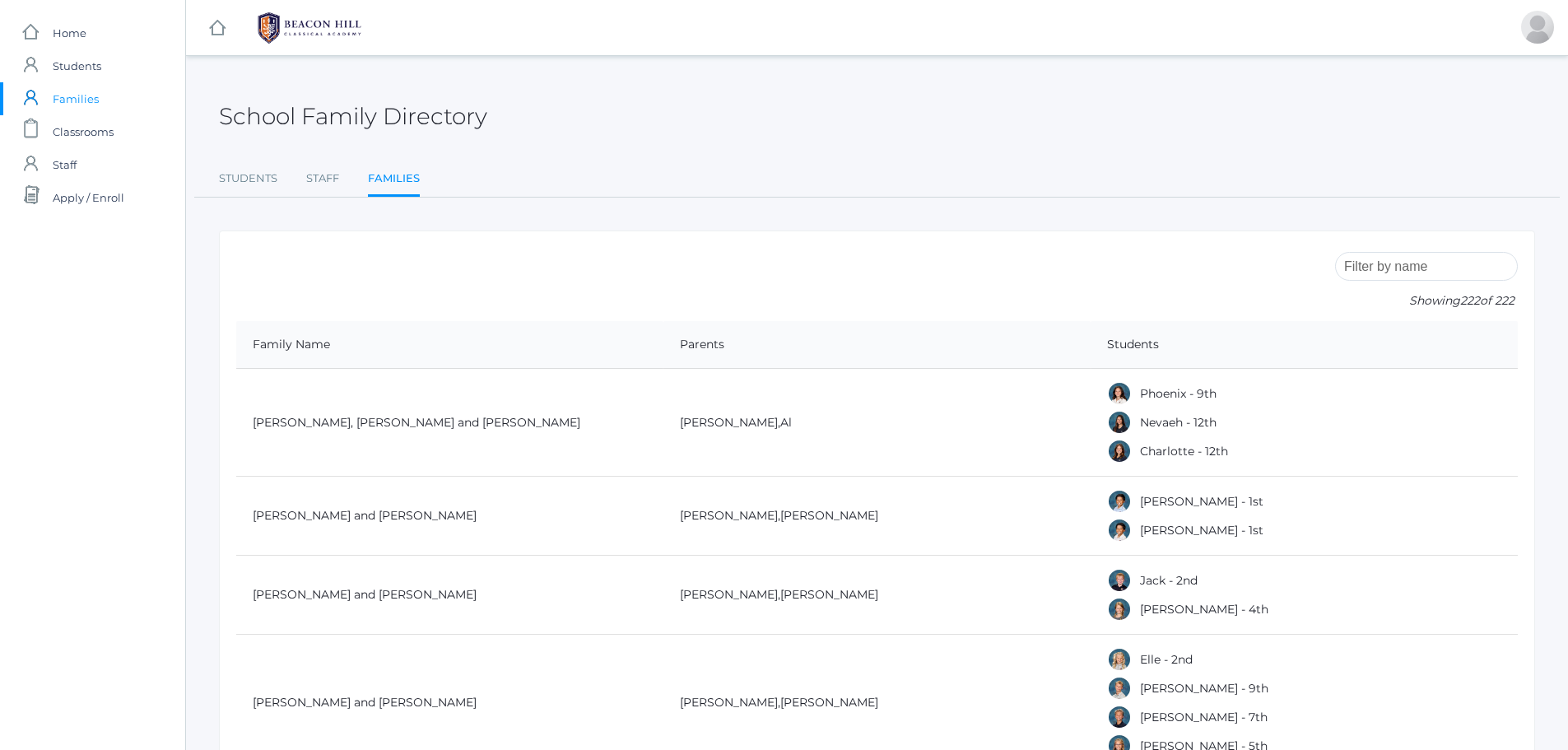
click at [1424, 272] on input "search" at bounding box center [1426, 266] width 183 height 28
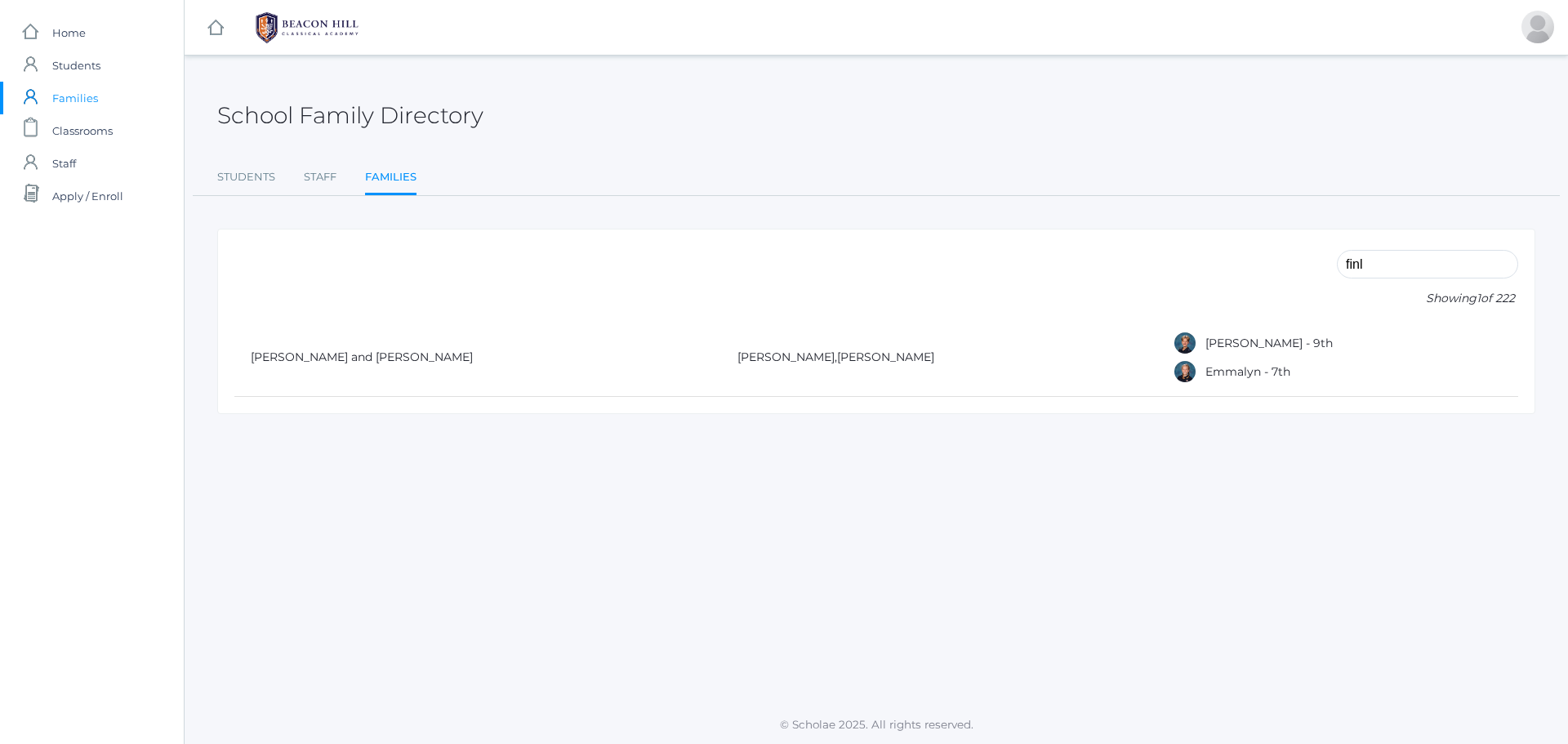
drag, startPoint x: 1345, startPoint y: 269, endPoint x: 1329, endPoint y: 269, distance: 16.0
click at [1329, 269] on form "finl Showing 1 of 222" at bounding box center [876, 282] width 1284 height 73
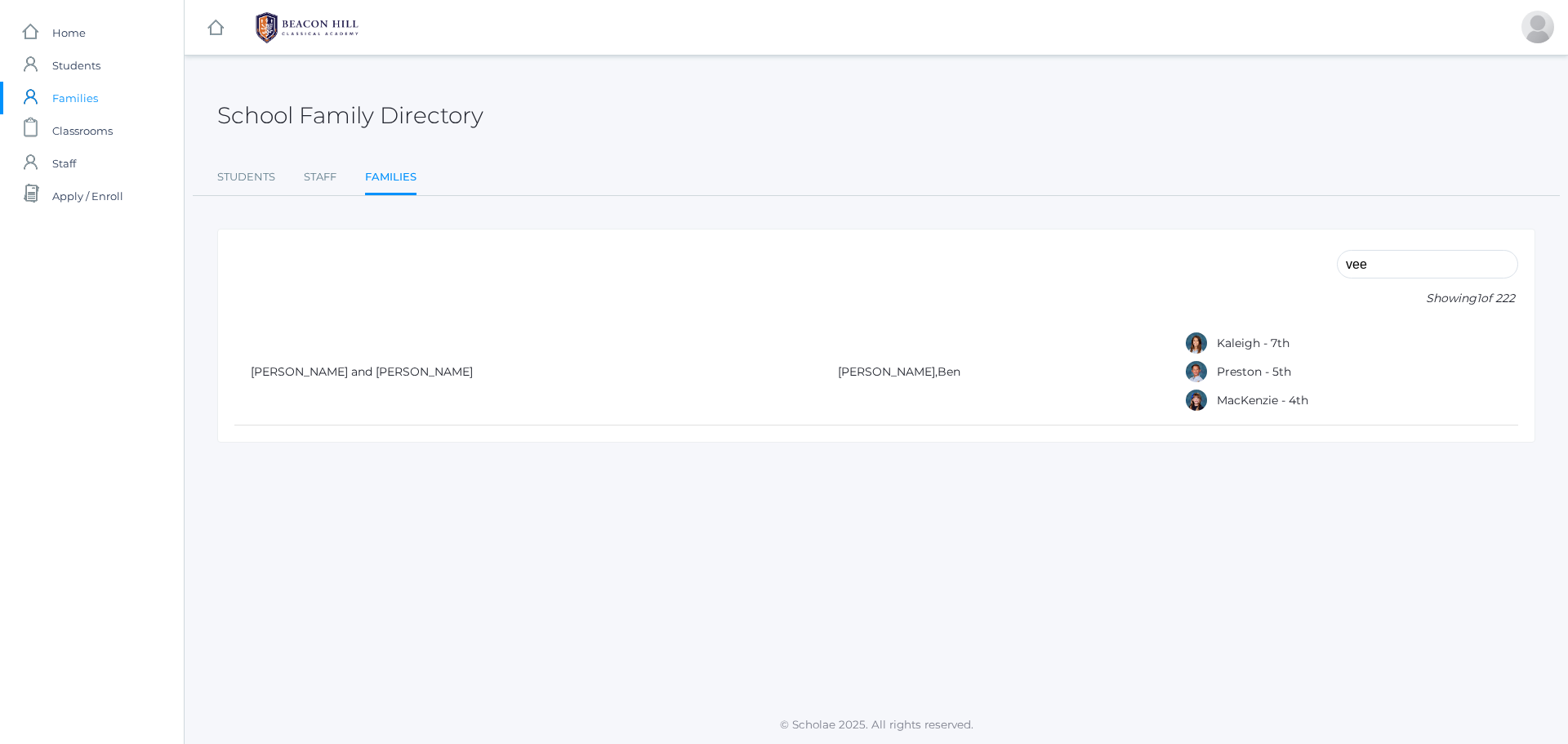
drag, startPoint x: 1397, startPoint y: 264, endPoint x: 1318, endPoint y: 263, distance: 79.0
click at [1318, 263] on form "vee Showing 1 of 222" at bounding box center [876, 282] width 1284 height 73
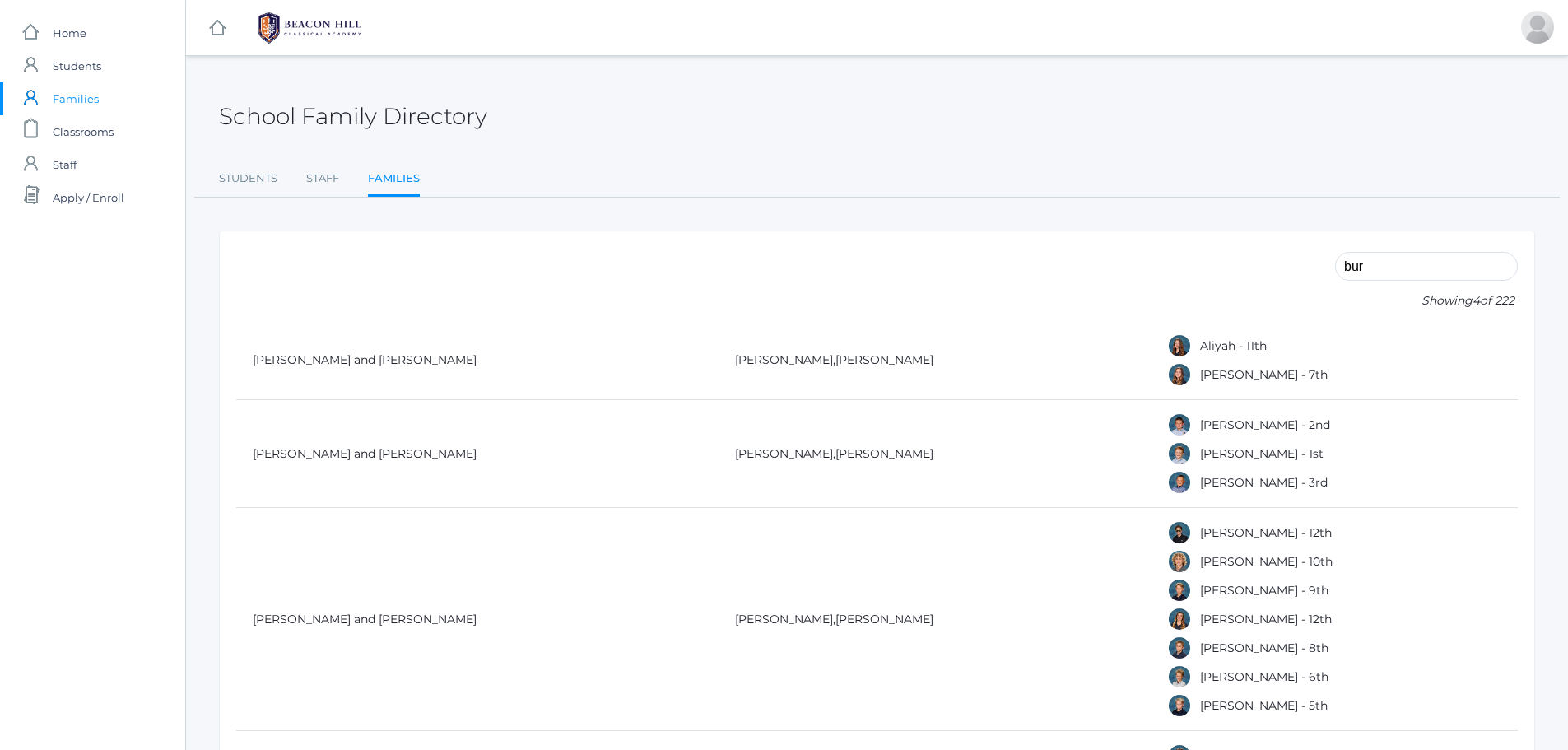
drag, startPoint x: 1385, startPoint y: 264, endPoint x: 1357, endPoint y: 266, distance: 28.1
click at [1357, 266] on input "bur" at bounding box center [1426, 266] width 183 height 28
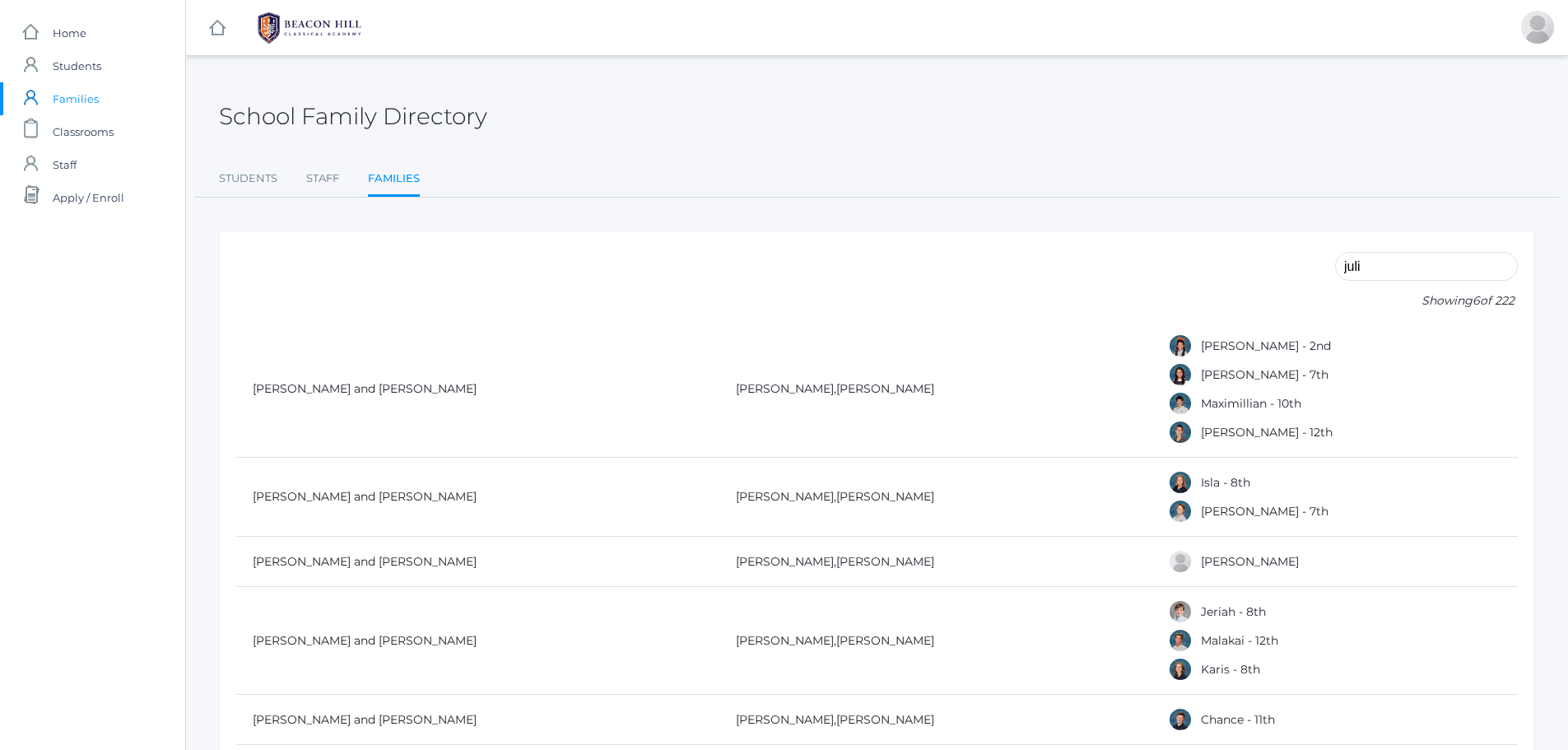
drag, startPoint x: 1398, startPoint y: 265, endPoint x: 1337, endPoint y: 262, distance: 61.1
click at [1337, 262] on form "juli Showing 6 of 222" at bounding box center [877, 284] width 1281 height 74
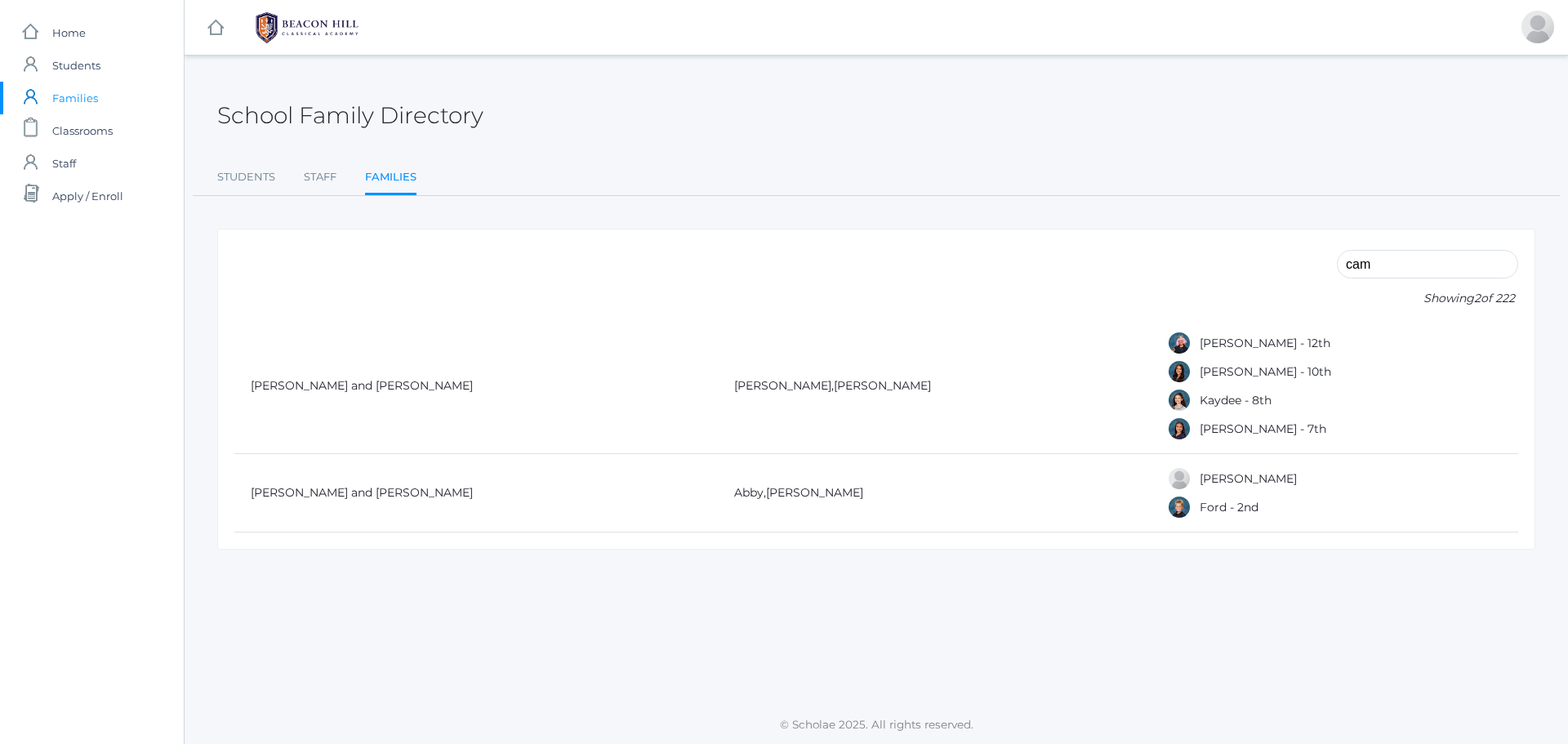
drag, startPoint x: 1391, startPoint y: 264, endPoint x: 1356, endPoint y: 264, distance: 35.0
click at [1356, 264] on input "cam" at bounding box center [1427, 264] width 181 height 28
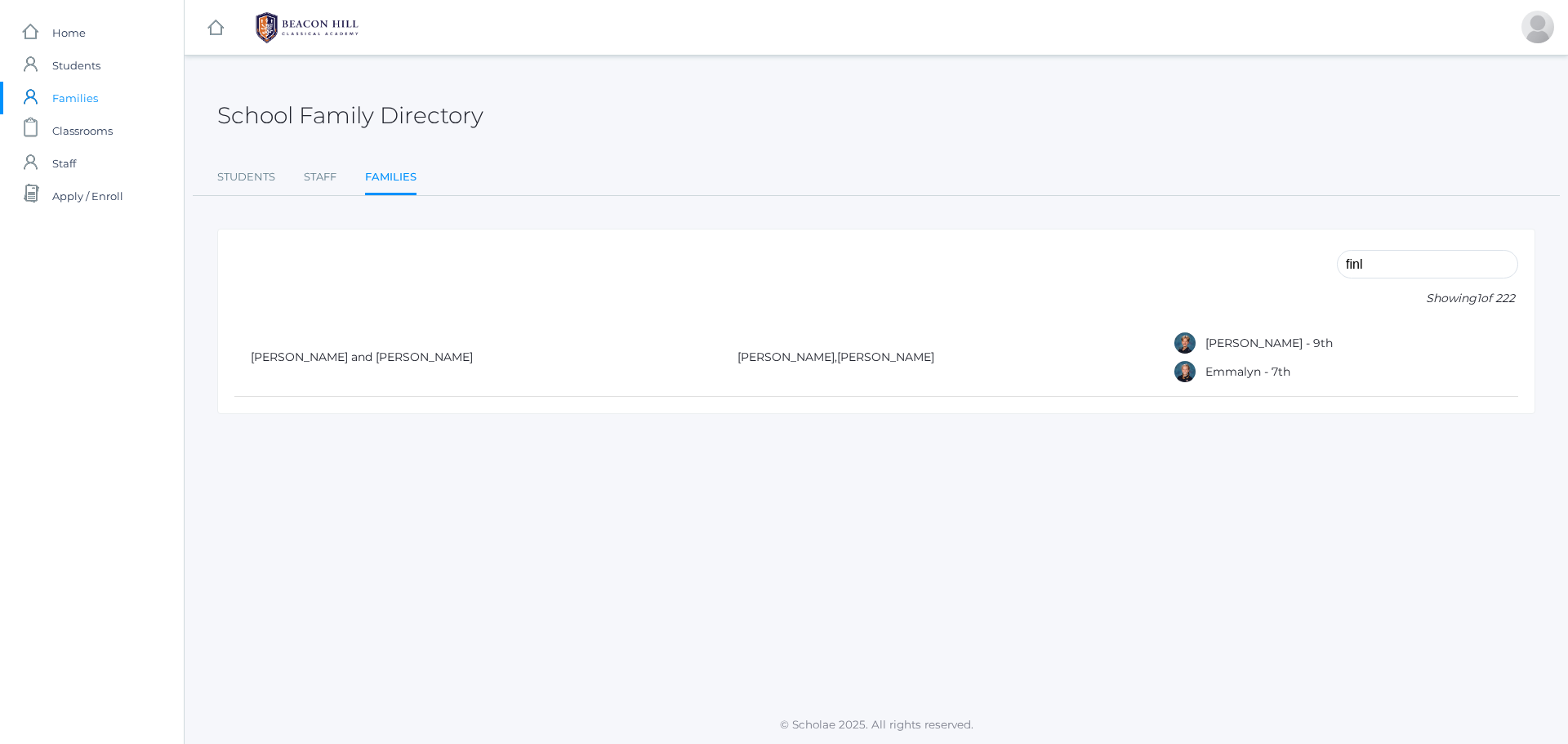
type input "finl"
